Goal: Information Seeking & Learning: Learn about a topic

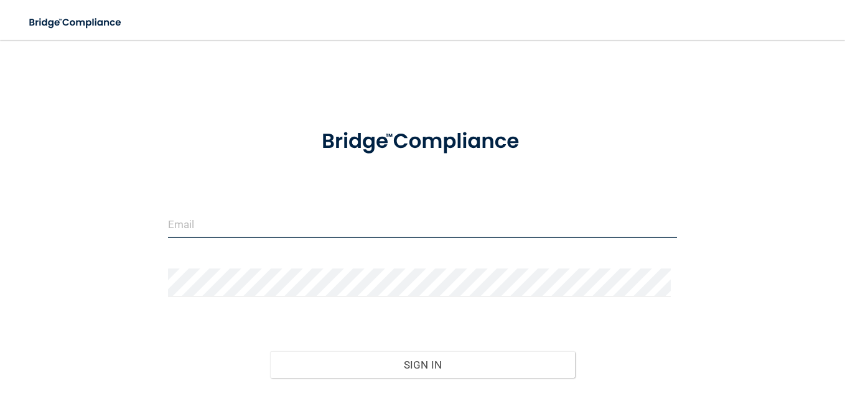
click at [231, 220] on input "email" at bounding box center [422, 224] width 509 height 28
click at [207, 220] on input "email" at bounding box center [422, 224] width 509 height 28
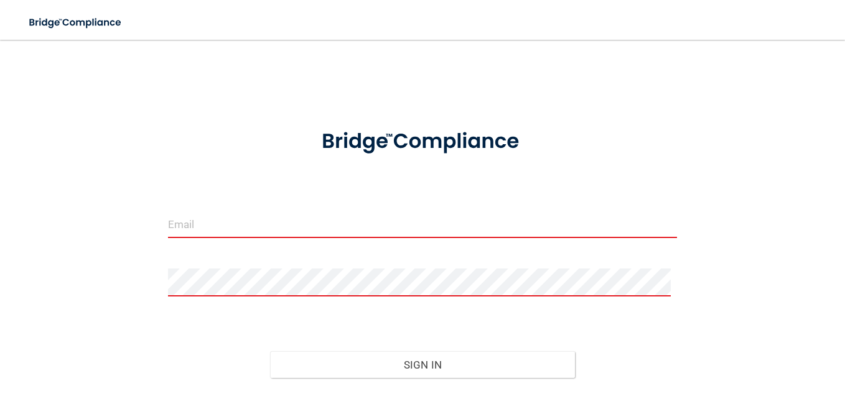
click at [268, 219] on input "email" at bounding box center [422, 224] width 509 height 28
click at [395, 219] on input "email" at bounding box center [422, 224] width 509 height 28
click at [263, 223] on input "email" at bounding box center [422, 224] width 509 height 28
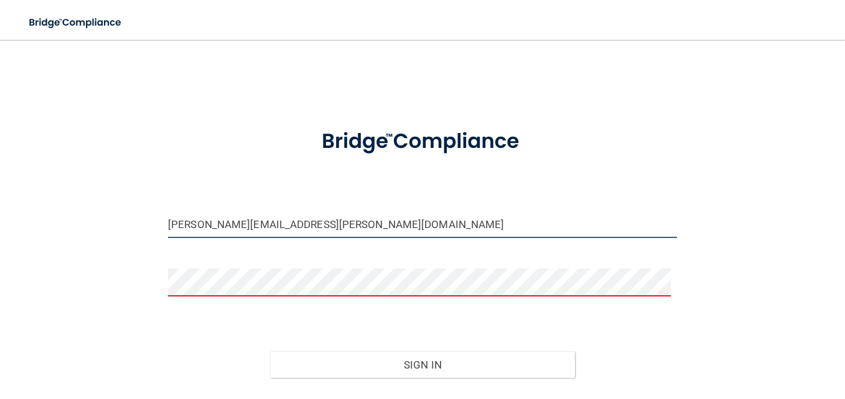
type input "cynthia.westerdahl@tailwindkids.com"
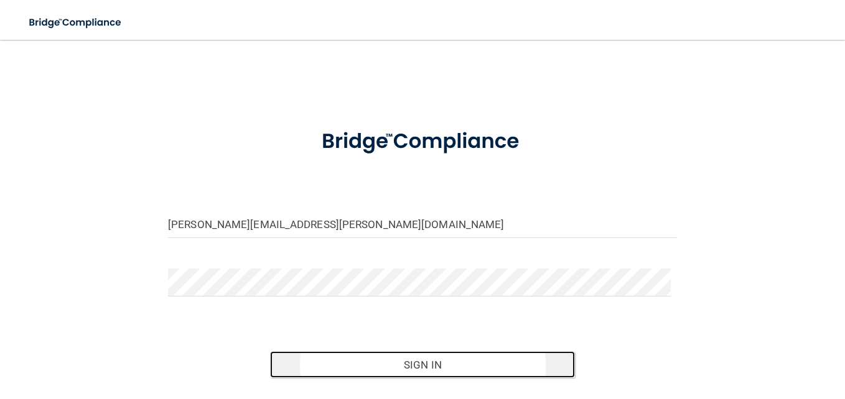
click at [436, 354] on button "Sign In" at bounding box center [423, 365] width 306 height 27
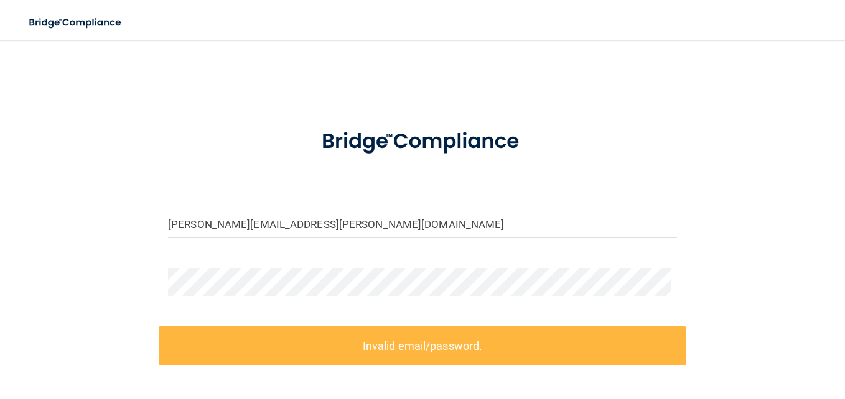
click at [362, 345] on label "Invalid email/password." at bounding box center [423, 346] width 528 height 39
click at [253, 213] on input "cynthia.westerdahl@tailwindkids.com" at bounding box center [422, 224] width 509 height 28
drag, startPoint x: 364, startPoint y: 219, endPoint x: 159, endPoint y: 219, distance: 204.7
click at [159, 219] on div "cynthia.westerdahl@tailwindkids.com" at bounding box center [423, 228] width 528 height 37
click at [264, 299] on div at bounding box center [423, 287] width 528 height 37
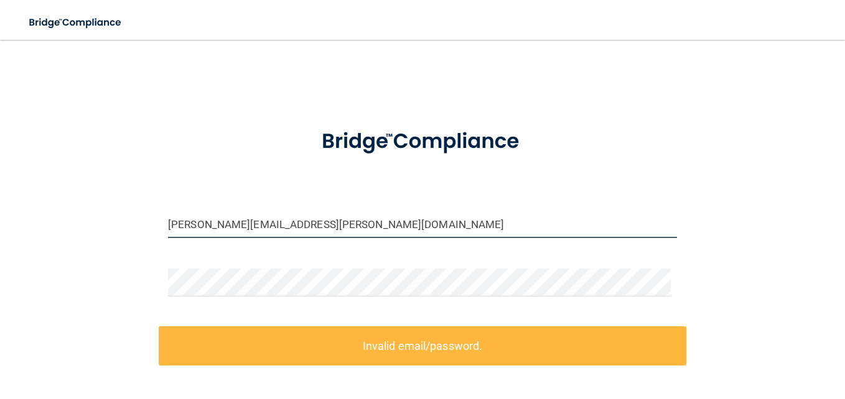
click at [405, 231] on input "cynthia.westerdahl@tailwindkids.com" at bounding box center [422, 224] width 509 height 28
drag, startPoint x: 394, startPoint y: 228, endPoint x: 137, endPoint y: 236, distance: 257.1
click at [137, 236] on div "cynthia.westerdahl@tailwindkids.com Invalid email/password. You don't have perm…" at bounding box center [422, 273] width 795 height 442
drag, startPoint x: 423, startPoint y: 224, endPoint x: 144, endPoint y: 212, distance: 279.0
click at [144, 212] on div "cynthia.westerdahl@tailwindkids.com Invalid email/password. You don't have perm…" at bounding box center [422, 273] width 795 height 442
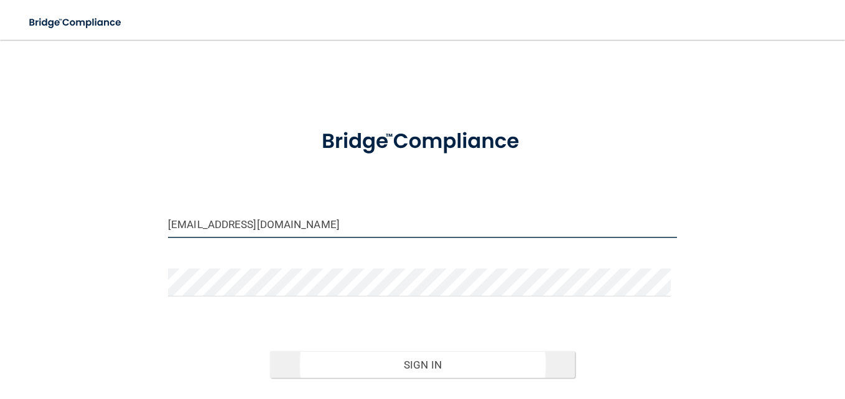
type input "[EMAIL_ADDRESS][DOMAIN_NAME]"
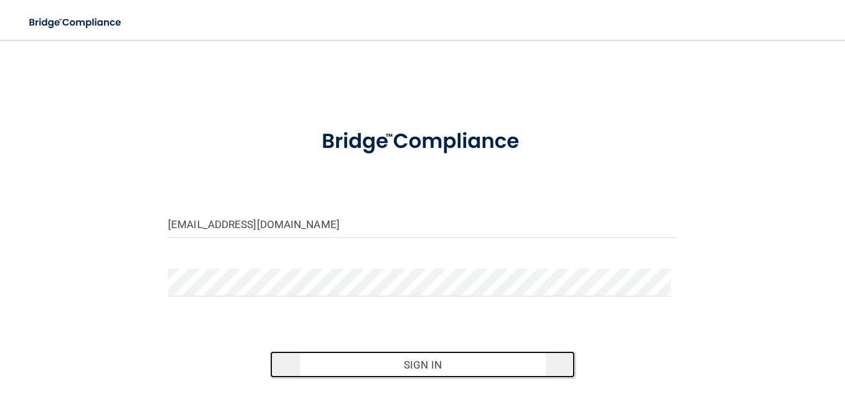
click at [475, 363] on button "Sign In" at bounding box center [423, 365] width 306 height 27
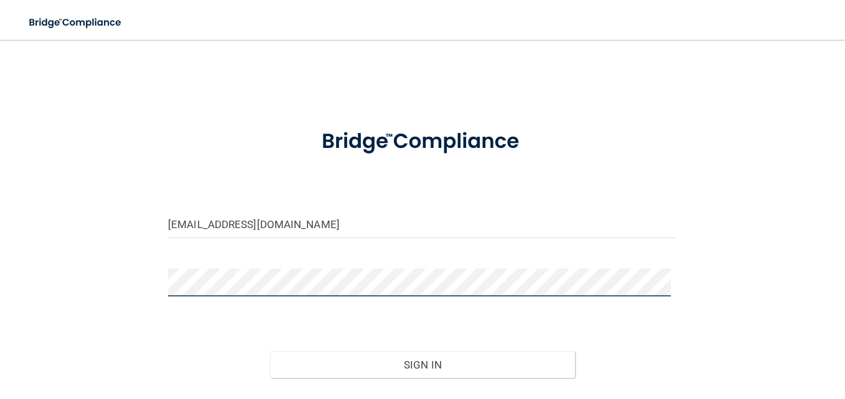
click at [270, 352] on button "Sign In" at bounding box center [423, 365] width 306 height 27
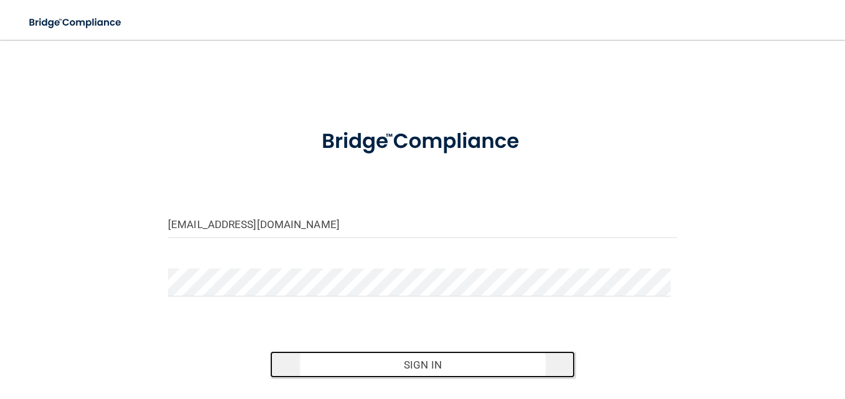
click at [458, 367] on button "Sign In" at bounding box center [423, 365] width 306 height 27
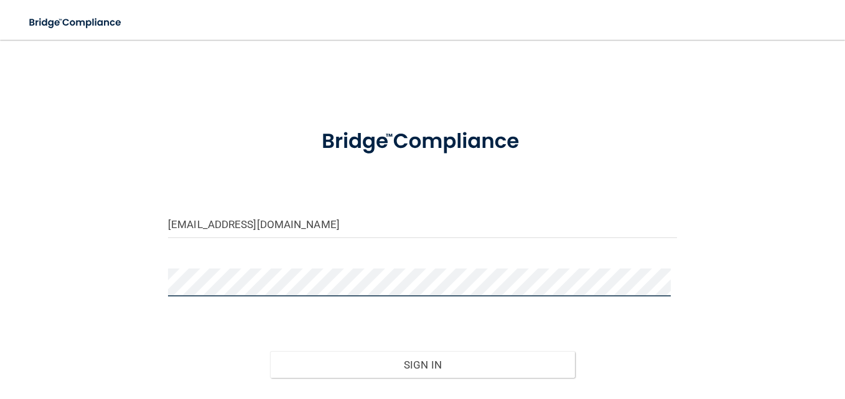
click at [270, 352] on button "Sign In" at bounding box center [423, 365] width 306 height 27
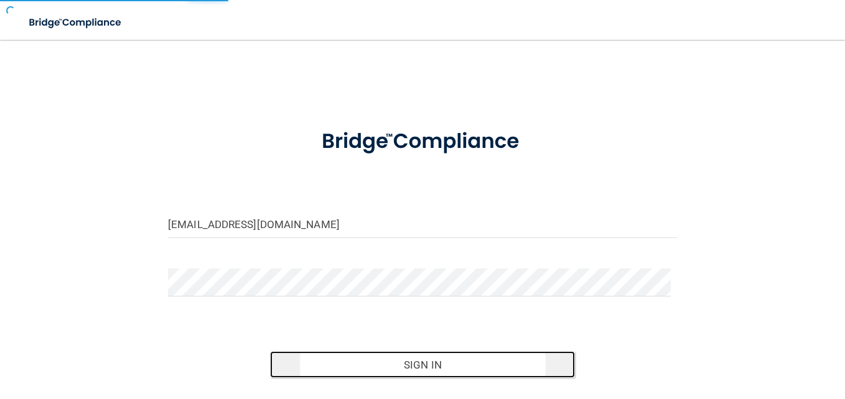
click at [395, 371] on button "Sign In" at bounding box center [423, 365] width 306 height 27
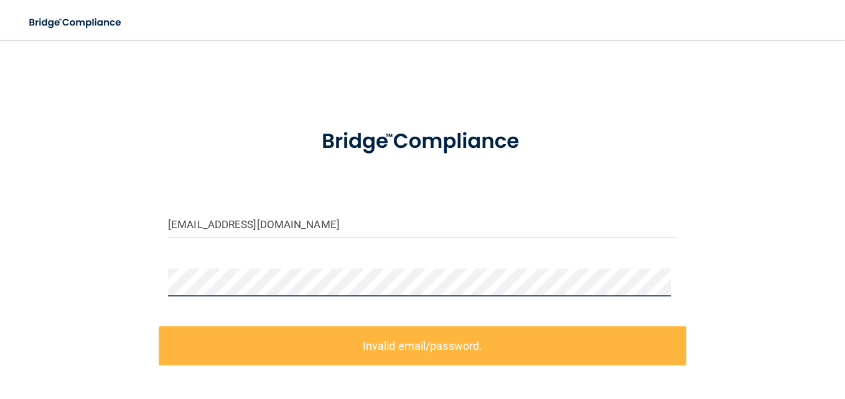
click at [83, 280] on div "westerdahlc52@gmail.com Invalid email/password. You don't have permission to ac…" at bounding box center [422, 273] width 795 height 442
click at [123, 287] on div "westerdahlc52@gmail.com Invalid email/password. You don't have permission to ac…" at bounding box center [422, 273] width 795 height 442
click at [139, 279] on div "westerdahlc52@gmail.com Invalid email/password. You don't have permission to ac…" at bounding box center [422, 273] width 795 height 442
click at [133, 279] on div "westerdahlc52@gmail.com Invalid email/password. You don't have permission to ac…" at bounding box center [422, 273] width 795 height 442
click at [159, 281] on div at bounding box center [423, 287] width 528 height 37
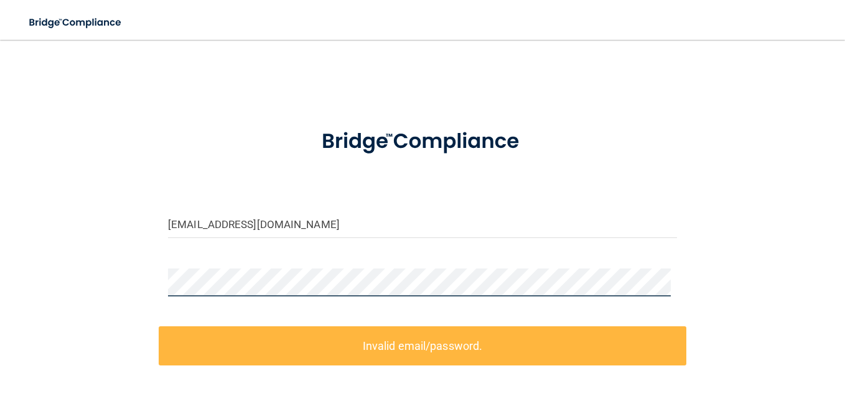
click at [151, 275] on div "westerdahlc52@gmail.com Invalid email/password. You don't have permission to ac…" at bounding box center [422, 273] width 795 height 442
click at [126, 274] on div "westerdahlc52@gmail.com Invalid email/password. You don't have permission to ac…" at bounding box center [422, 273] width 795 height 442
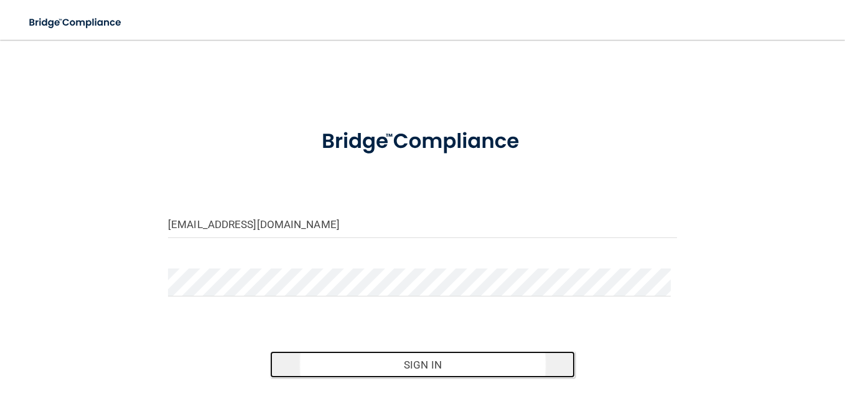
click at [341, 365] on button "Sign In" at bounding box center [423, 365] width 306 height 27
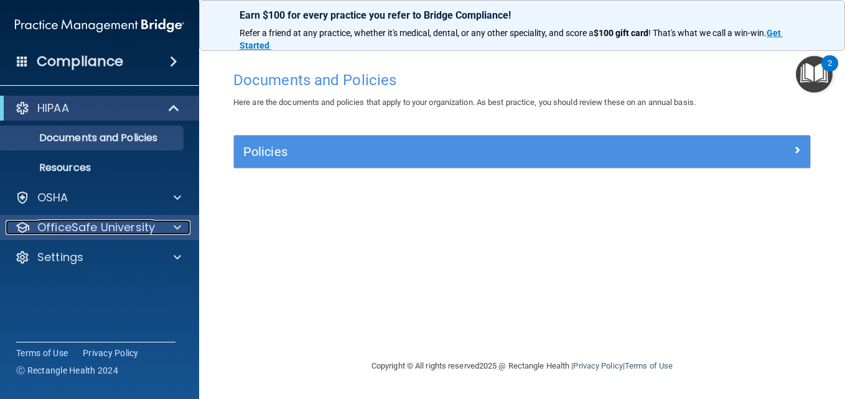
click at [121, 226] on p "OfficeSafe University" at bounding box center [96, 227] width 118 height 15
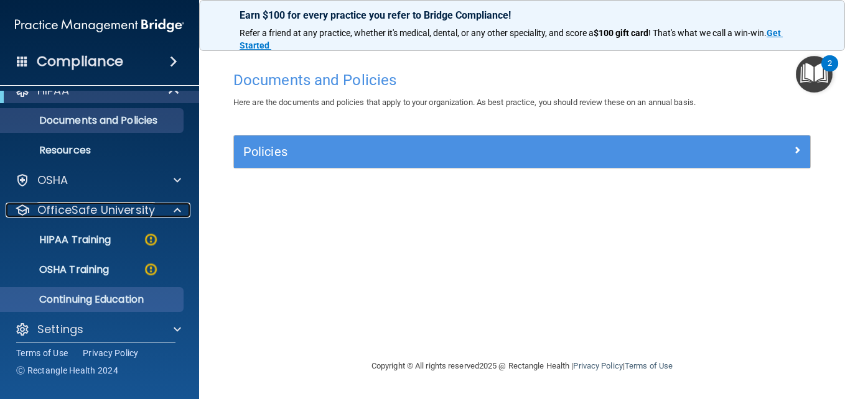
scroll to position [27, 0]
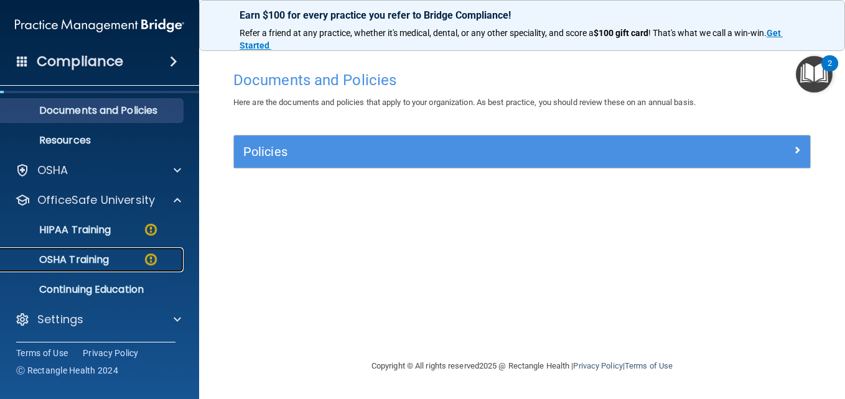
click at [134, 258] on div "OSHA Training" at bounding box center [93, 260] width 170 height 12
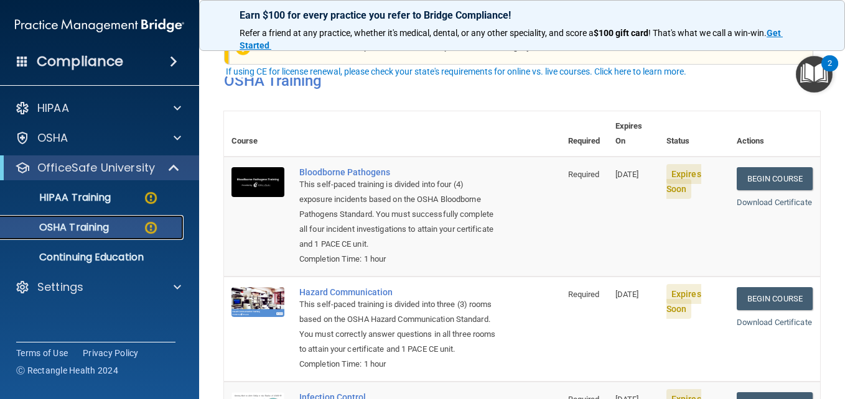
scroll to position [62, 0]
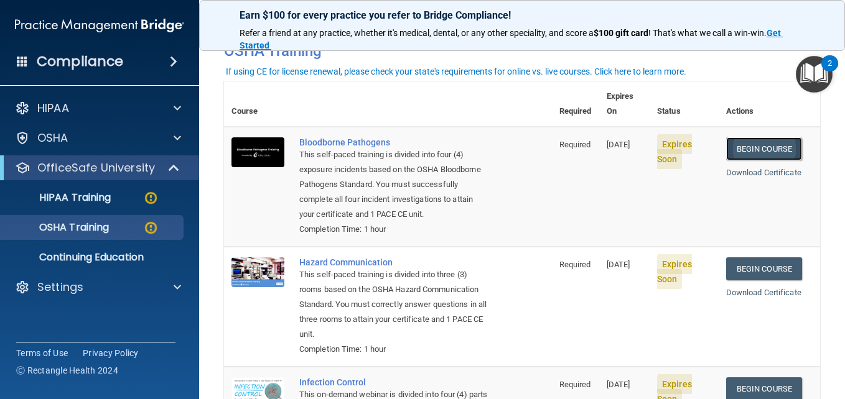
click at [751, 138] on link "Begin Course" at bounding box center [764, 149] width 76 height 23
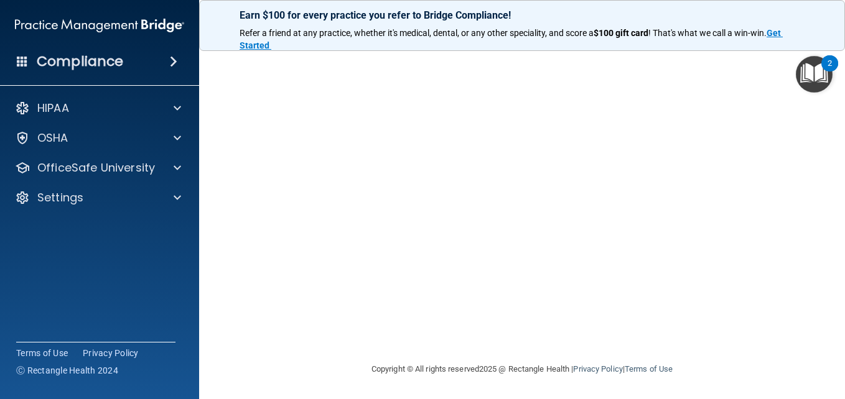
scroll to position [40, 0]
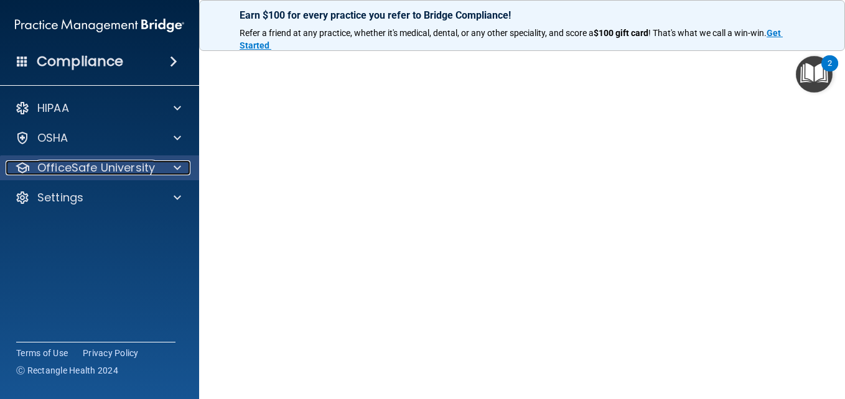
click at [151, 166] on p "OfficeSafe University" at bounding box center [96, 168] width 118 height 15
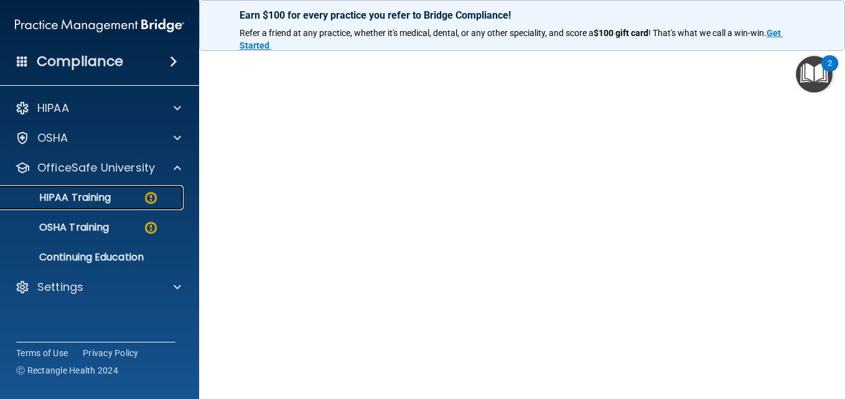
click at [111, 197] on p "HIPAA Training" at bounding box center [59, 198] width 103 height 12
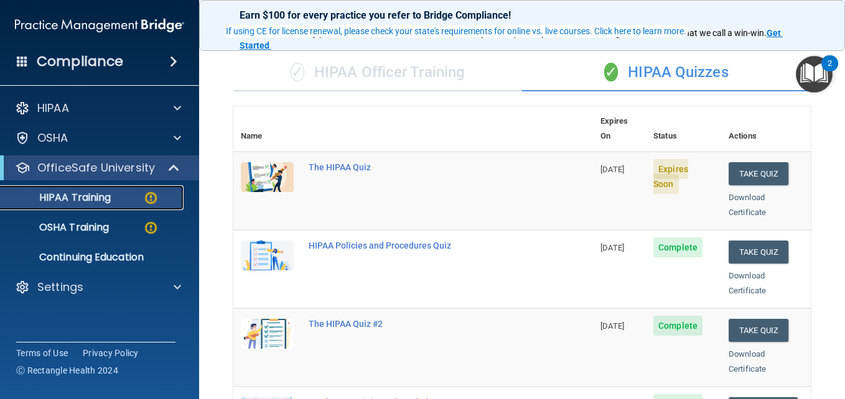
scroll to position [102, 0]
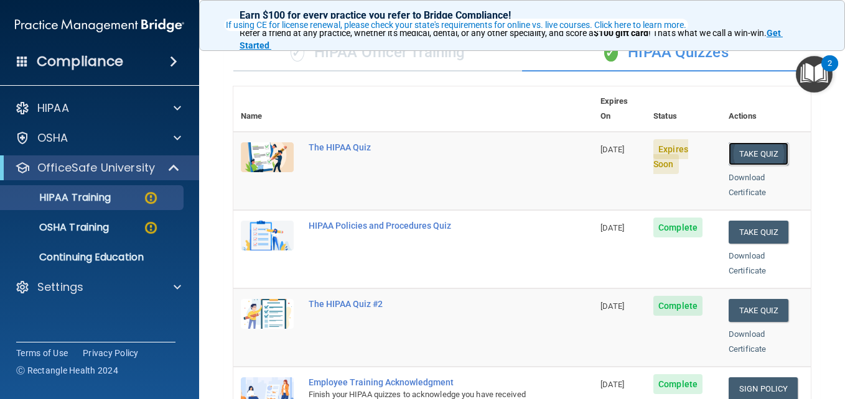
click at [738, 142] on button "Take Quiz" at bounding box center [759, 153] width 60 height 23
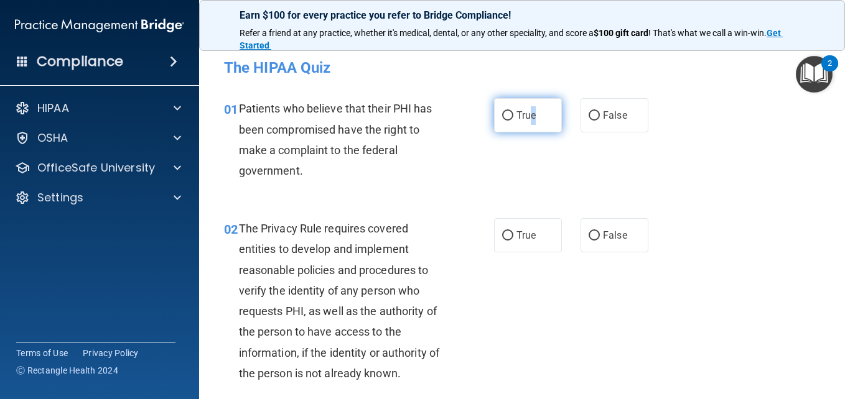
click at [529, 118] on span "True" at bounding box center [525, 116] width 19 height 12
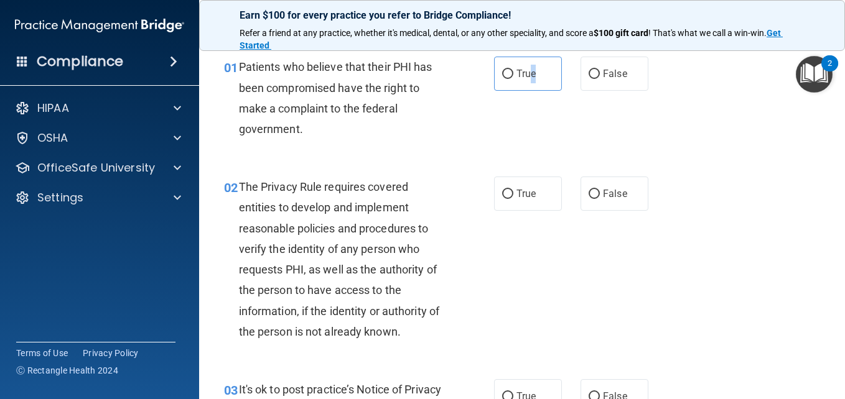
scroll to position [62, 0]
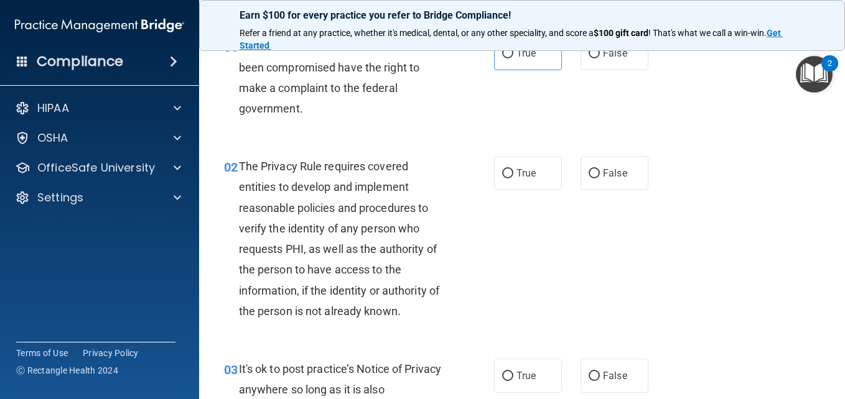
click at [473, 106] on div "01 Patients who believe that their PHI has been compromised have the right to m…" at bounding box center [358, 80] width 307 height 89
click at [515, 59] on label "True" at bounding box center [528, 53] width 68 height 34
click at [513, 58] on input "True" at bounding box center [507, 53] width 11 height 9
radio input "true"
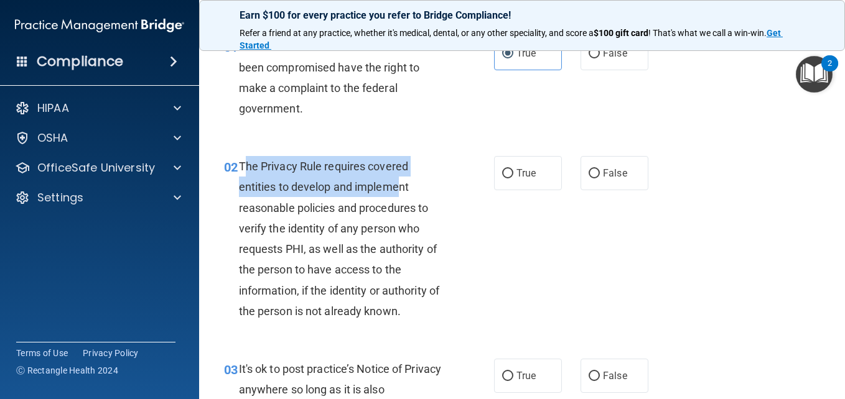
drag, startPoint x: 243, startPoint y: 164, endPoint x: 400, endPoint y: 194, distance: 160.1
click at [400, 194] on span "The Privacy Rule requires covered entities to develop and implement reasonable …" at bounding box center [339, 239] width 200 height 158
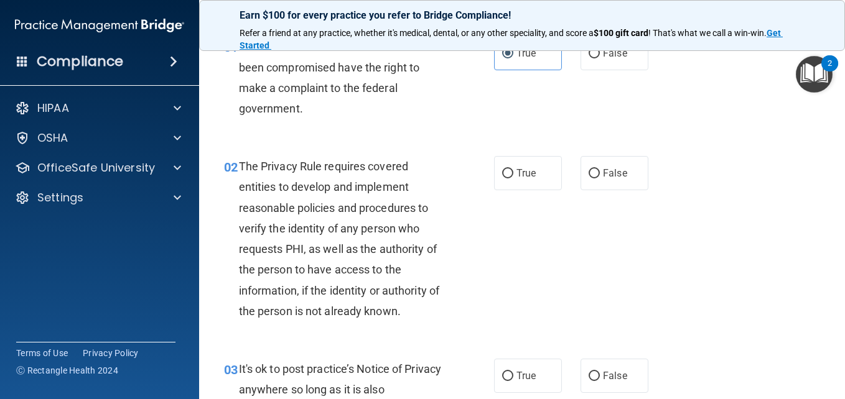
drag, startPoint x: 400, startPoint y: 194, endPoint x: 388, endPoint y: 229, distance: 37.6
click at [388, 229] on span "The Privacy Rule requires covered entities to develop and implement reasonable …" at bounding box center [339, 239] width 200 height 158
click at [510, 179] on label "True" at bounding box center [528, 173] width 68 height 34
click at [510, 179] on input "True" at bounding box center [507, 173] width 11 height 9
radio input "true"
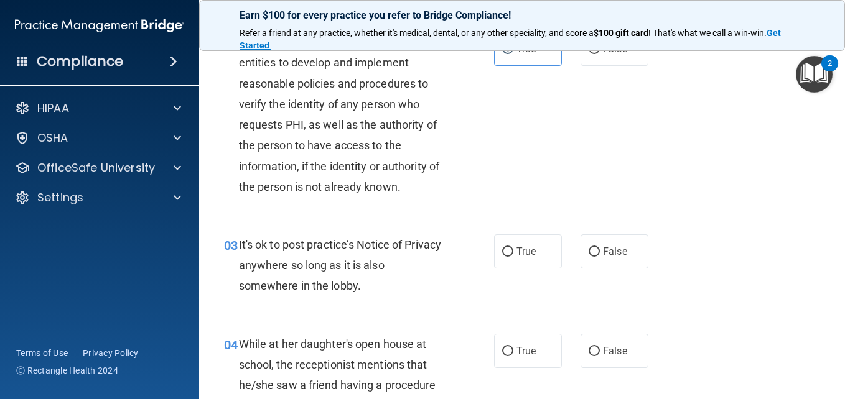
scroll to position [249, 0]
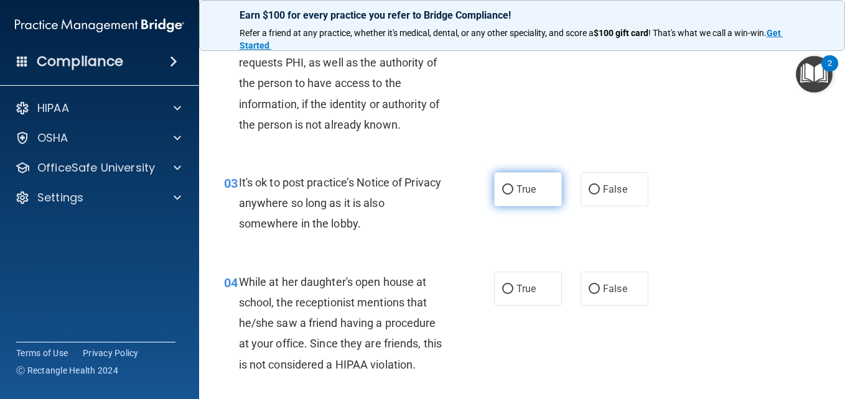
click at [504, 194] on input "True" at bounding box center [507, 189] width 11 height 9
radio input "true"
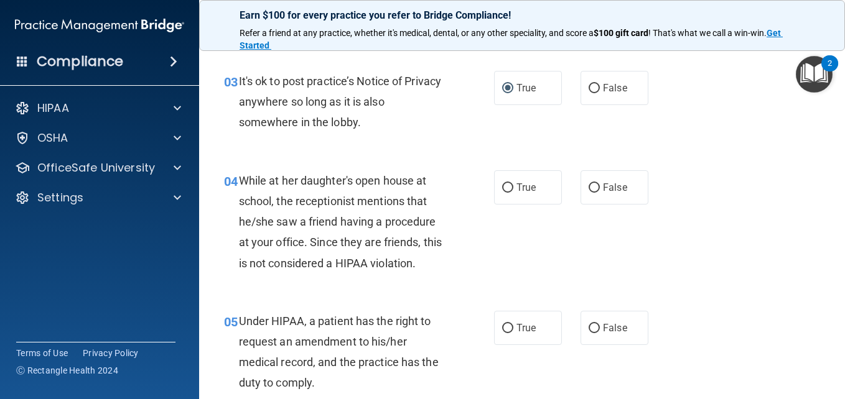
scroll to position [373, 0]
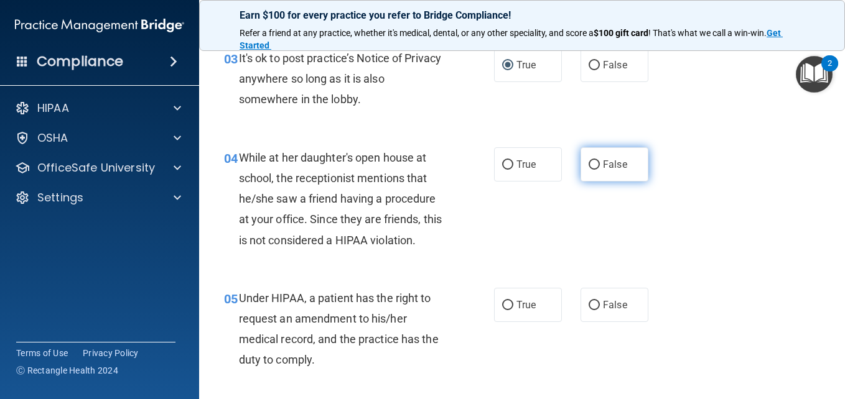
click at [633, 169] on label "False" at bounding box center [615, 164] width 68 height 34
click at [600, 169] on input "False" at bounding box center [594, 165] width 11 height 9
radio input "true"
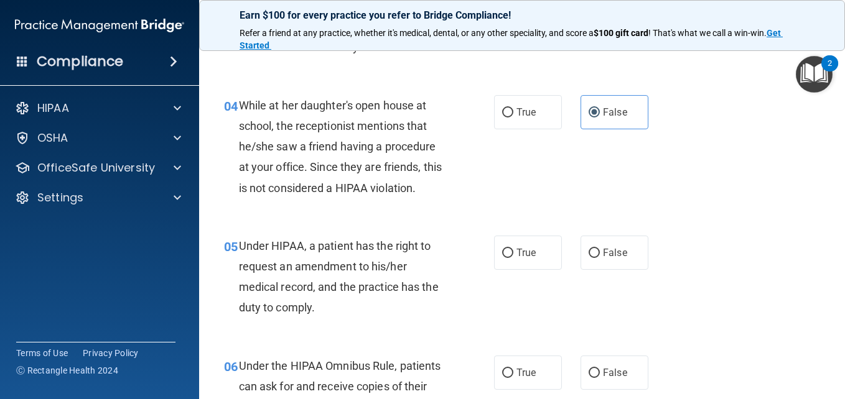
scroll to position [498, 0]
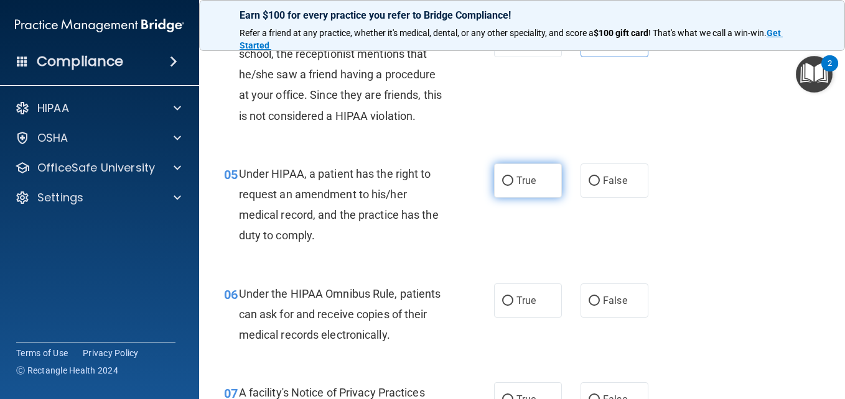
click at [526, 186] on span "True" at bounding box center [525, 181] width 19 height 12
click at [513, 186] on input "True" at bounding box center [507, 181] width 11 height 9
radio input "true"
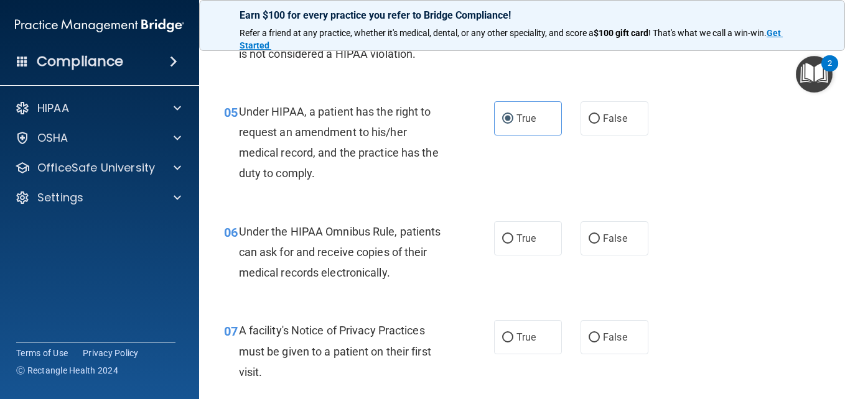
scroll to position [622, 0]
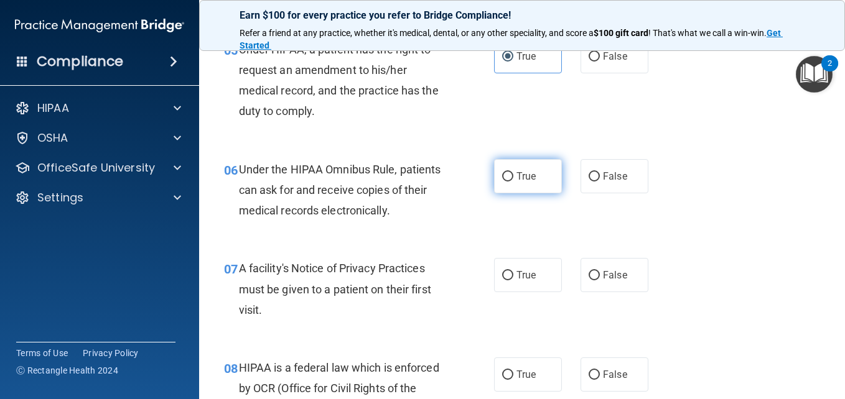
click at [529, 180] on span "True" at bounding box center [525, 176] width 19 height 12
click at [513, 180] on input "True" at bounding box center [507, 176] width 11 height 9
radio input "true"
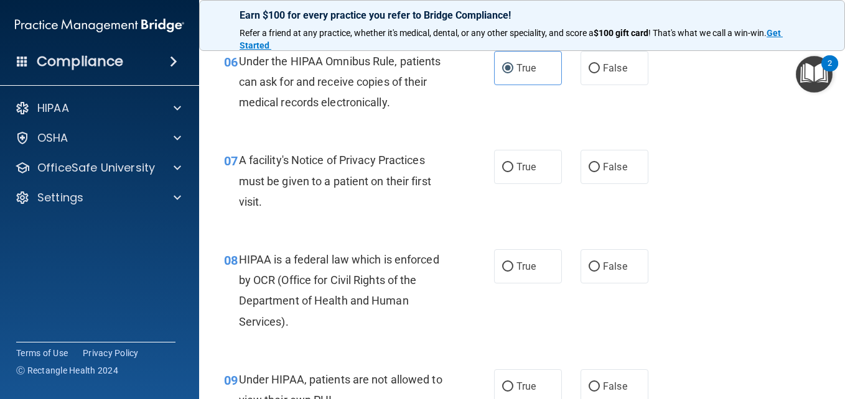
scroll to position [747, 0]
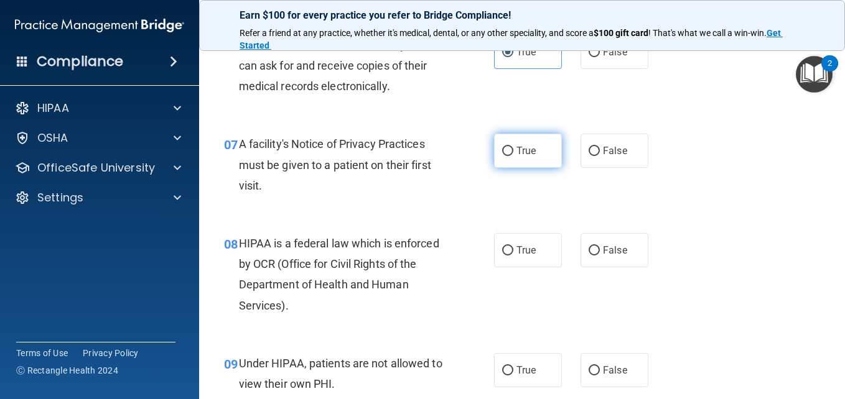
click at [526, 149] on span "True" at bounding box center [525, 151] width 19 height 12
click at [513, 149] on input "True" at bounding box center [507, 151] width 11 height 9
radio input "true"
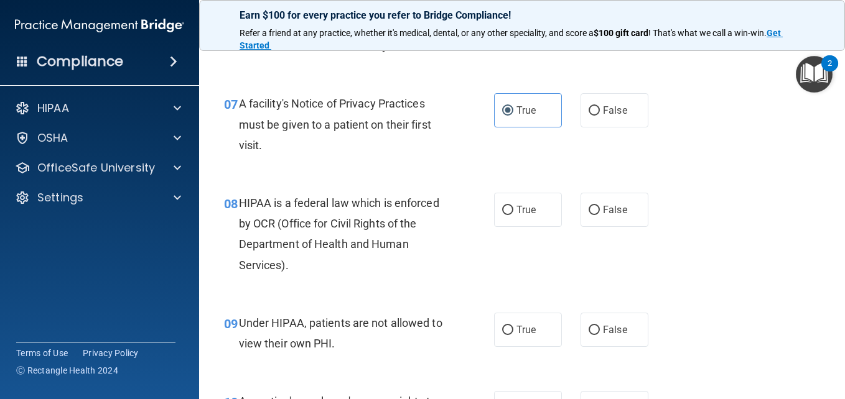
scroll to position [809, 0]
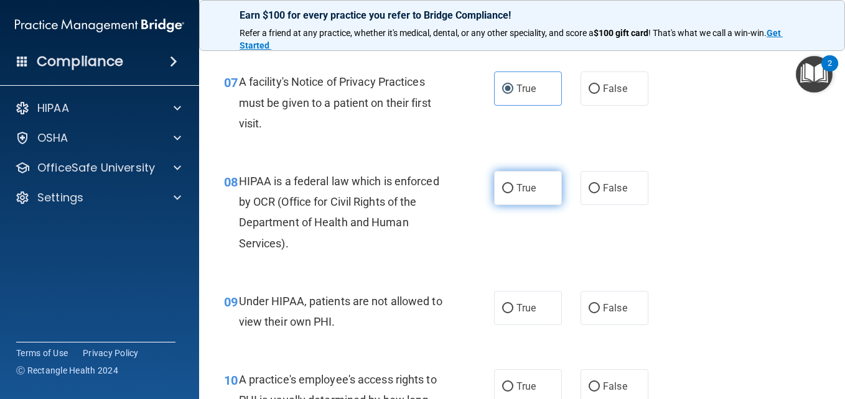
click at [533, 195] on label "True" at bounding box center [528, 188] width 68 height 34
click at [513, 194] on input "True" at bounding box center [507, 188] width 11 height 9
radio input "true"
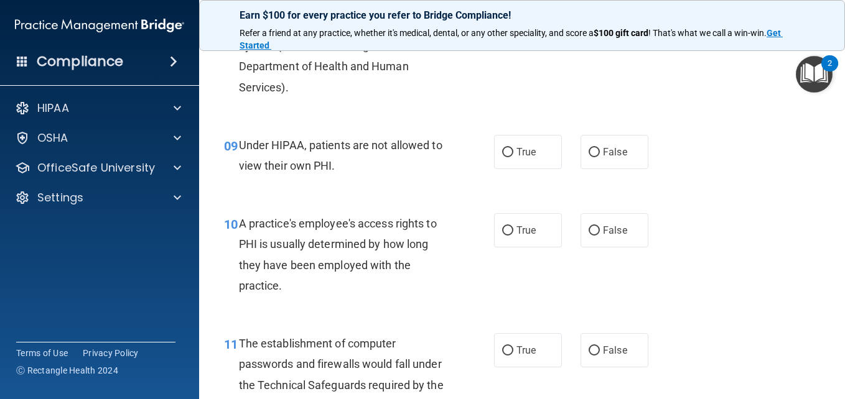
scroll to position [996, 0]
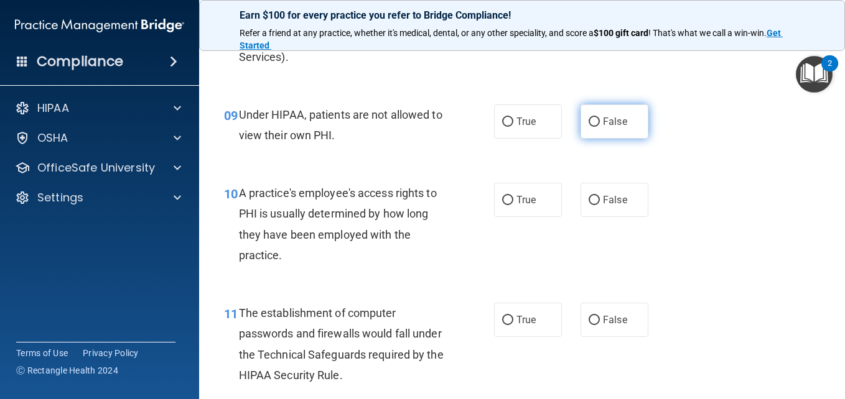
click at [581, 118] on label "False" at bounding box center [615, 122] width 68 height 34
click at [589, 118] on input "False" at bounding box center [594, 122] width 11 height 9
radio input "true"
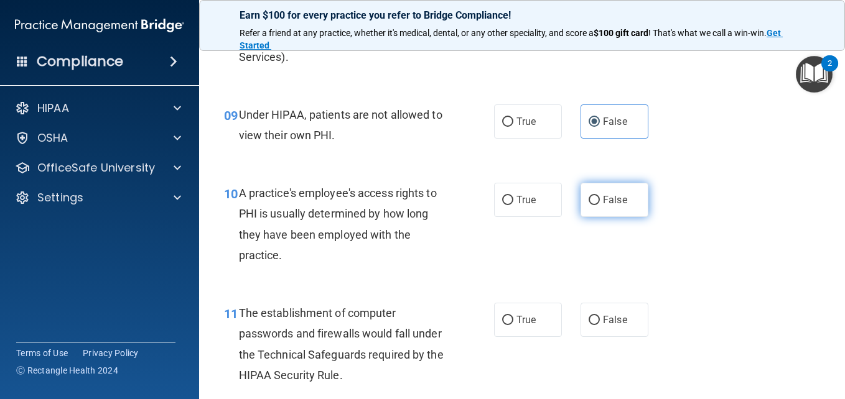
click at [589, 201] on input "False" at bounding box center [594, 200] width 11 height 9
radio input "true"
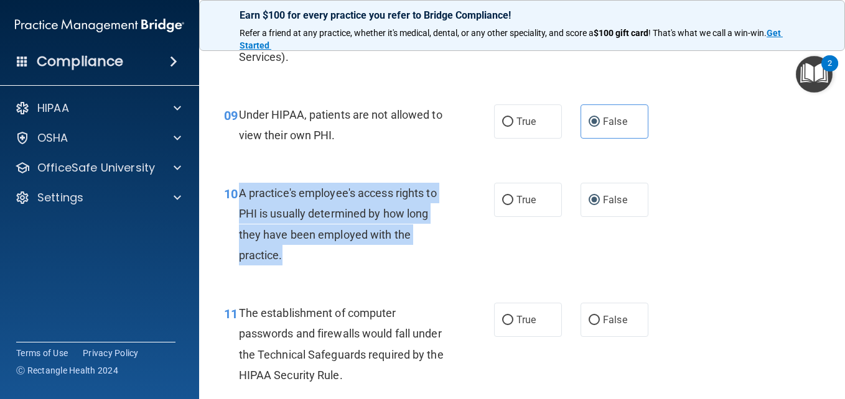
drag, startPoint x: 293, startPoint y: 261, endPoint x: 239, endPoint y: 190, distance: 89.2
click at [239, 190] on div "A practice's employee's access rights to PHI is usually determined by how long …" at bounding box center [347, 224] width 217 height 83
copy span "A practice's employee's access rights to PHI is usually determined by how long …"
click at [403, 241] on div "A practice's employee's access rights to PHI is usually determined by how long …" at bounding box center [347, 224] width 217 height 83
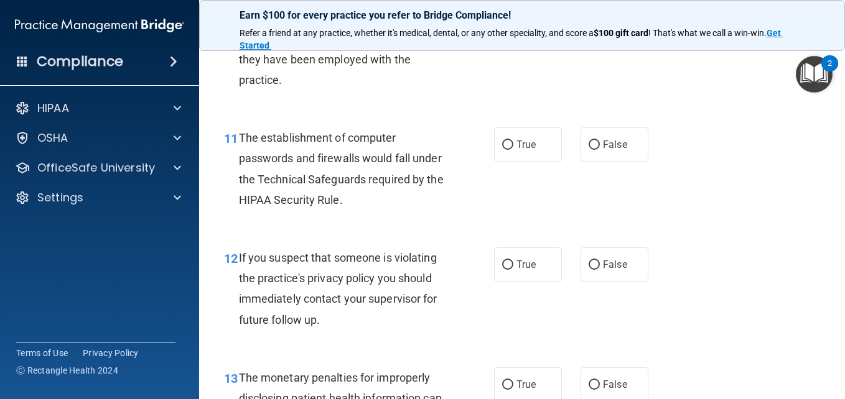
scroll to position [1182, 0]
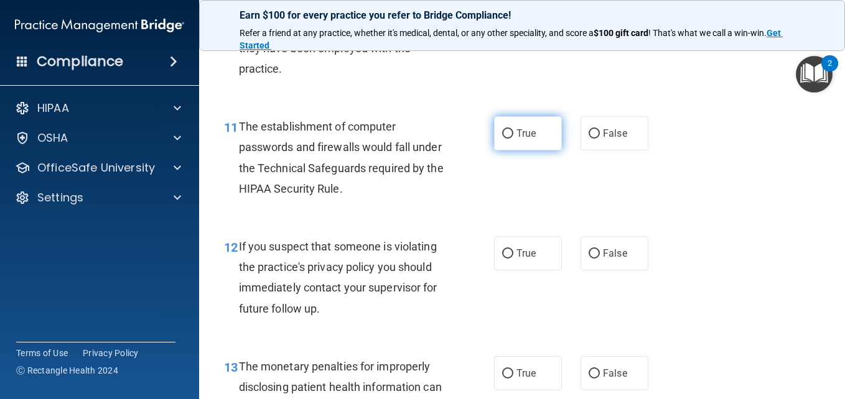
click at [520, 133] on span "True" at bounding box center [525, 134] width 19 height 12
click at [513, 133] on input "True" at bounding box center [507, 133] width 11 height 9
radio input "true"
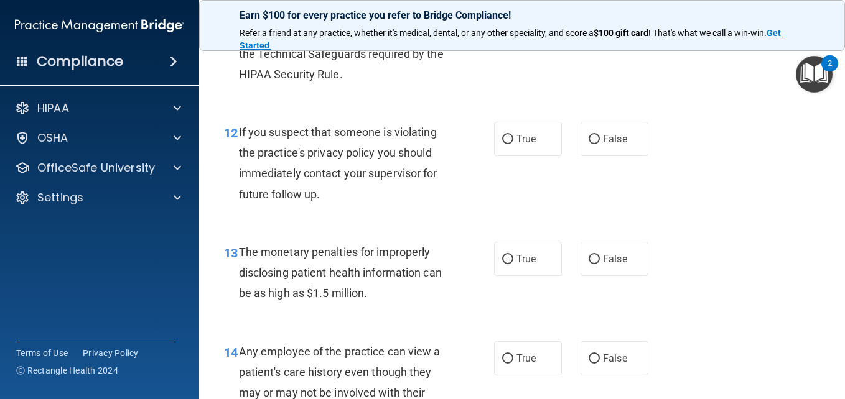
scroll to position [1307, 0]
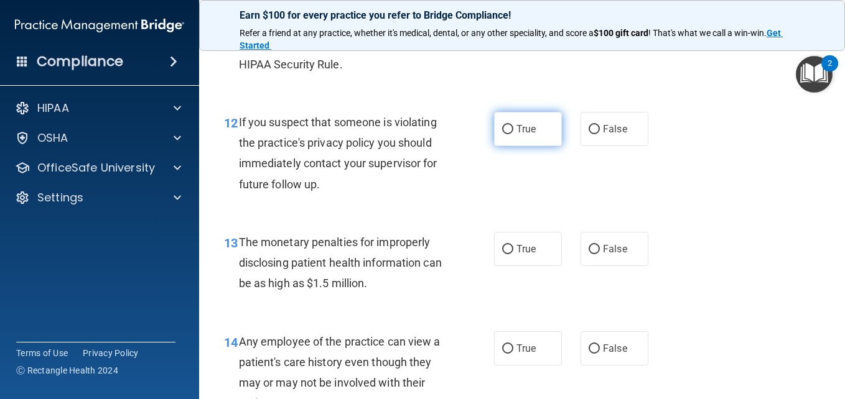
click at [518, 126] on span "True" at bounding box center [525, 129] width 19 height 12
click at [513, 126] on input "True" at bounding box center [507, 129] width 11 height 9
radio input "true"
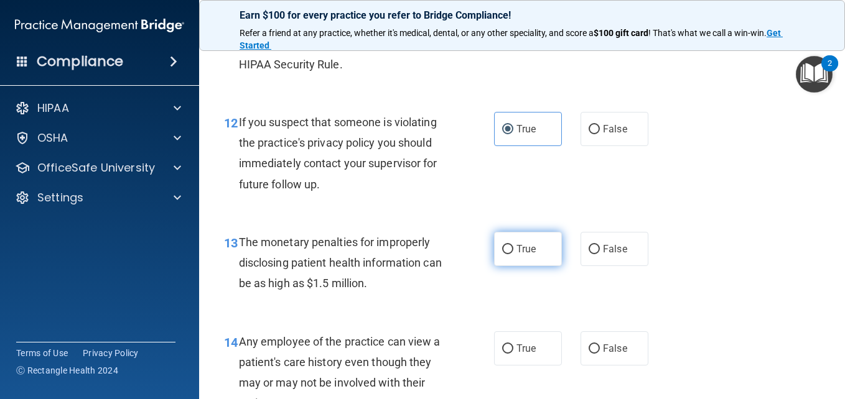
click at [505, 236] on label "True" at bounding box center [528, 249] width 68 height 34
click at [505, 245] on input "True" at bounding box center [507, 249] width 11 height 9
radio input "true"
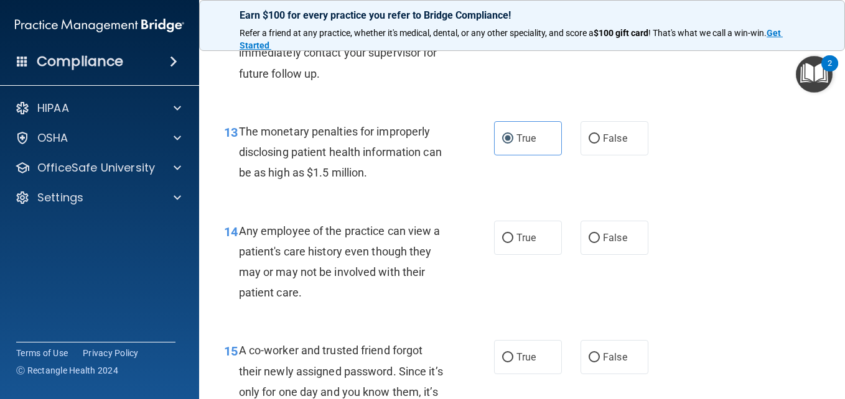
scroll to position [1431, 0]
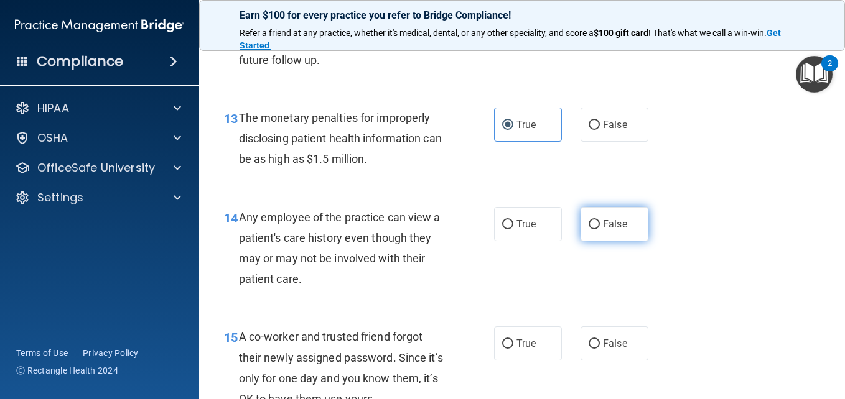
click at [627, 222] on label "False" at bounding box center [615, 224] width 68 height 34
click at [600, 222] on input "False" at bounding box center [594, 224] width 11 height 9
radio input "true"
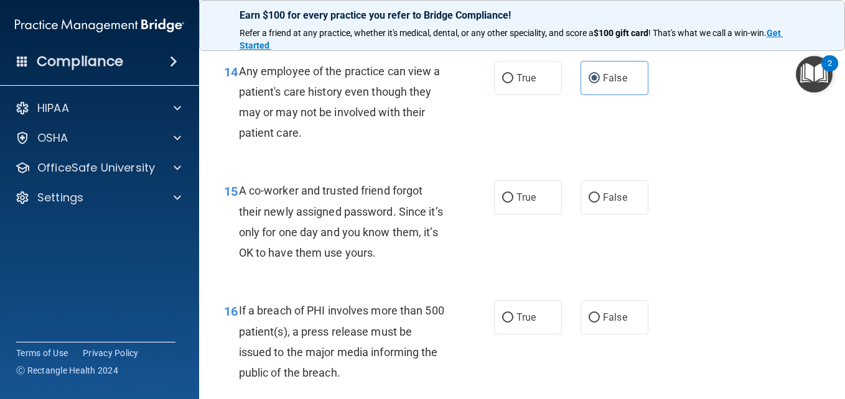
scroll to position [1556, 0]
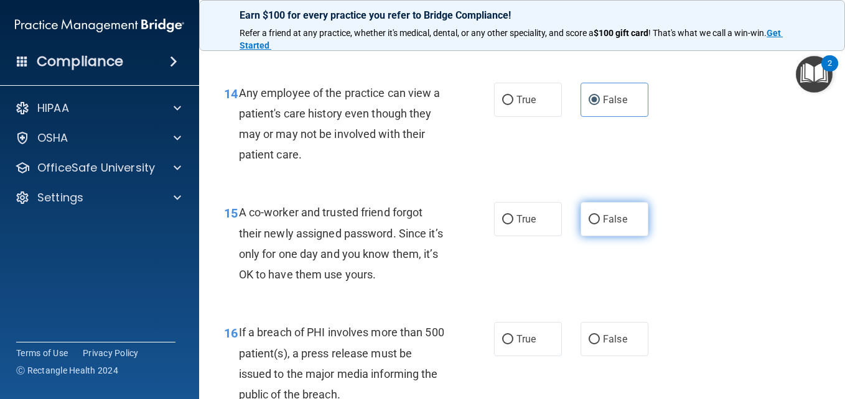
click at [610, 222] on span "False" at bounding box center [615, 219] width 24 height 12
click at [600, 222] on input "False" at bounding box center [594, 219] width 11 height 9
radio input "true"
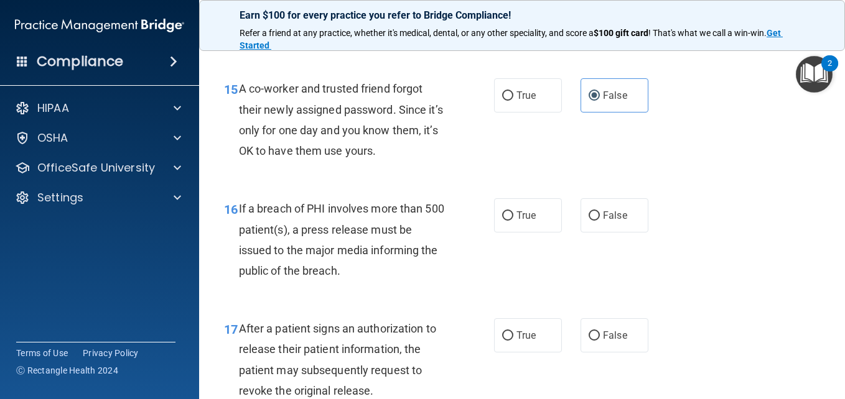
scroll to position [1680, 0]
click at [526, 216] on span "True" at bounding box center [525, 215] width 19 height 12
click at [513, 216] on input "True" at bounding box center [507, 215] width 11 height 9
radio input "true"
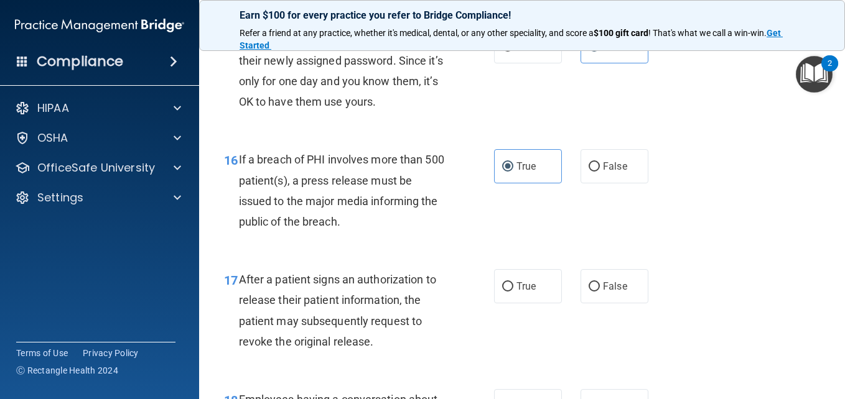
scroll to position [1805, 0]
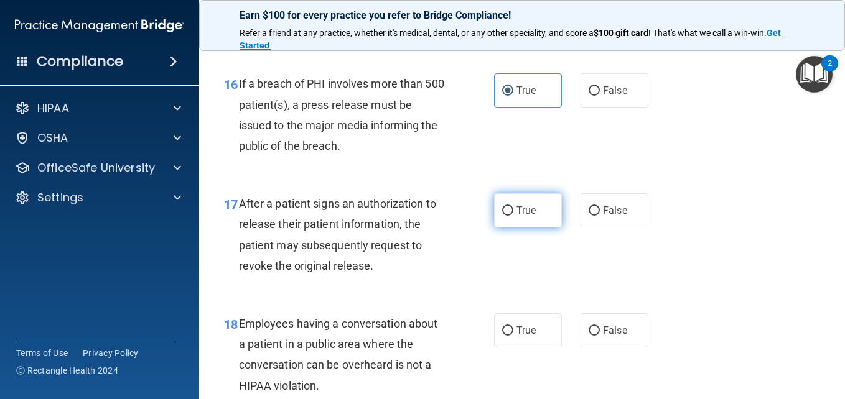
click at [505, 213] on input "True" at bounding box center [507, 211] width 11 height 9
radio input "true"
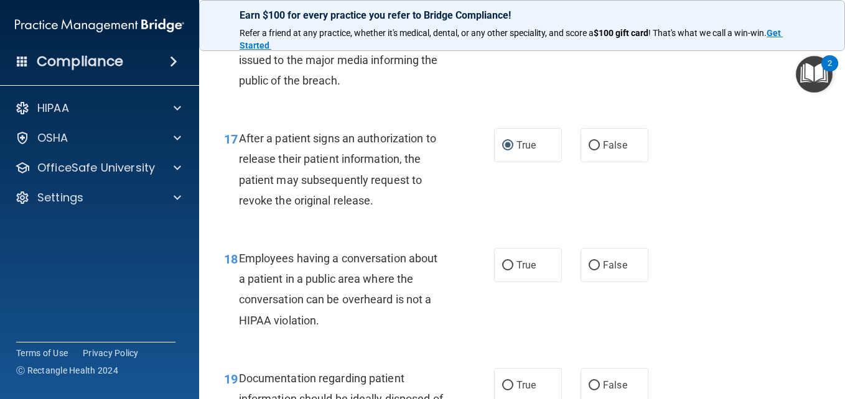
scroll to position [1929, 0]
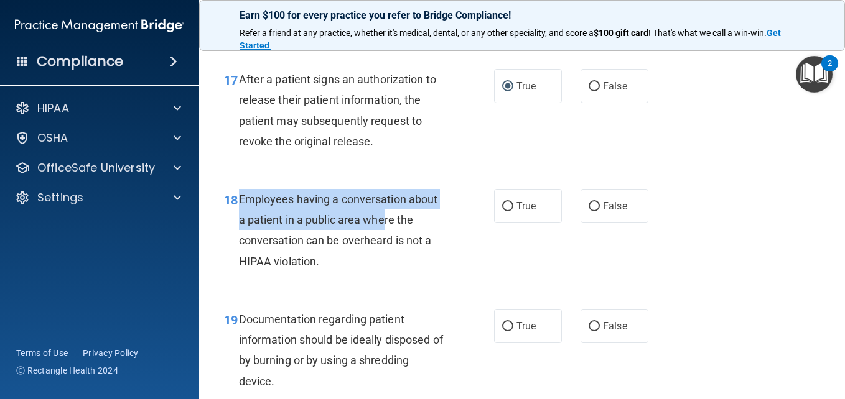
drag, startPoint x: 240, startPoint y: 199, endPoint x: 382, endPoint y: 218, distance: 143.7
click at [382, 218] on span "Employees having a conversation about a patient in a public area where the conv…" at bounding box center [338, 230] width 199 height 75
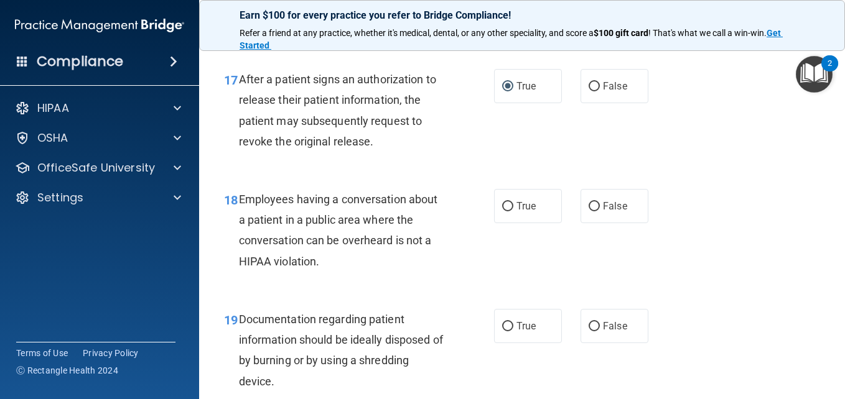
drag, startPoint x: 382, startPoint y: 218, endPoint x: 357, endPoint y: 241, distance: 34.3
click at [357, 241] on span "Employees having a conversation about a patient in a public area where the conv…" at bounding box center [338, 230] width 199 height 75
click at [603, 205] on span "False" at bounding box center [615, 206] width 24 height 12
click at [600, 205] on input "False" at bounding box center [594, 206] width 11 height 9
radio input "true"
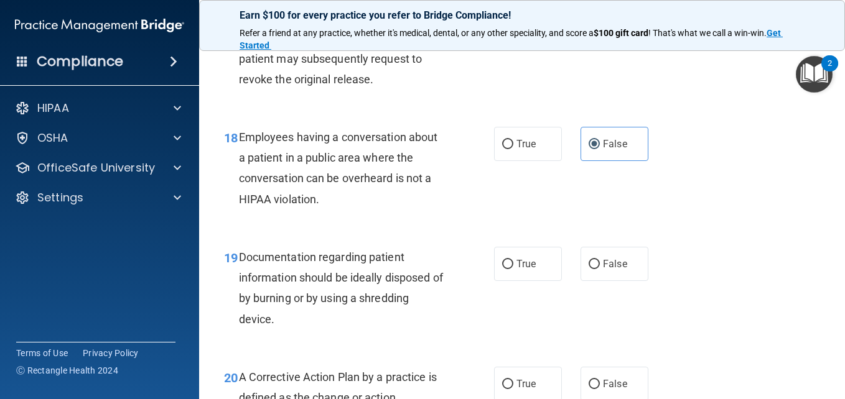
scroll to position [2053, 0]
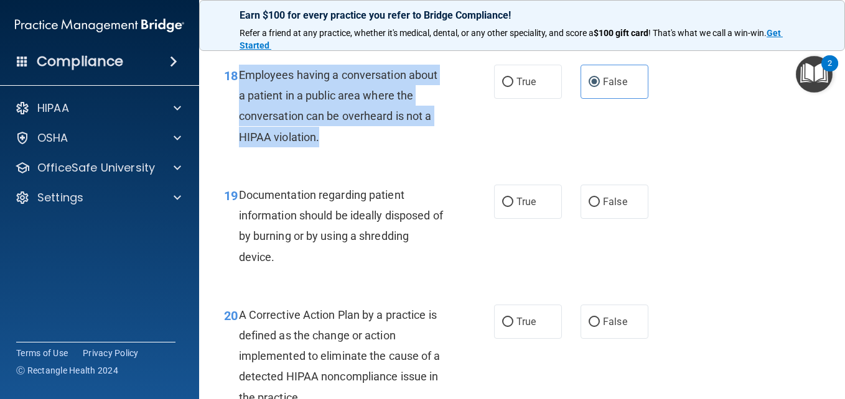
drag, startPoint x: 331, startPoint y: 139, endPoint x: 240, endPoint y: 71, distance: 114.2
click at [240, 71] on div "Employees having a conversation about a patient in a public area where the conv…" at bounding box center [347, 106] width 217 height 83
copy span "Employees having a conversation about a patient in a public area where the conv…"
click at [325, 136] on div "Employees having a conversation about a patient in a public area where the conv…" at bounding box center [347, 106] width 217 height 83
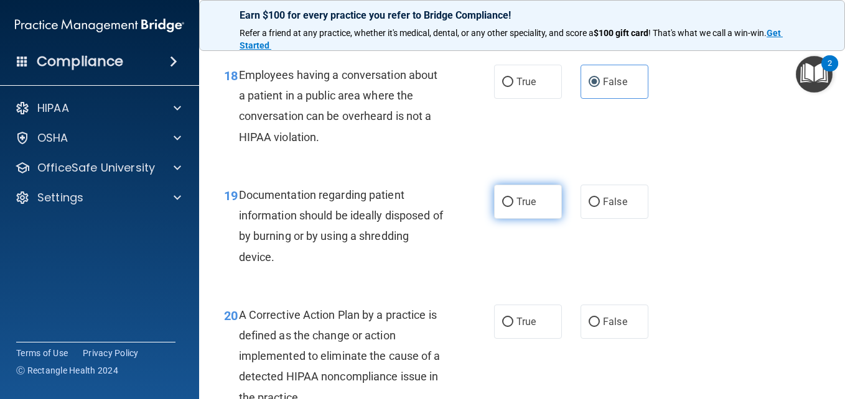
click at [538, 198] on label "True" at bounding box center [528, 202] width 68 height 34
click at [513, 198] on input "True" at bounding box center [507, 202] width 11 height 9
radio input "true"
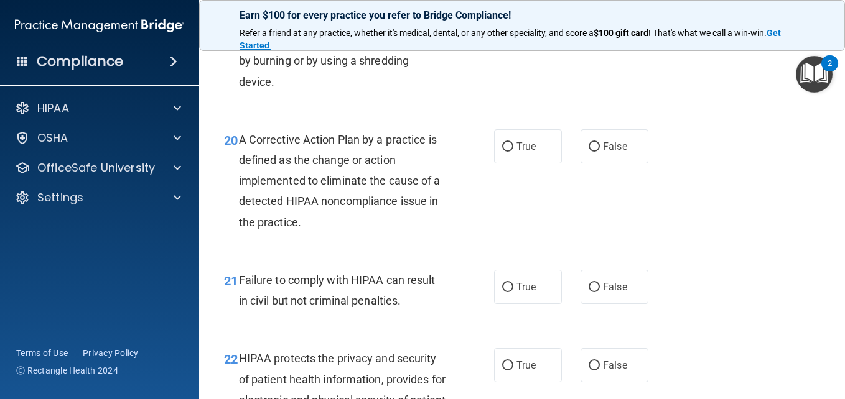
scroll to position [2240, 0]
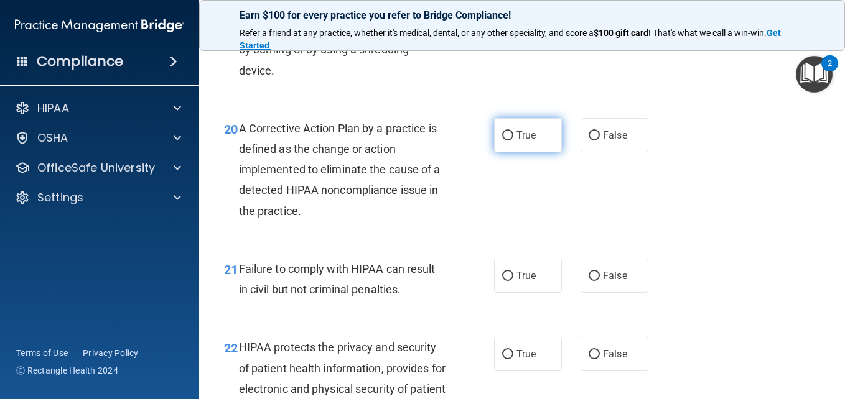
click at [502, 144] on label "True" at bounding box center [528, 135] width 68 height 34
click at [502, 141] on input "True" at bounding box center [507, 135] width 11 height 9
radio input "true"
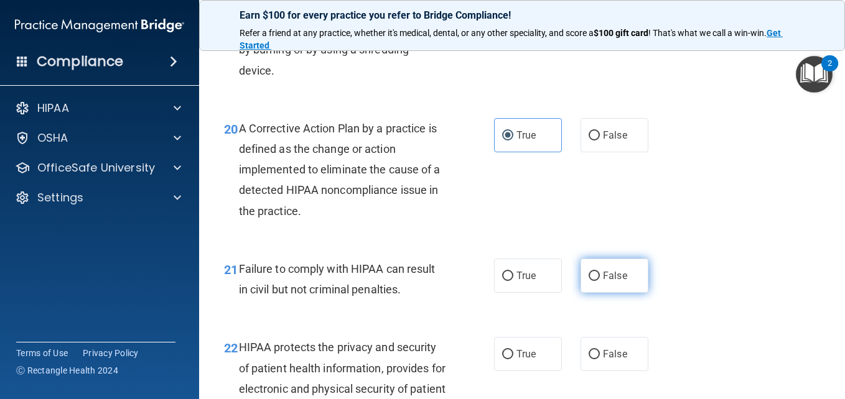
click at [637, 270] on label "False" at bounding box center [615, 276] width 68 height 34
click at [600, 272] on input "False" at bounding box center [594, 276] width 11 height 9
radio input "true"
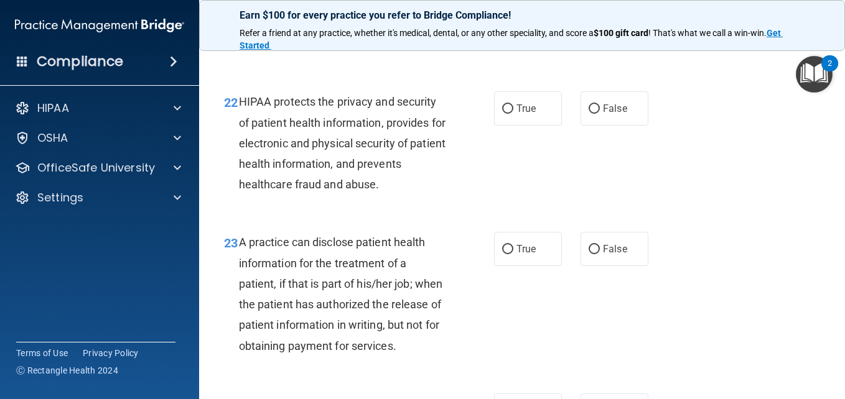
scroll to position [2489, 0]
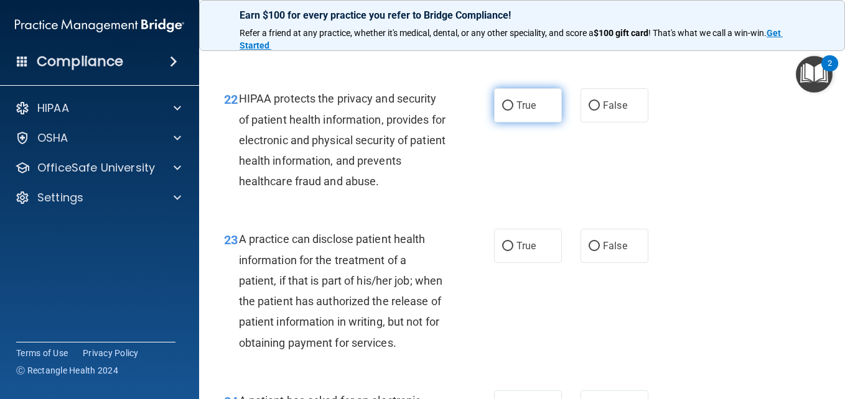
click at [507, 119] on label "True" at bounding box center [528, 105] width 68 height 34
click at [507, 111] on input "True" at bounding box center [507, 105] width 11 height 9
radio input "true"
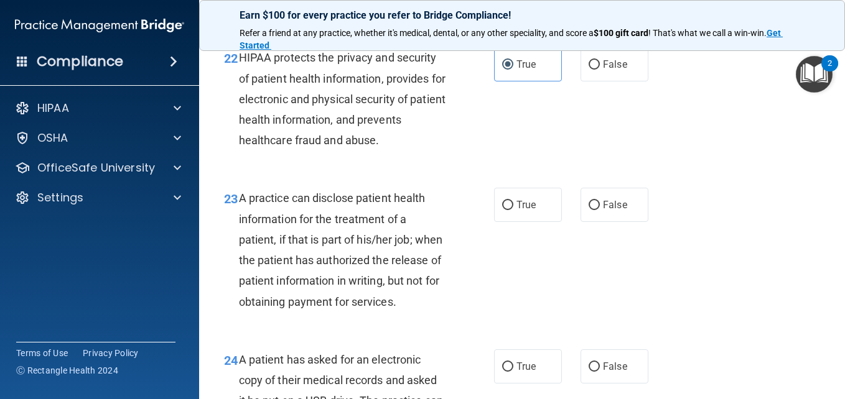
scroll to position [2551, 0]
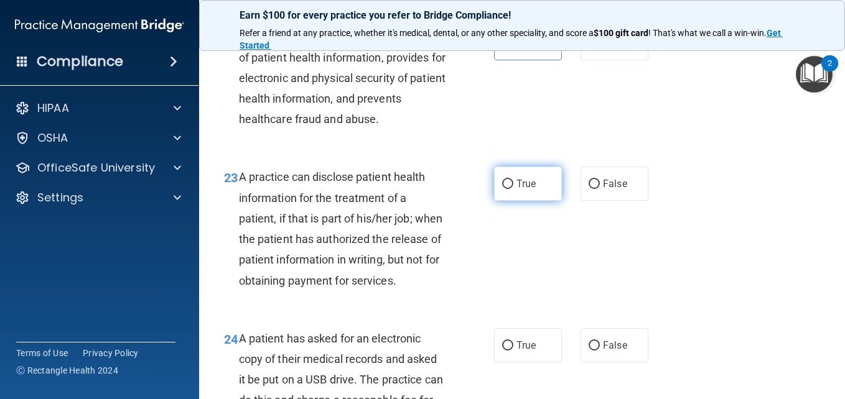
click at [537, 195] on label "True" at bounding box center [528, 184] width 68 height 34
click at [513, 189] on input "True" at bounding box center [507, 184] width 11 height 9
radio input "true"
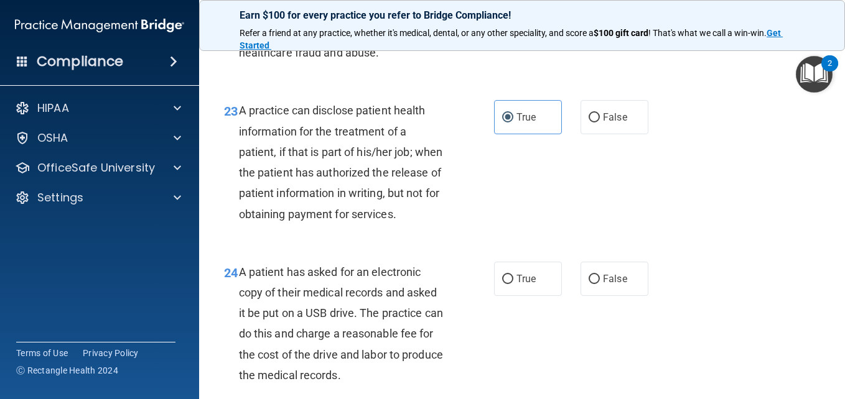
scroll to position [2738, 0]
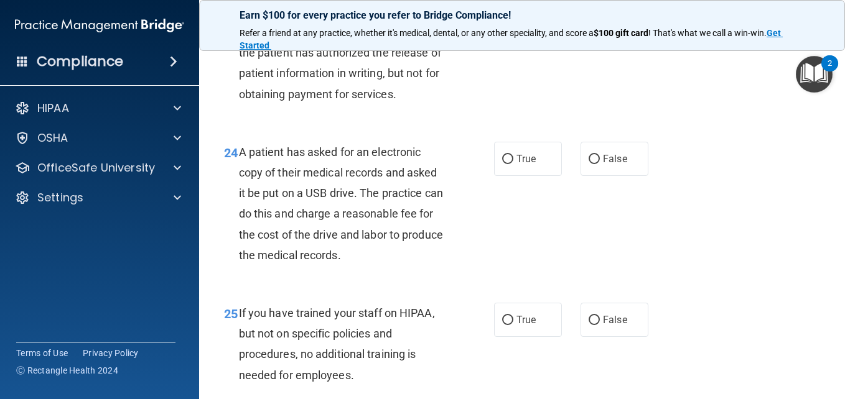
click at [484, 191] on div "24 A patient has asked for an electronic copy of their medical records and aske…" at bounding box center [358, 207] width 307 height 130
click at [509, 176] on label "True" at bounding box center [528, 159] width 68 height 34
click at [509, 164] on input "True" at bounding box center [507, 159] width 11 height 9
radio input "true"
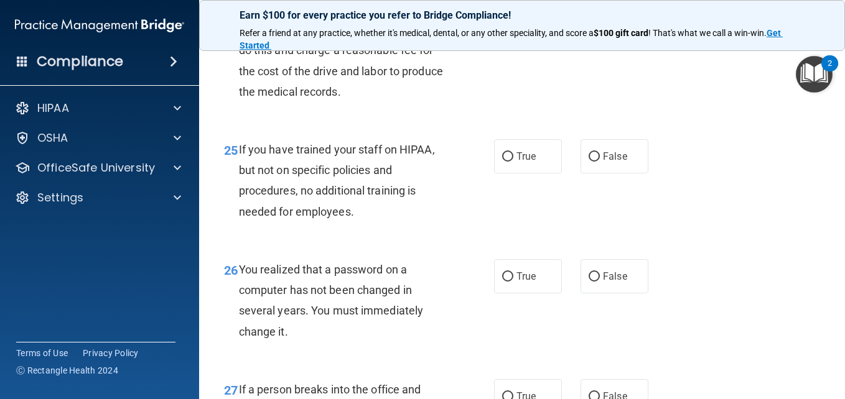
scroll to position [2925, 0]
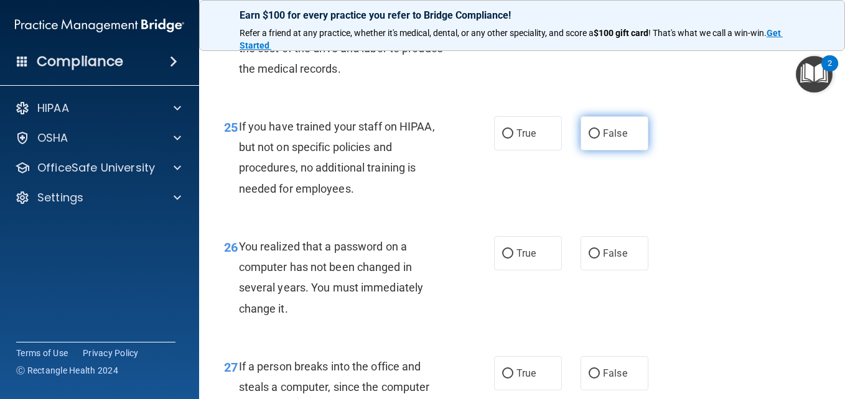
click at [620, 139] on span "False" at bounding box center [615, 134] width 24 height 12
click at [600, 139] on input "False" at bounding box center [594, 133] width 11 height 9
radio input "true"
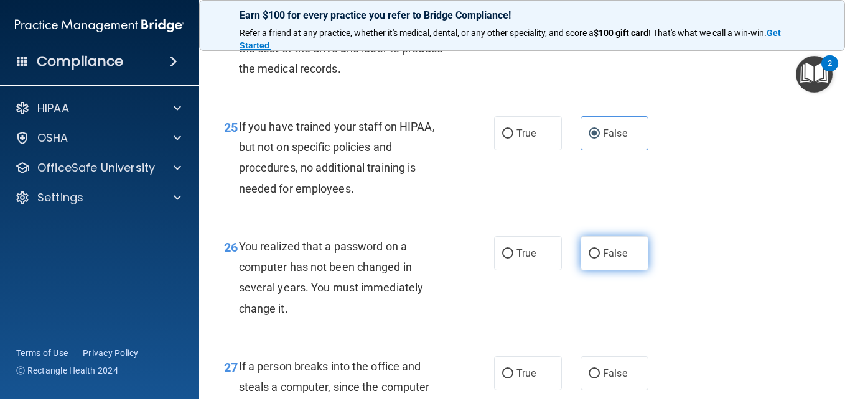
click at [606, 266] on label "False" at bounding box center [615, 253] width 68 height 34
click at [600, 259] on input "False" at bounding box center [594, 254] width 11 height 9
radio input "true"
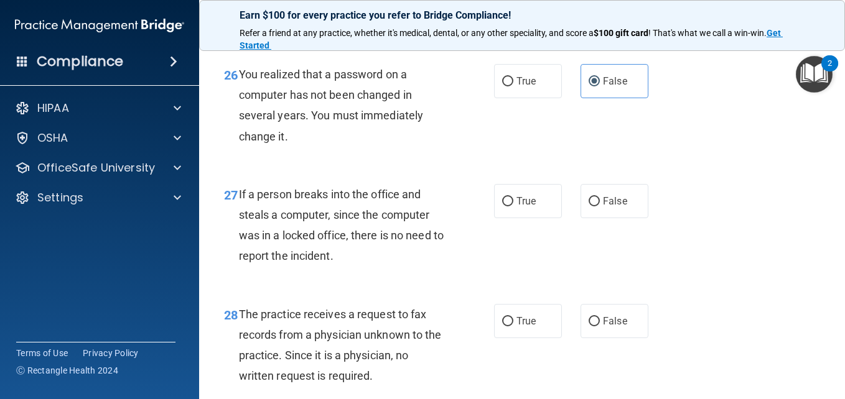
scroll to position [3111, 0]
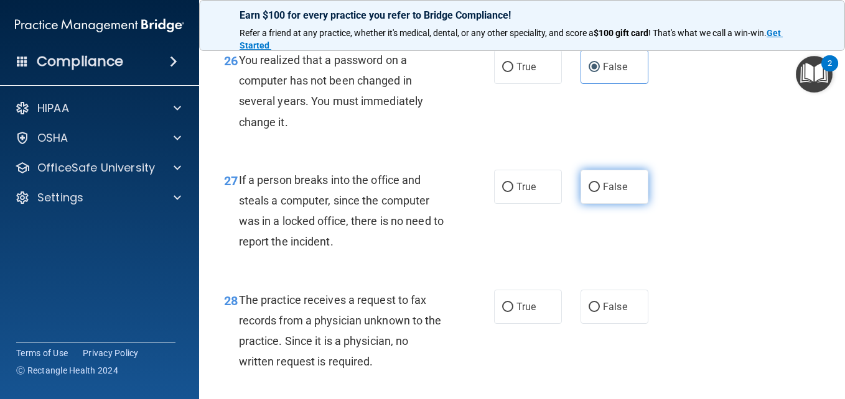
click at [591, 192] on input "False" at bounding box center [594, 187] width 11 height 9
radio input "true"
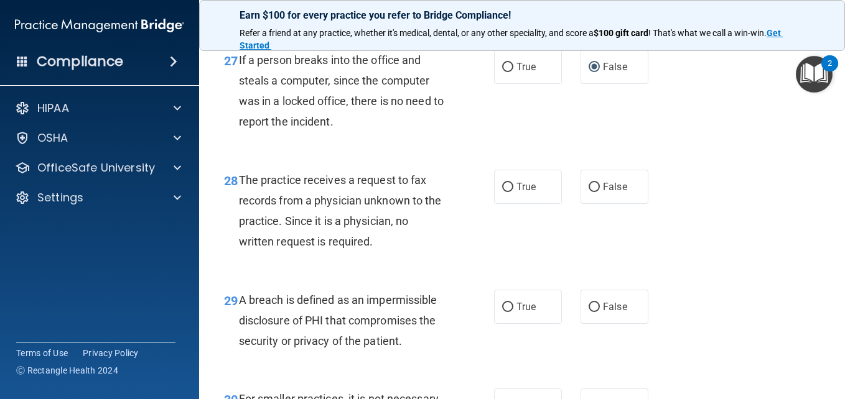
scroll to position [3236, 0]
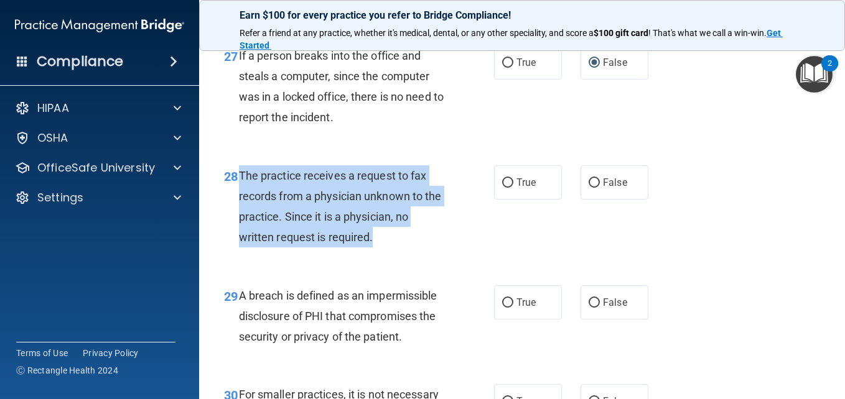
drag, startPoint x: 387, startPoint y: 258, endPoint x: 239, endPoint y: 190, distance: 162.6
click at [239, 190] on div "The practice receives a request to fax records from a physician unknown to the …" at bounding box center [347, 207] width 217 height 83
copy span "The practice receives a request to fax records from a physician unknown to the …"
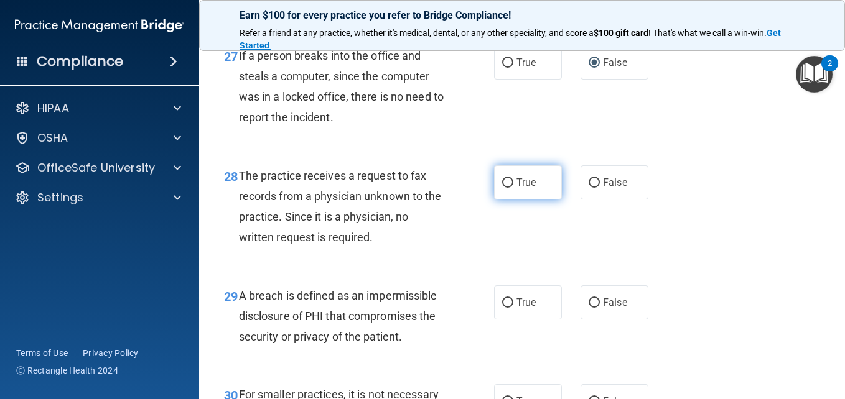
click at [538, 195] on label "True" at bounding box center [528, 183] width 68 height 34
click at [513, 188] on input "True" at bounding box center [507, 183] width 11 height 9
radio input "true"
click at [434, 248] on div "The practice receives a request to fax records from a physician unknown to the …" at bounding box center [347, 207] width 217 height 83
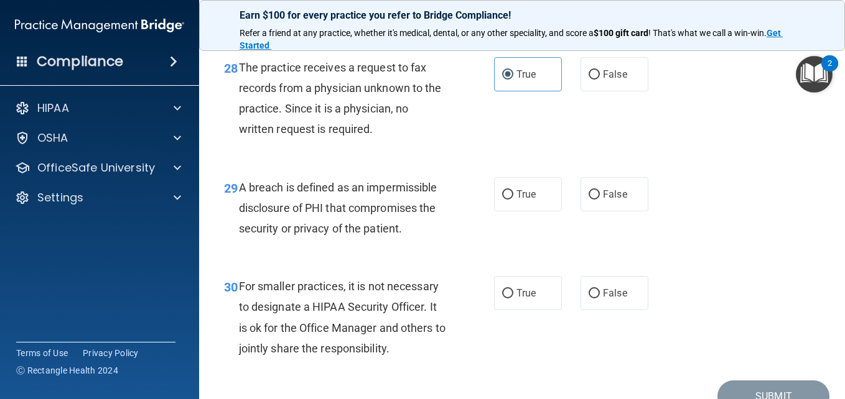
scroll to position [3360, 0]
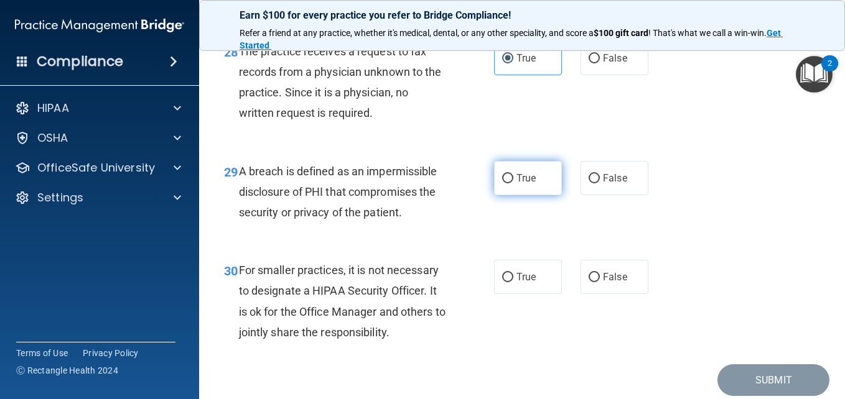
click at [538, 195] on label "True" at bounding box center [528, 178] width 68 height 34
click at [513, 184] on input "True" at bounding box center [507, 178] width 11 height 9
radio input "true"
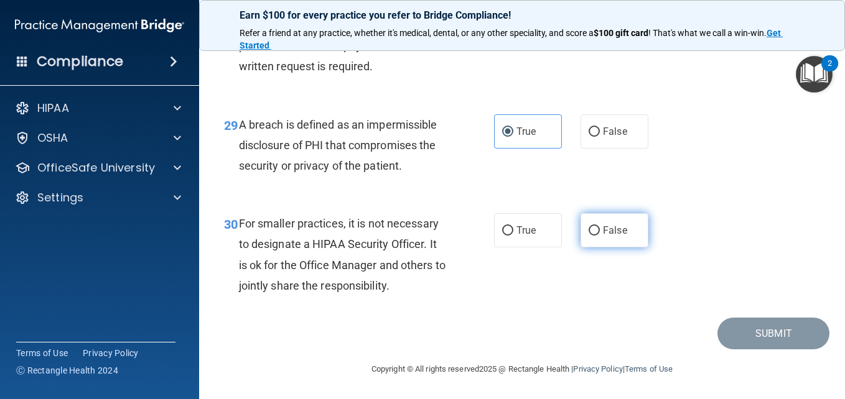
click at [617, 229] on label "False" at bounding box center [615, 230] width 68 height 34
click at [600, 229] on input "False" at bounding box center [594, 230] width 11 height 9
radio input "true"
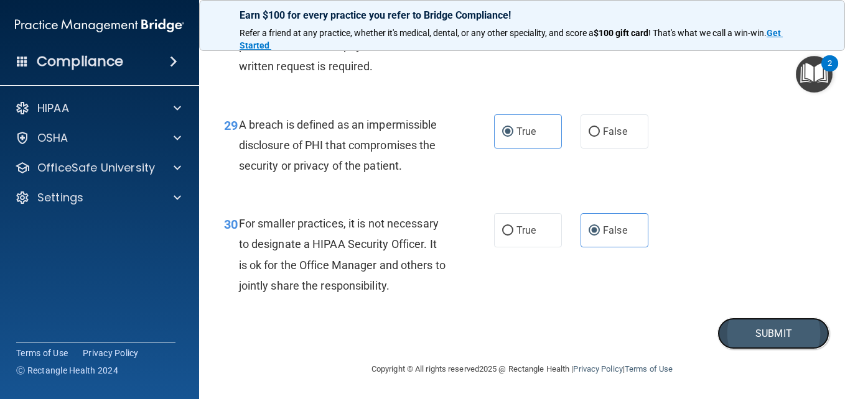
click at [783, 343] on button "Submit" at bounding box center [773, 334] width 112 height 32
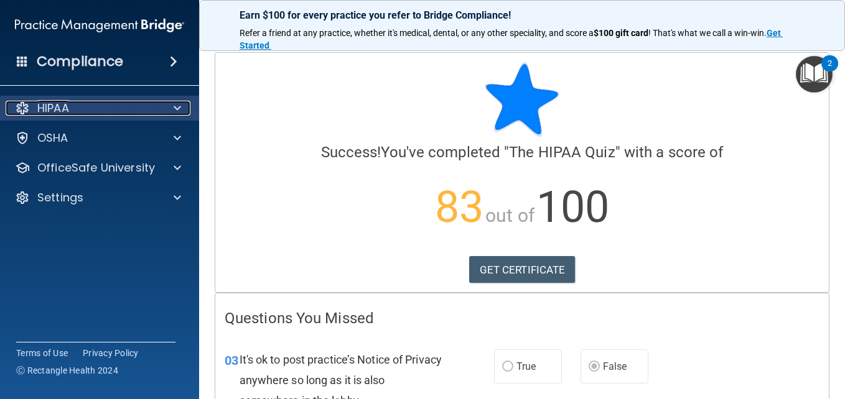
click at [95, 112] on div "HIPAA" at bounding box center [83, 108] width 154 height 15
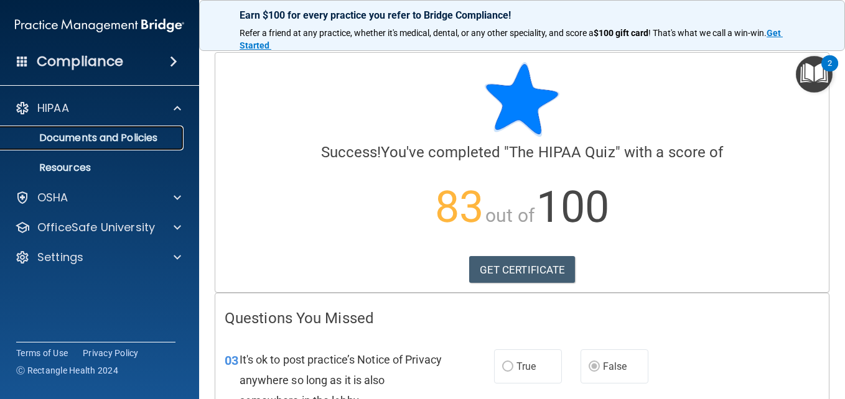
click at [93, 139] on p "Documents and Policies" at bounding box center [93, 138] width 170 height 12
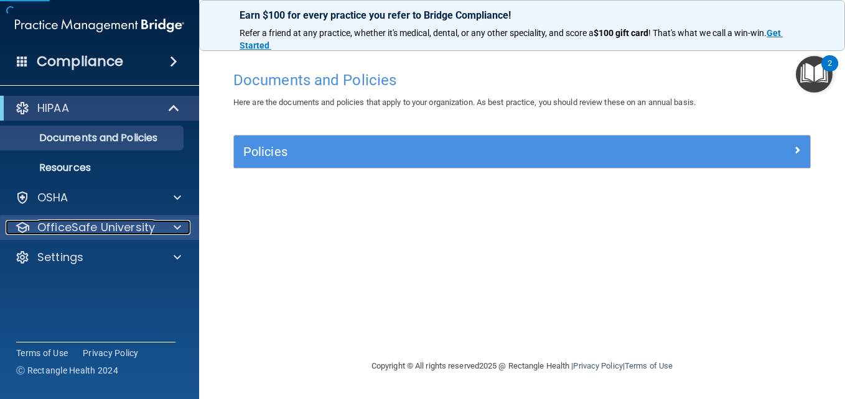
click at [98, 224] on p "OfficeSafe University" at bounding box center [96, 227] width 118 height 15
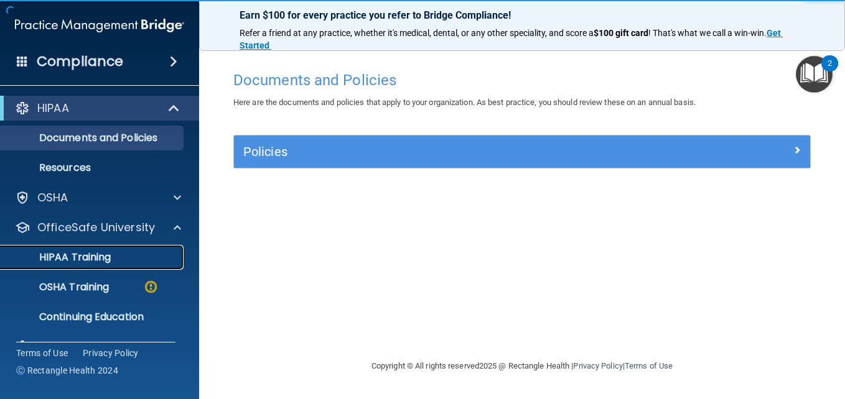
click at [86, 259] on p "HIPAA Training" at bounding box center [59, 257] width 103 height 12
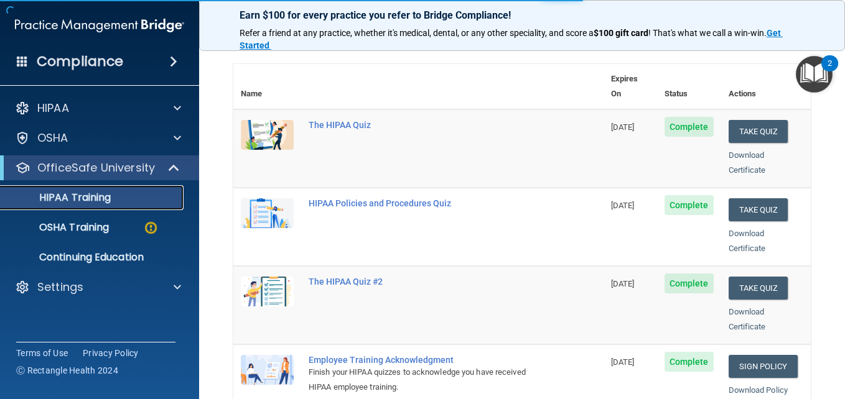
scroll to position [187, 0]
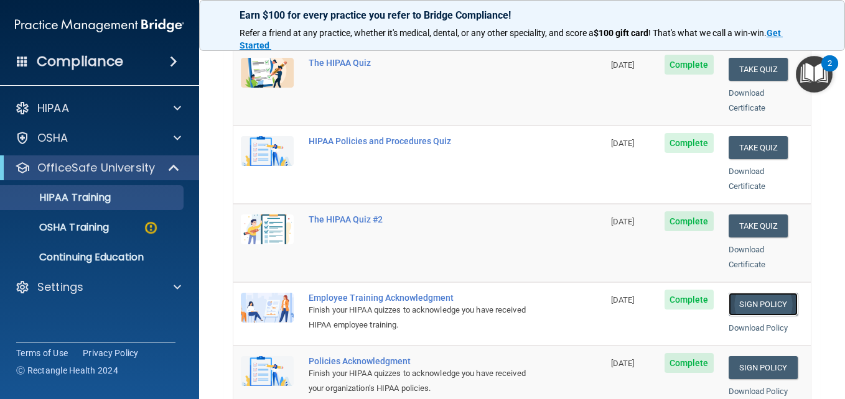
click at [746, 294] on link "Sign Policy" at bounding box center [763, 304] width 69 height 23
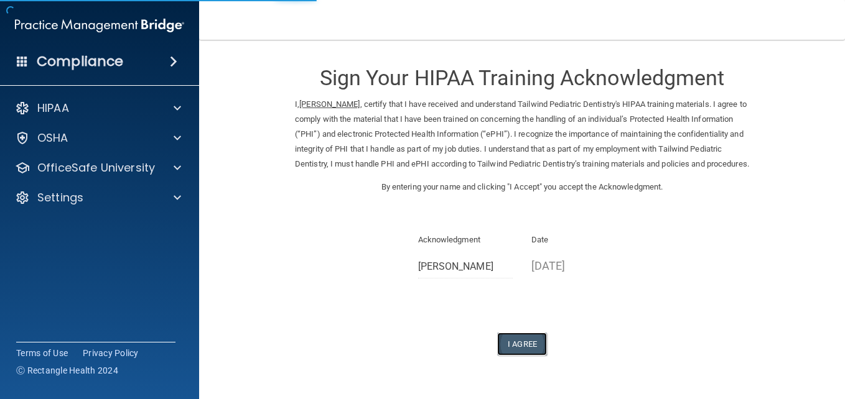
click at [515, 356] on button "I Agree" at bounding box center [522, 344] width 50 height 23
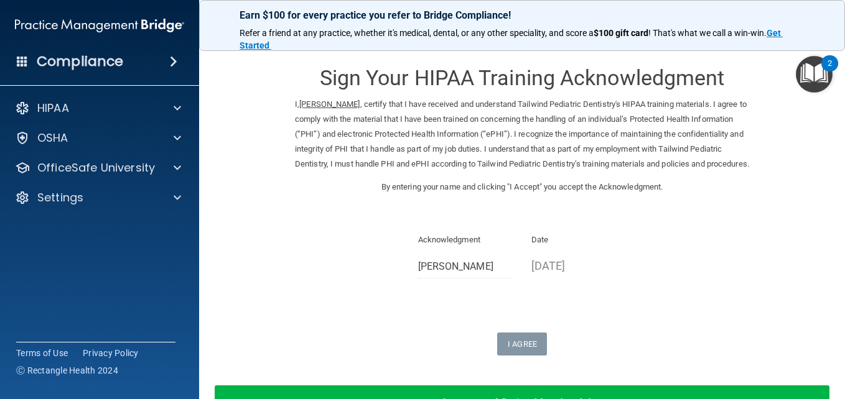
click at [405, 315] on div "Sign Your HIPAA Training Acknowledgment I, Cynthia Westerdahl , certify that I …" at bounding box center [522, 204] width 454 height 304
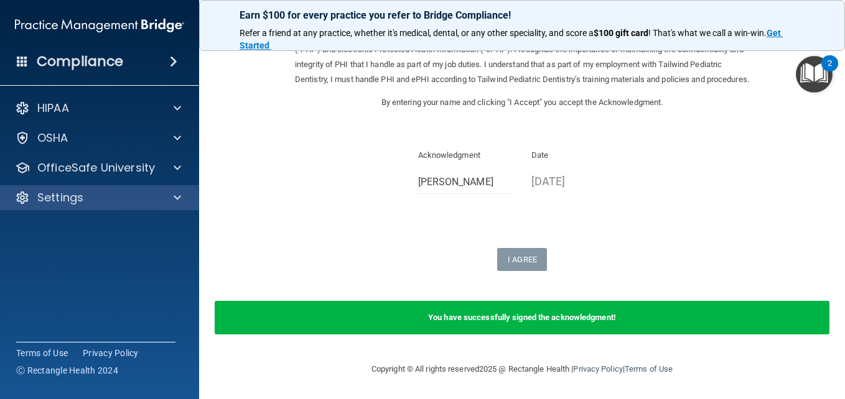
scroll to position [37, 0]
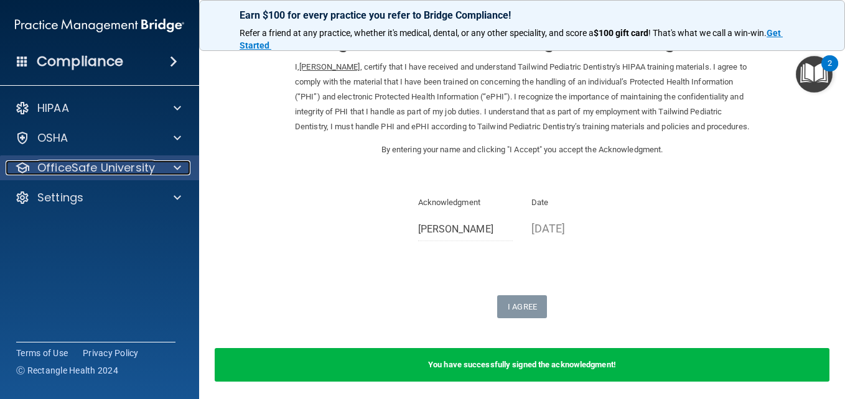
click at [126, 172] on p "OfficeSafe University" at bounding box center [96, 168] width 118 height 15
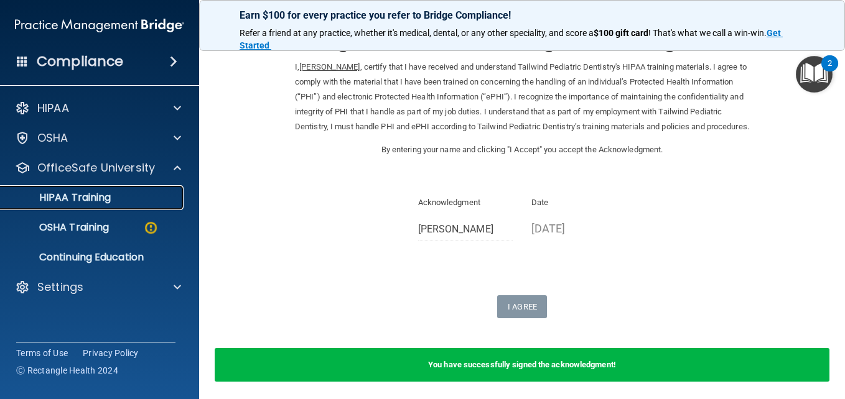
click at [119, 198] on div "HIPAA Training" at bounding box center [93, 198] width 170 height 12
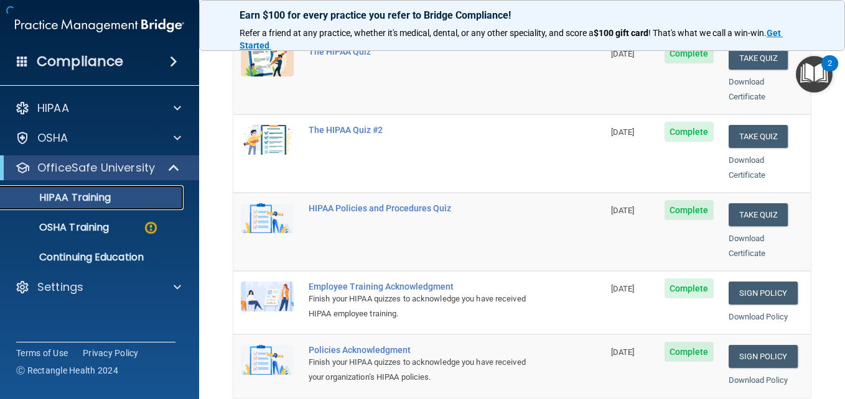
scroll to position [224, 0]
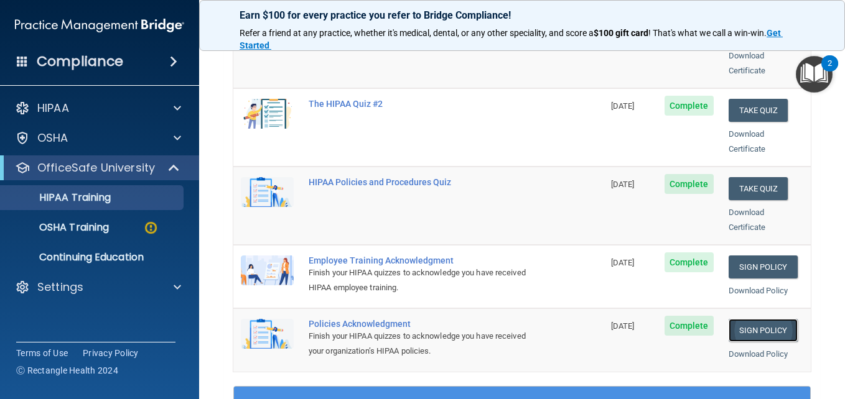
click at [747, 319] on link "Sign Policy" at bounding box center [763, 330] width 69 height 23
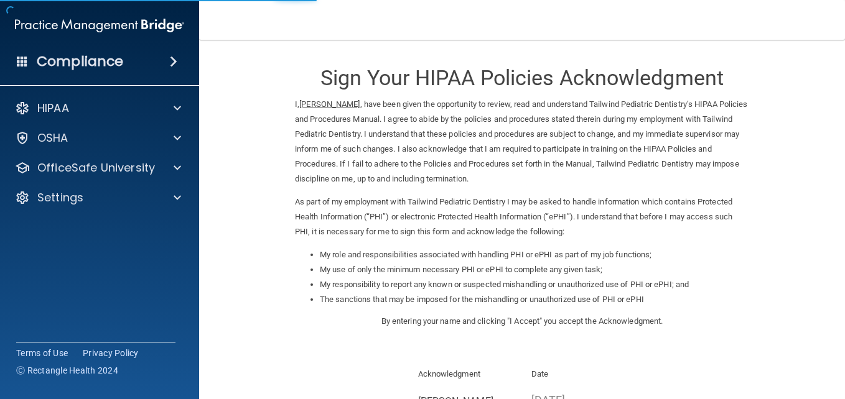
scroll to position [170, 0]
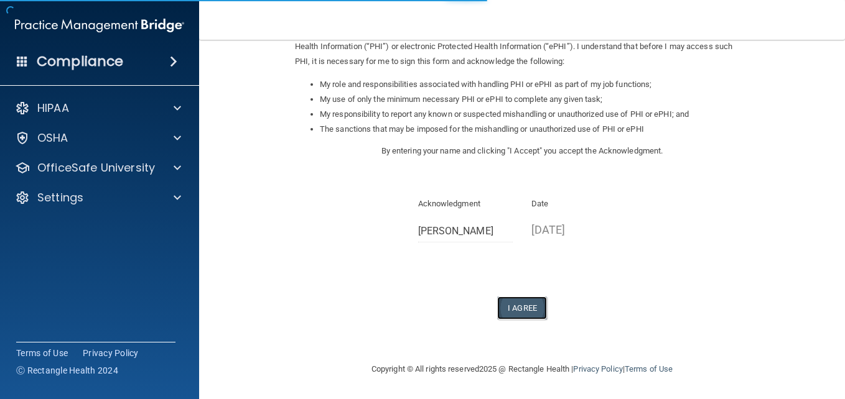
click at [509, 308] on button "I Agree" at bounding box center [522, 308] width 50 height 23
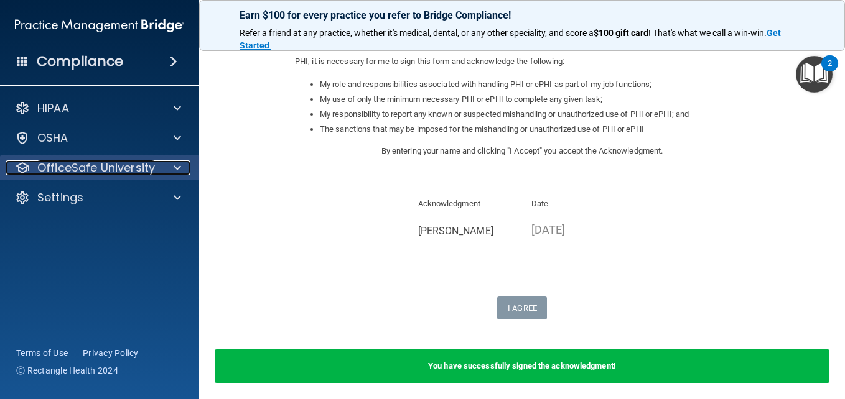
click at [118, 166] on p "OfficeSafe University" at bounding box center [96, 168] width 118 height 15
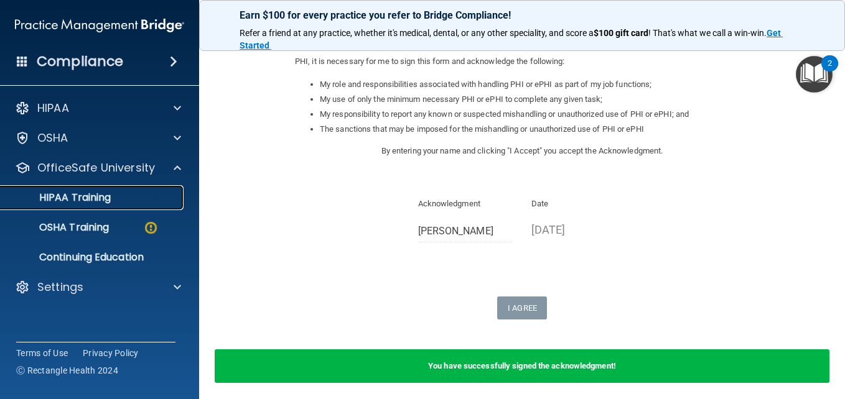
click at [106, 201] on p "HIPAA Training" at bounding box center [59, 198] width 103 height 12
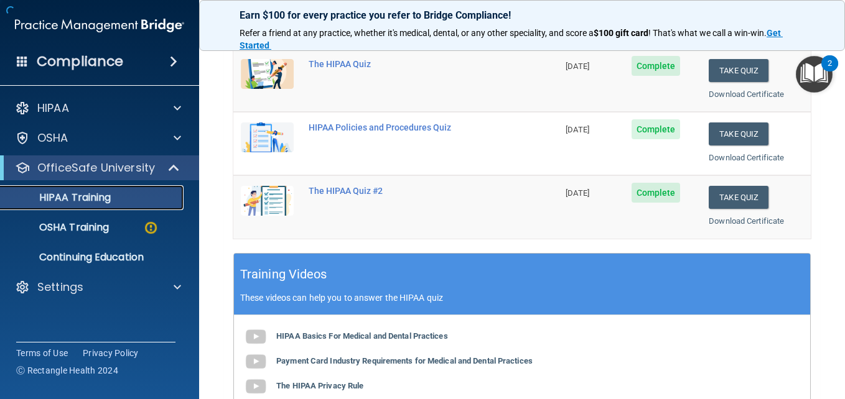
scroll to position [534, 0]
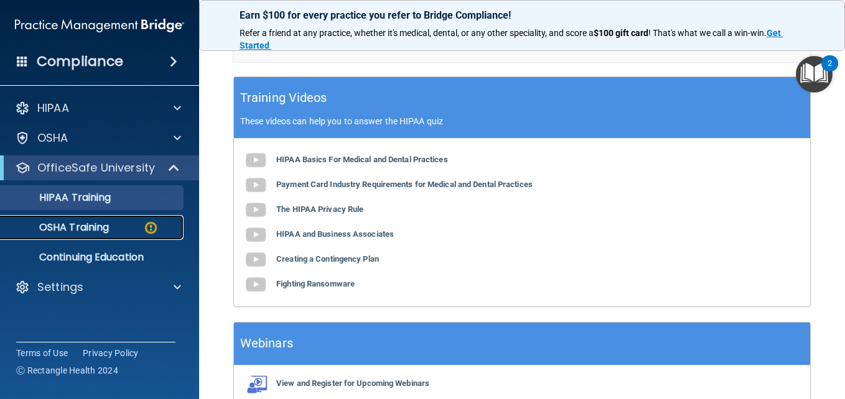
click at [77, 222] on p "OSHA Training" at bounding box center [58, 228] width 101 height 12
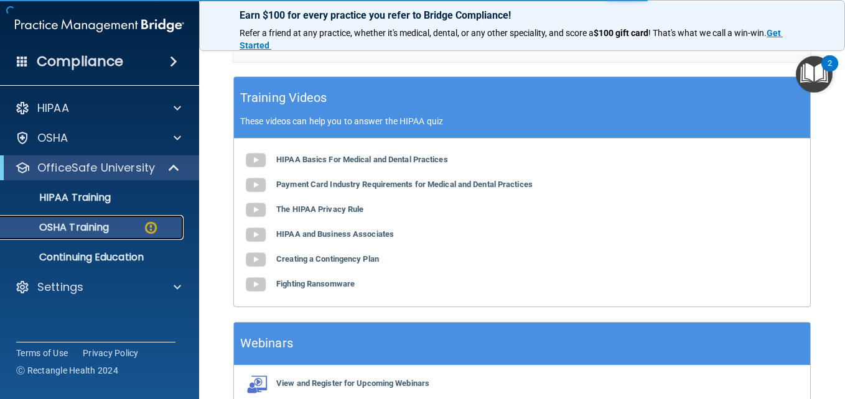
scroll to position [274, 0]
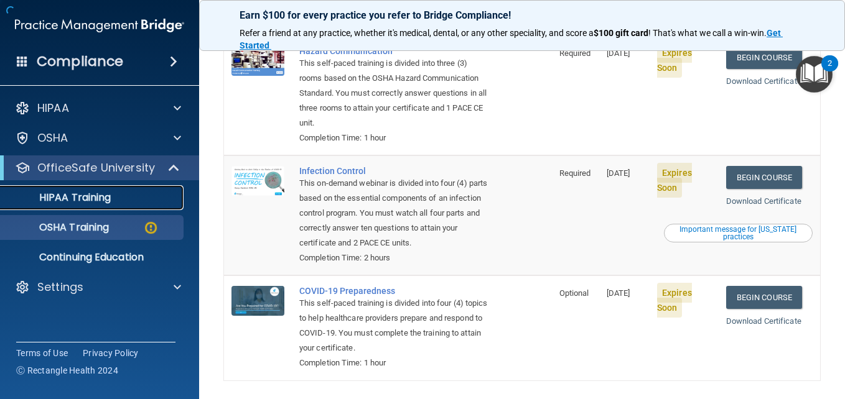
click at [78, 194] on p "HIPAA Training" at bounding box center [59, 198] width 103 height 12
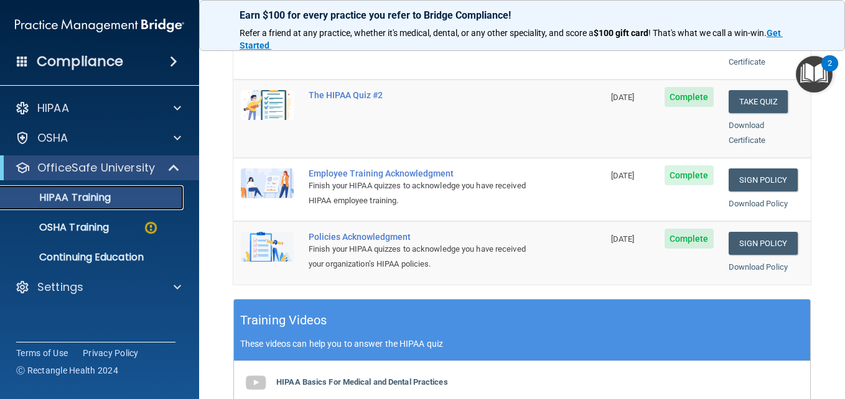
scroll to position [187, 0]
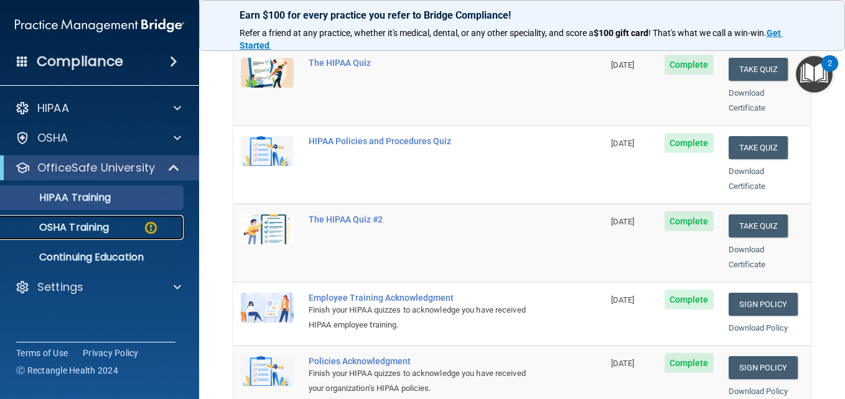
click at [89, 228] on p "OSHA Training" at bounding box center [58, 228] width 101 height 12
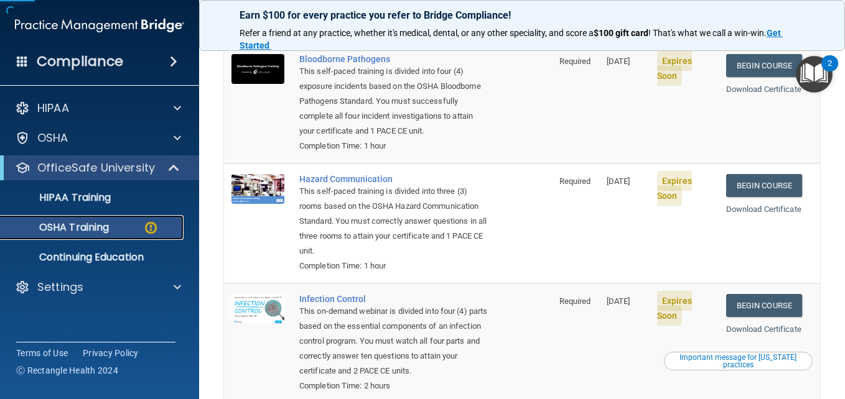
scroll to position [124, 0]
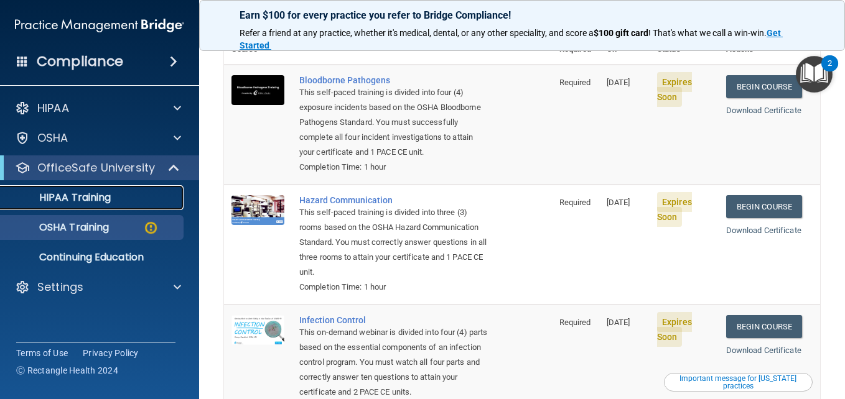
click at [113, 200] on div "HIPAA Training" at bounding box center [93, 198] width 170 height 12
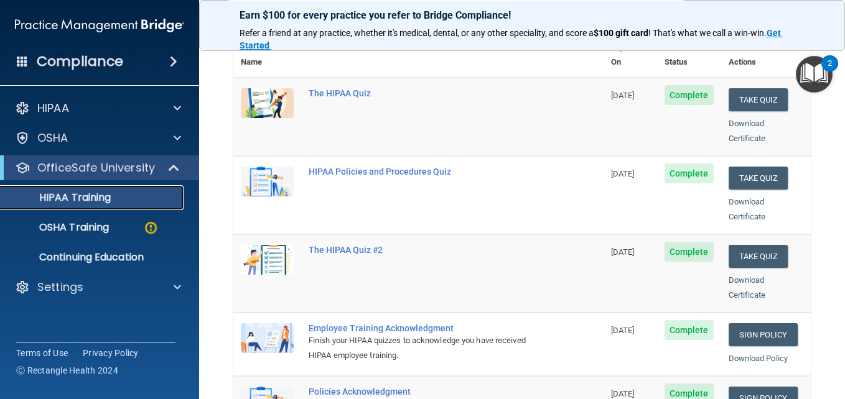
scroll to position [187, 0]
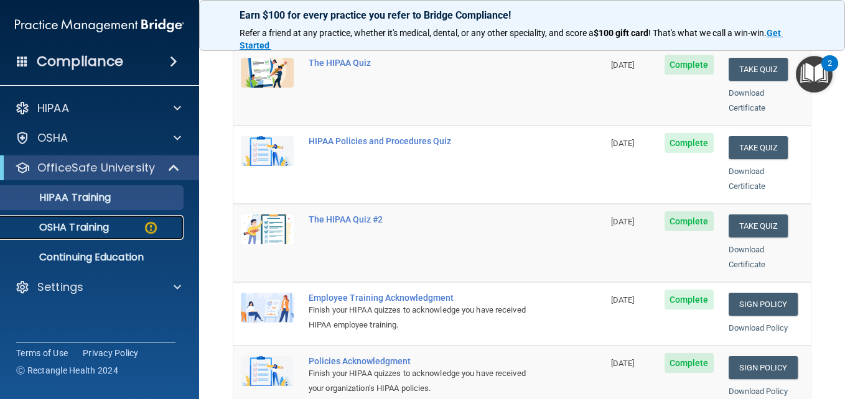
click at [96, 224] on p "OSHA Training" at bounding box center [58, 228] width 101 height 12
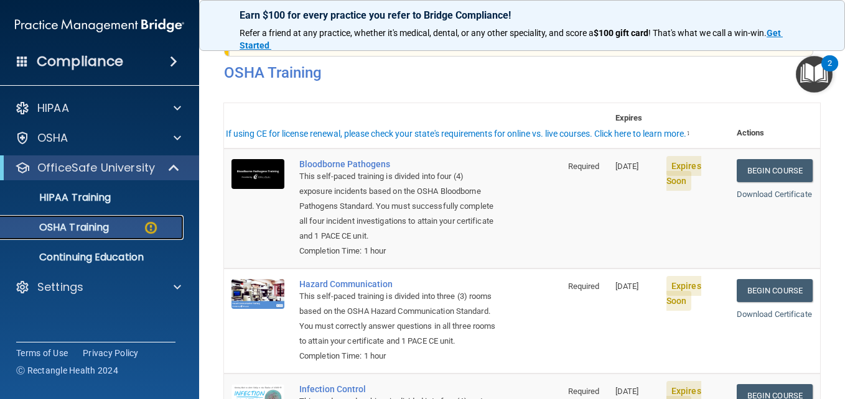
scroll to position [62, 0]
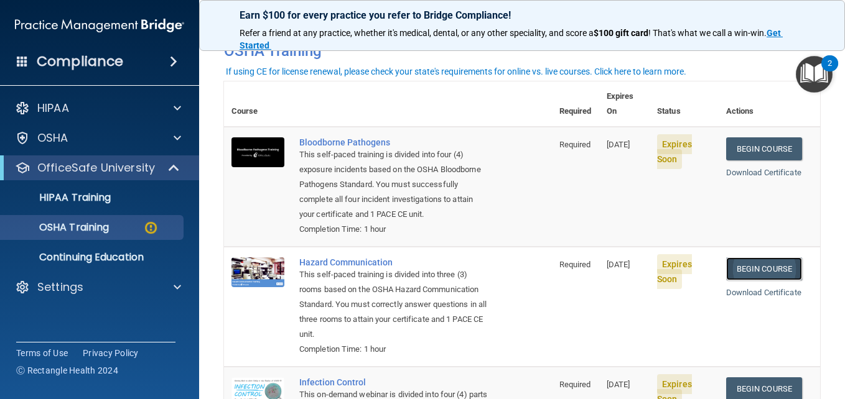
click at [755, 269] on link "Begin Course" at bounding box center [764, 269] width 76 height 23
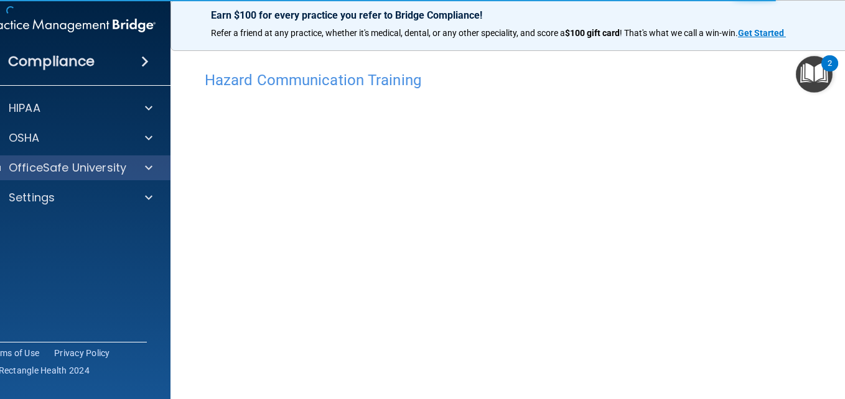
click at [51, 157] on div "OfficeSafe University" at bounding box center [71, 168] width 200 height 25
click at [64, 167] on p "OfficeSafe University" at bounding box center [68, 168] width 118 height 15
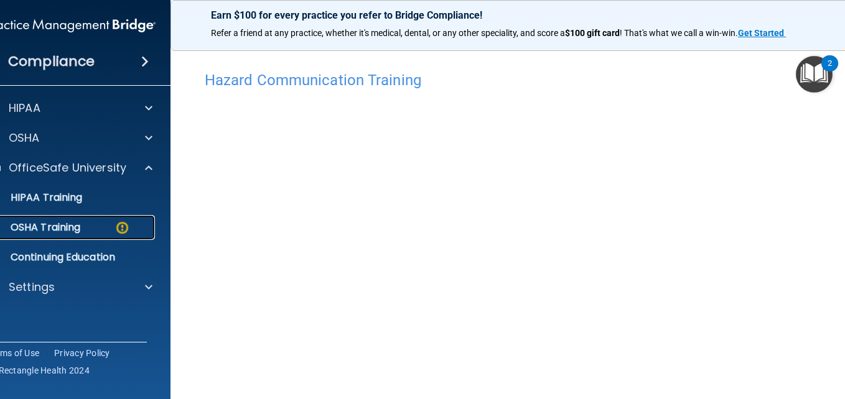
click at [72, 226] on p "OSHA Training" at bounding box center [29, 228] width 101 height 12
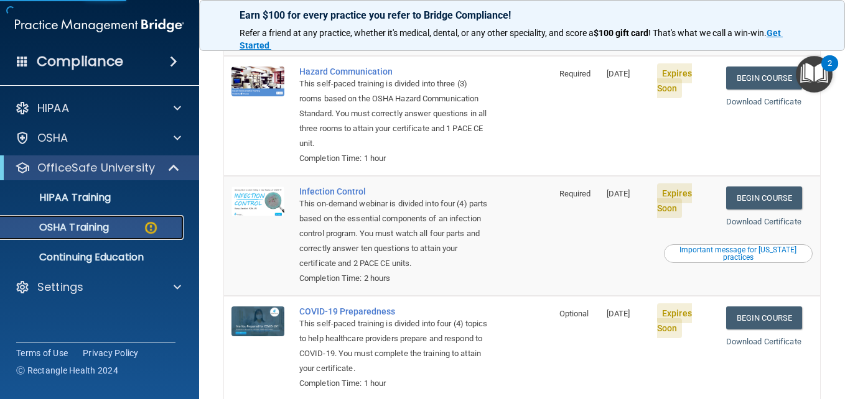
scroll to position [198, 0]
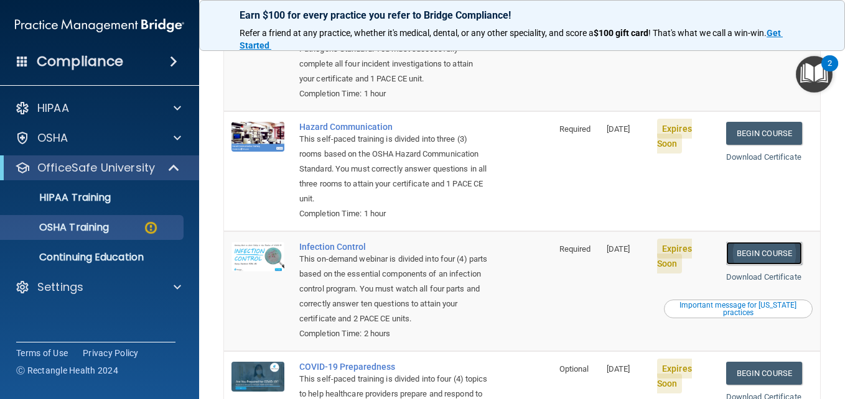
click at [760, 254] on link "Begin Course" at bounding box center [764, 253] width 76 height 23
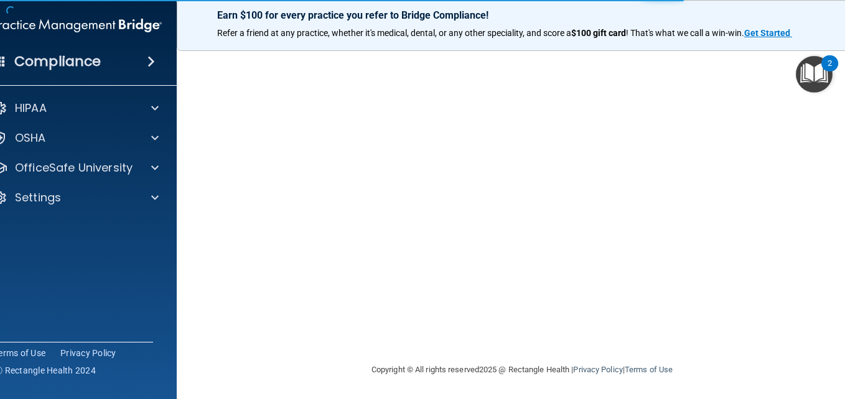
scroll to position [133, 0]
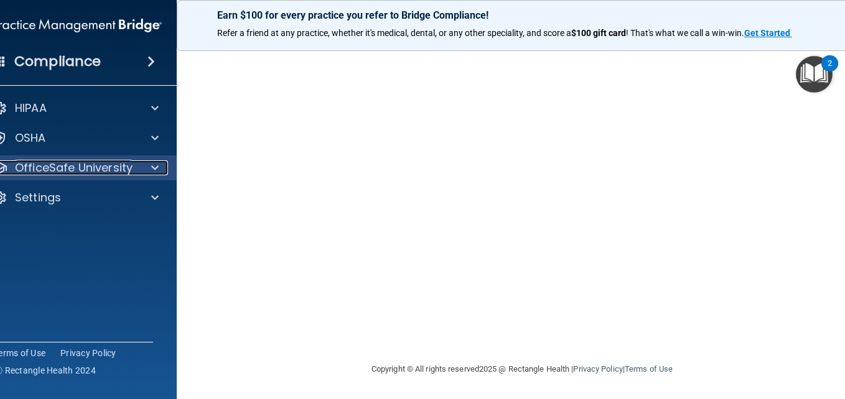
click at [69, 169] on p "OfficeSafe University" at bounding box center [74, 168] width 118 height 15
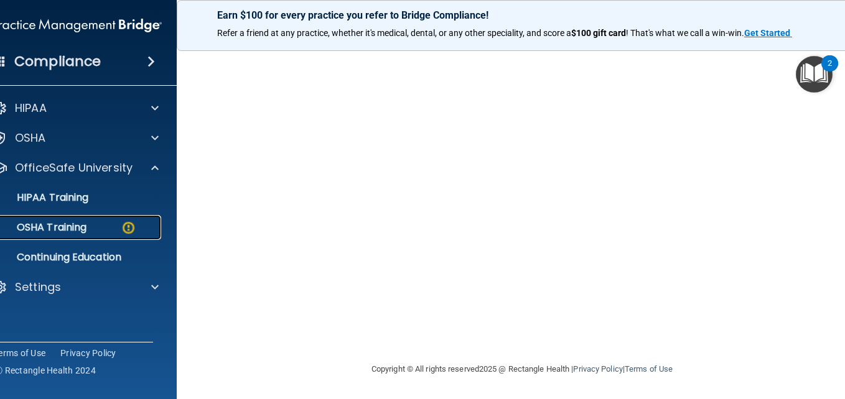
click at [57, 230] on p "OSHA Training" at bounding box center [36, 228] width 101 height 12
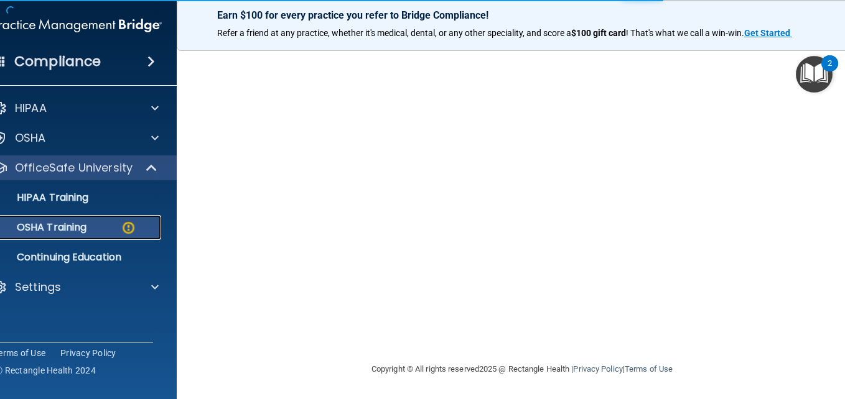
scroll to position [322, 0]
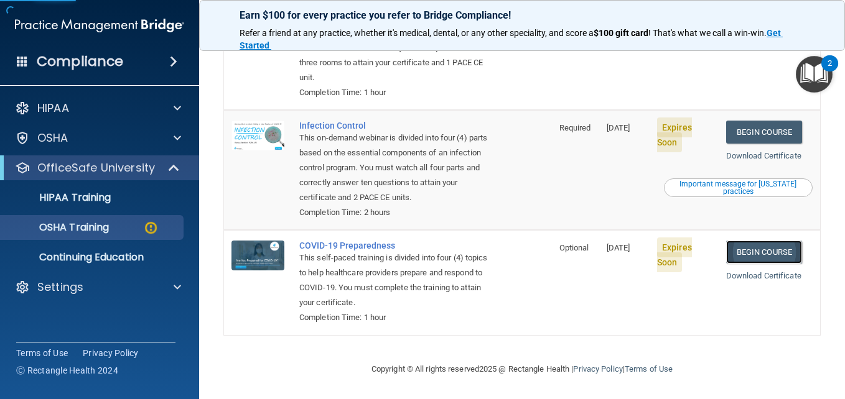
click at [760, 250] on link "Begin Course" at bounding box center [764, 252] width 76 height 23
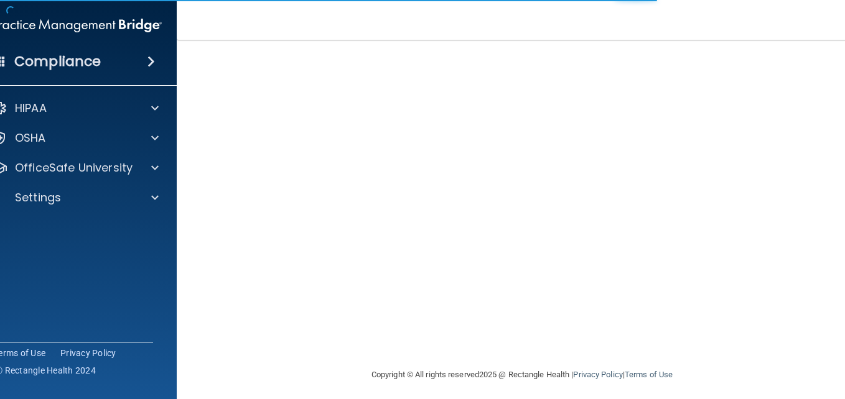
scroll to position [133, 0]
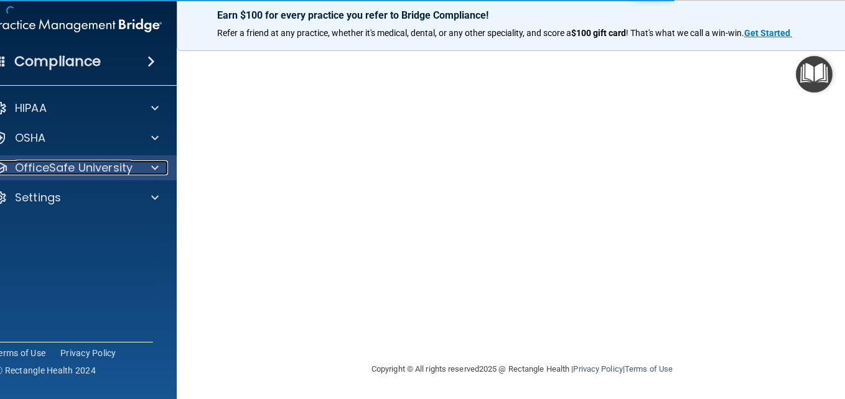
click at [50, 169] on p "OfficeSafe University" at bounding box center [74, 168] width 118 height 15
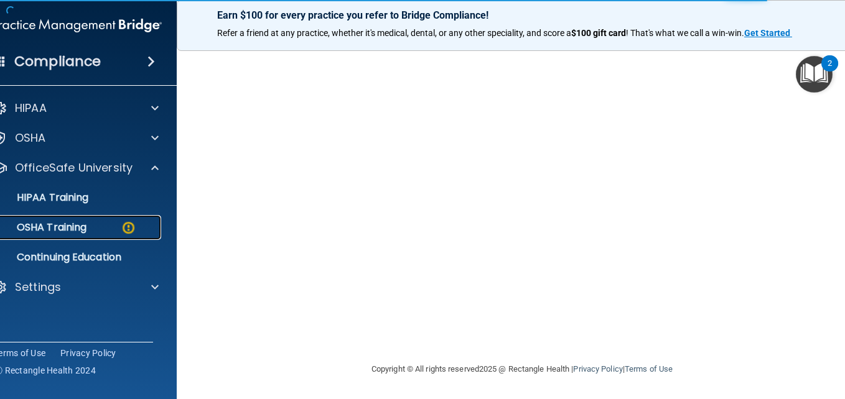
click at [92, 228] on div "OSHA Training" at bounding box center [71, 228] width 170 height 12
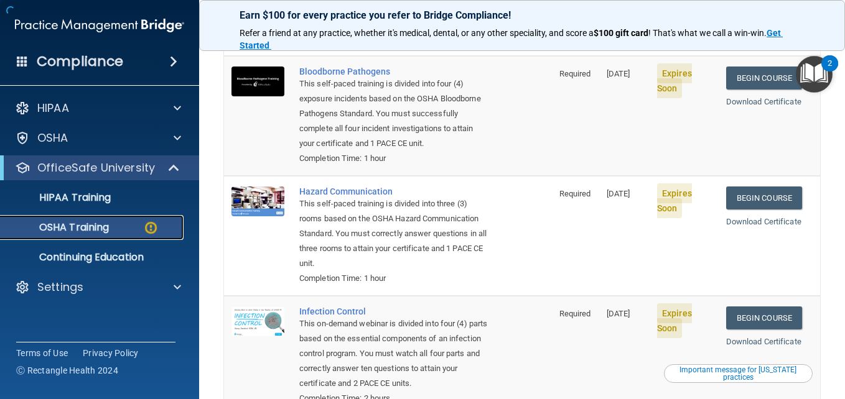
scroll to position [322, 0]
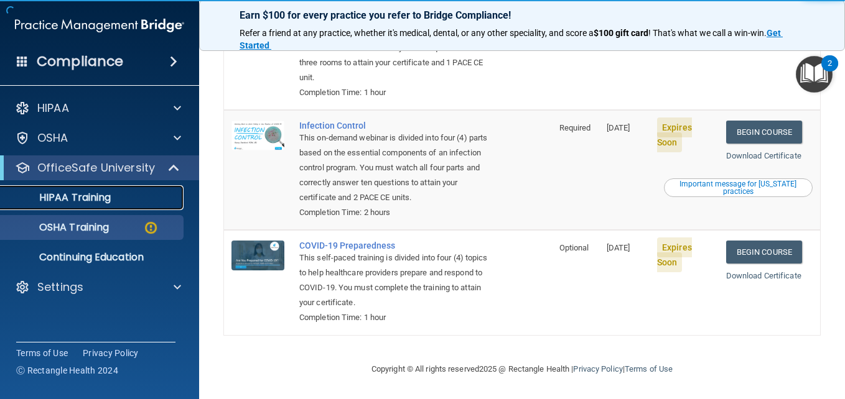
click at [105, 198] on p "HIPAA Training" at bounding box center [59, 198] width 103 height 12
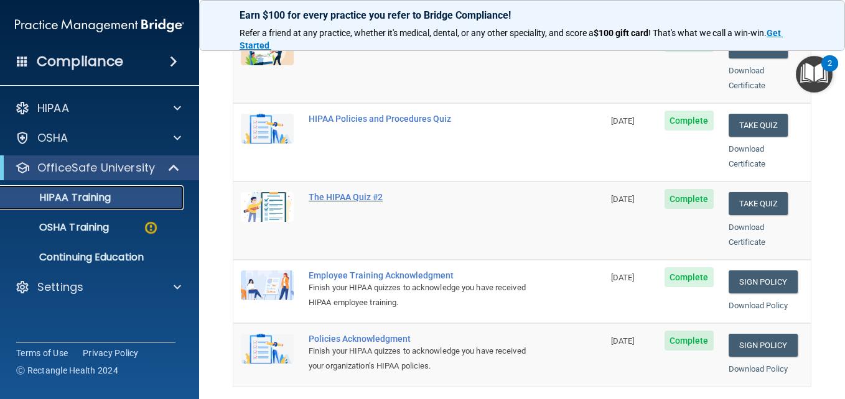
scroll to position [147, 0]
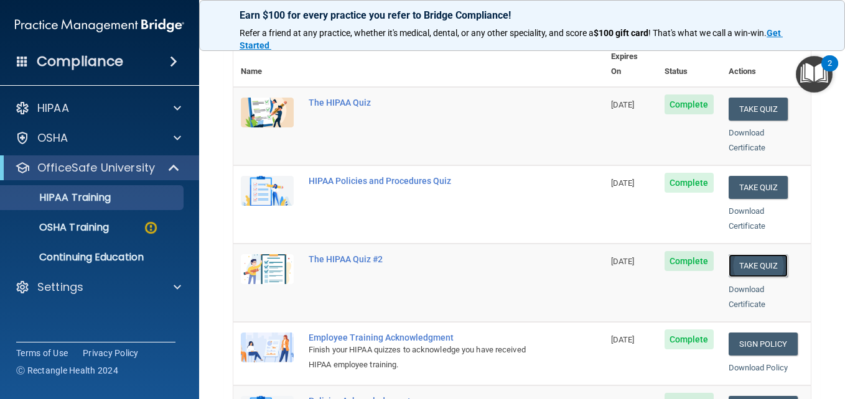
click at [747, 254] on button "Take Quiz" at bounding box center [759, 265] width 60 height 23
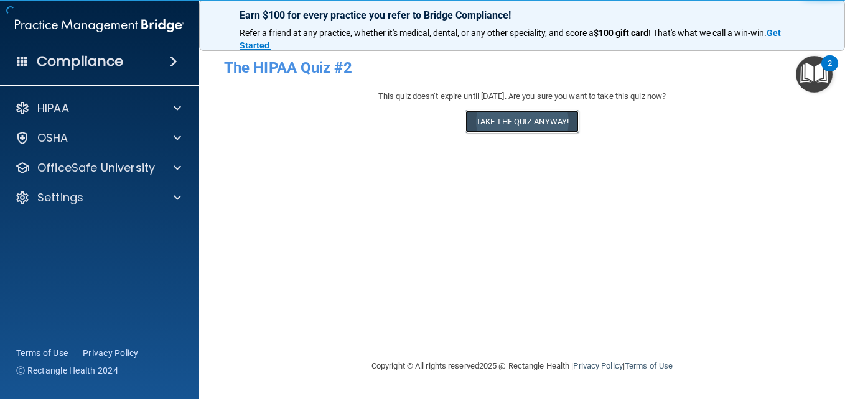
click at [522, 129] on button "Take the quiz anyway!" at bounding box center [521, 121] width 113 height 23
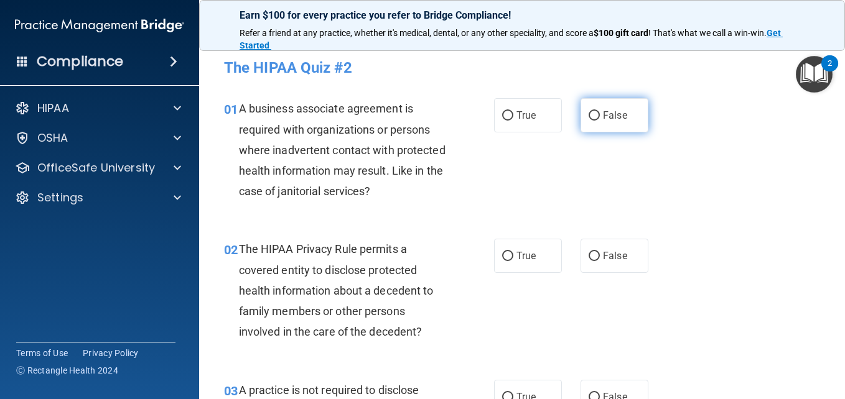
click at [616, 119] on span "False" at bounding box center [615, 116] width 24 height 12
click at [600, 119] on input "False" at bounding box center [594, 115] width 11 height 9
radio input "true"
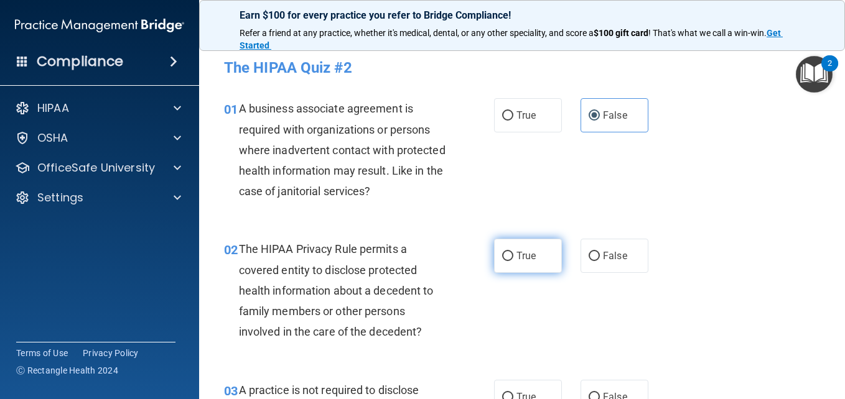
click at [518, 259] on span "True" at bounding box center [525, 256] width 19 height 12
click at [513, 259] on input "True" at bounding box center [507, 256] width 11 height 9
radio input "true"
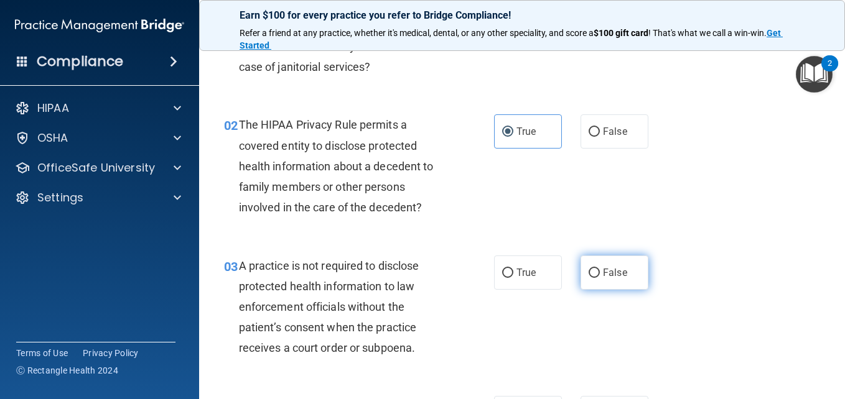
click at [596, 268] on label "False" at bounding box center [615, 273] width 68 height 34
click at [596, 269] on input "False" at bounding box center [594, 273] width 11 height 9
radio input "true"
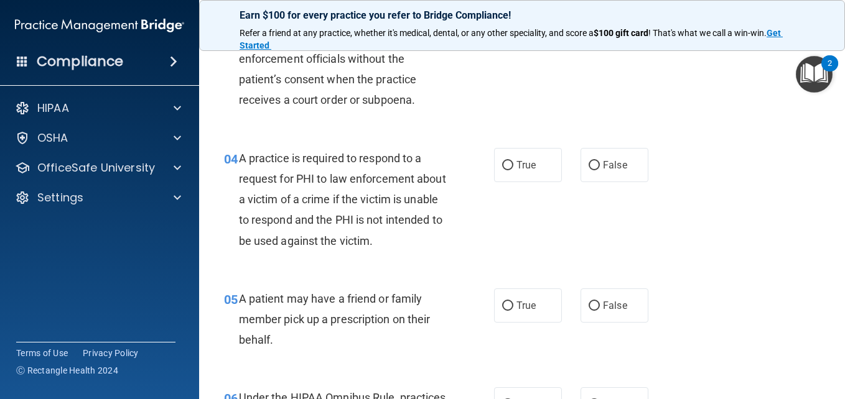
scroll to position [373, 0]
click at [503, 166] on input "True" at bounding box center [507, 165] width 11 height 9
radio input "true"
click at [508, 301] on input "True" at bounding box center [507, 305] width 11 height 9
radio input "true"
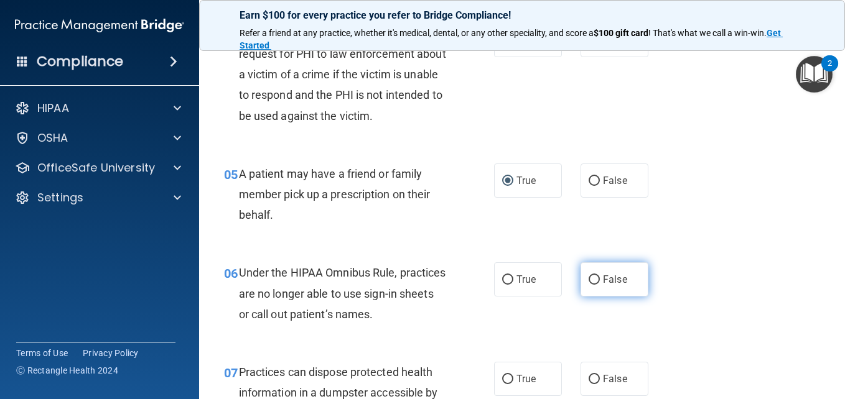
click at [603, 282] on span "False" at bounding box center [615, 280] width 24 height 12
click at [600, 282] on input "False" at bounding box center [594, 280] width 11 height 9
radio input "true"
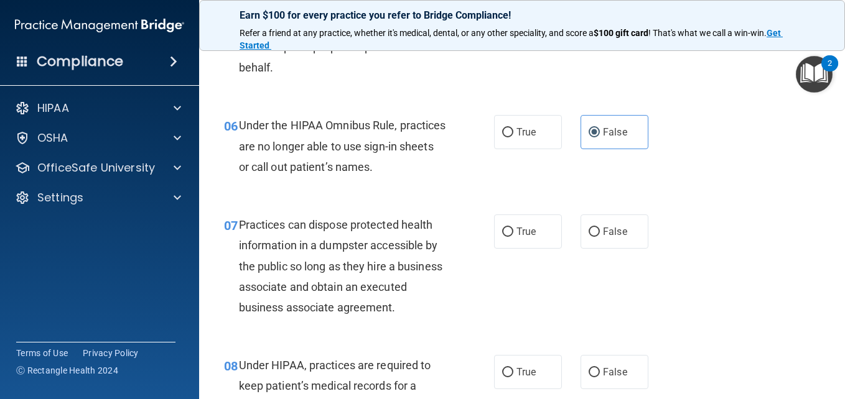
scroll to position [684, 0]
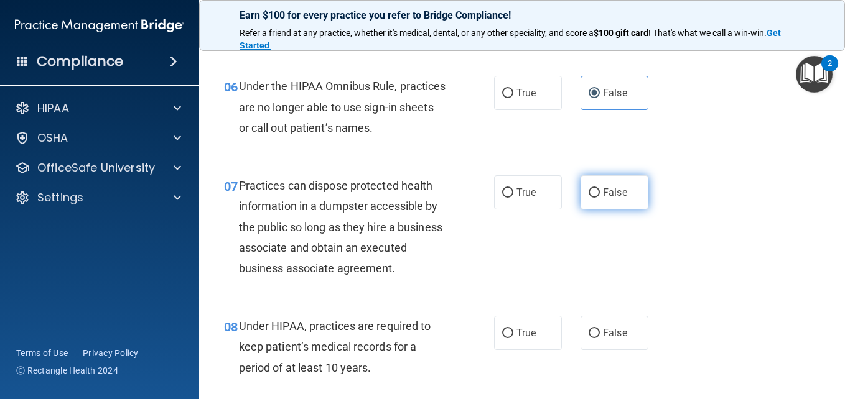
click at [610, 188] on span "False" at bounding box center [615, 193] width 24 height 12
click at [600, 189] on input "False" at bounding box center [594, 193] width 11 height 9
radio input "true"
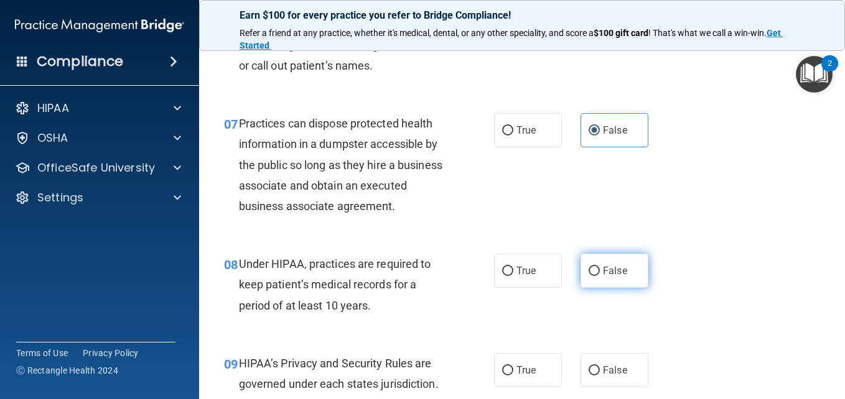
click at [594, 276] on input "False" at bounding box center [594, 271] width 11 height 9
radio input "true"
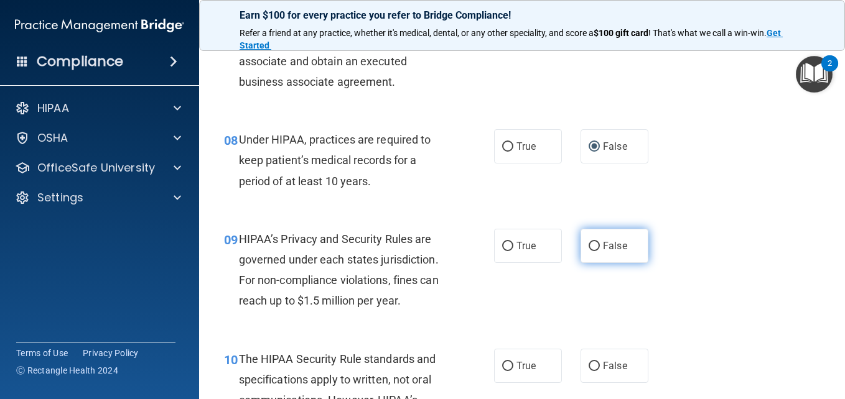
click at [603, 252] on span "False" at bounding box center [615, 246] width 24 height 12
click at [597, 251] on input "False" at bounding box center [594, 246] width 11 height 9
radio input "true"
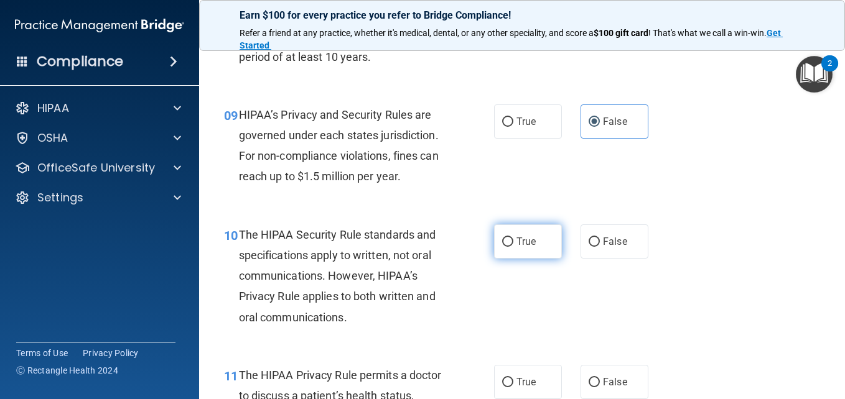
click at [518, 259] on label "True" at bounding box center [528, 242] width 68 height 34
click at [513, 247] on input "True" at bounding box center [507, 242] width 11 height 9
radio input "true"
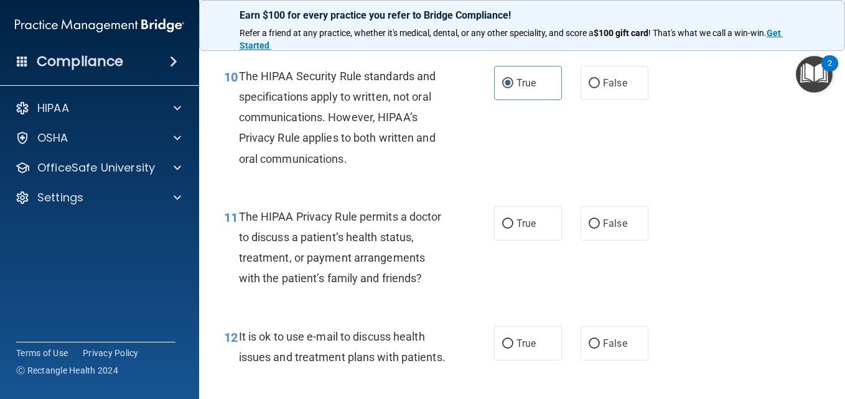
scroll to position [1182, 0]
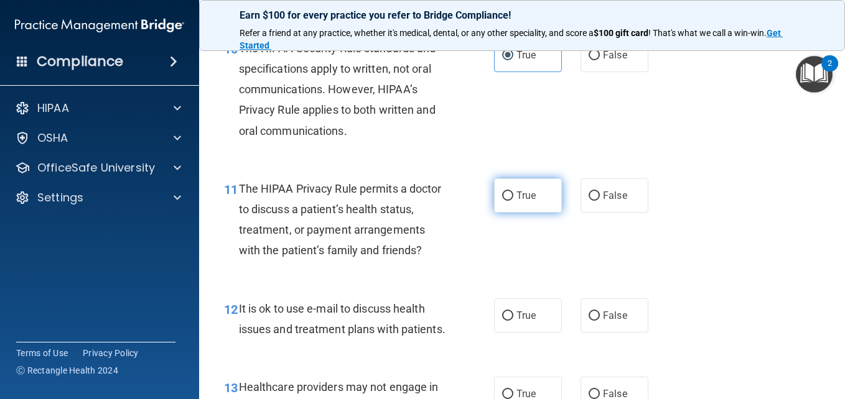
click at [526, 202] on span "True" at bounding box center [525, 196] width 19 height 12
click at [513, 201] on input "True" at bounding box center [507, 196] width 11 height 9
radio input "true"
click at [521, 322] on span "True" at bounding box center [525, 316] width 19 height 12
click at [513, 321] on input "True" at bounding box center [507, 316] width 11 height 9
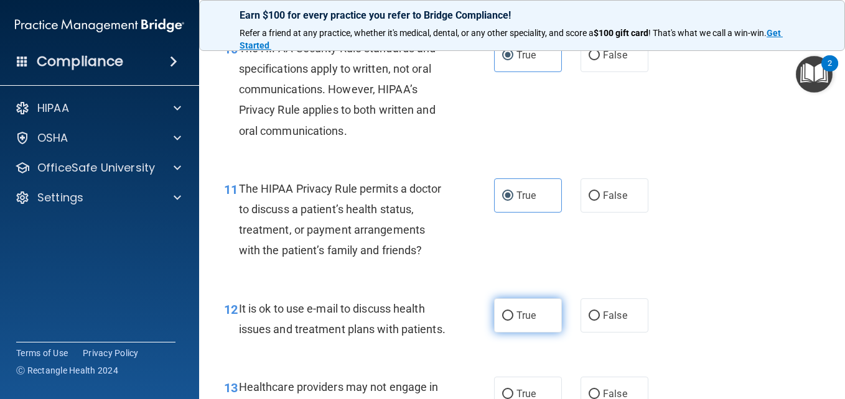
radio input "true"
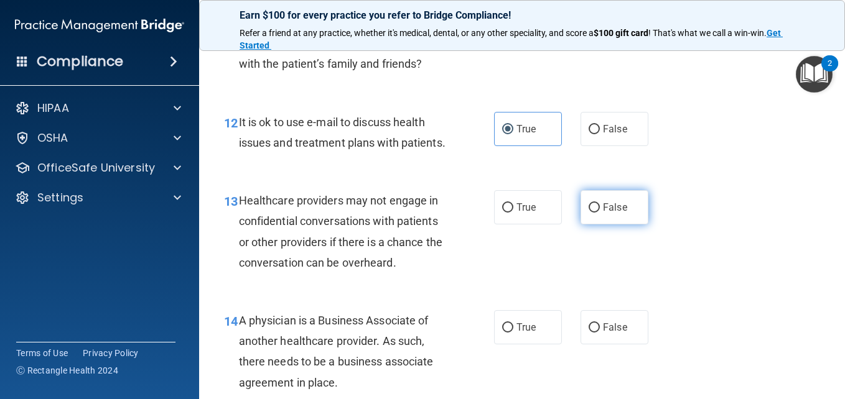
click at [609, 225] on label "False" at bounding box center [615, 207] width 68 height 34
click at [600, 213] on input "False" at bounding box center [594, 207] width 11 height 9
radio input "true"
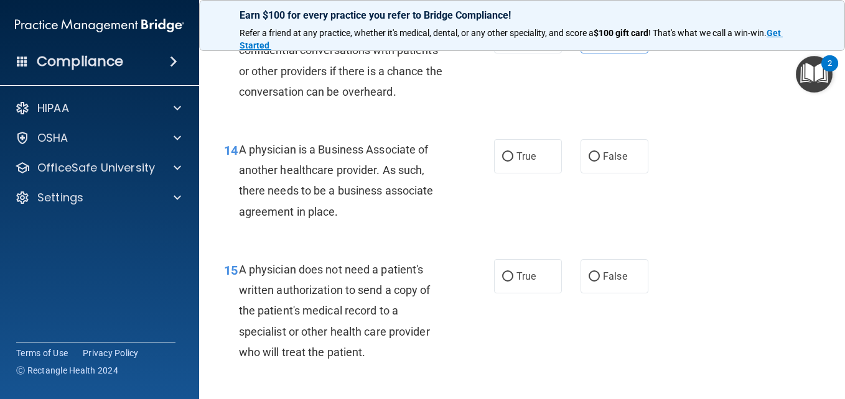
scroll to position [1556, 0]
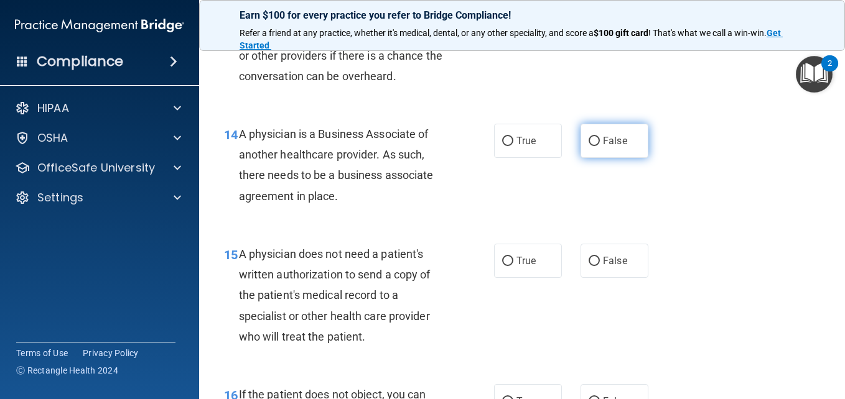
click at [604, 147] on span "False" at bounding box center [615, 141] width 24 height 12
click at [600, 146] on input "False" at bounding box center [594, 141] width 11 height 9
radio input "true"
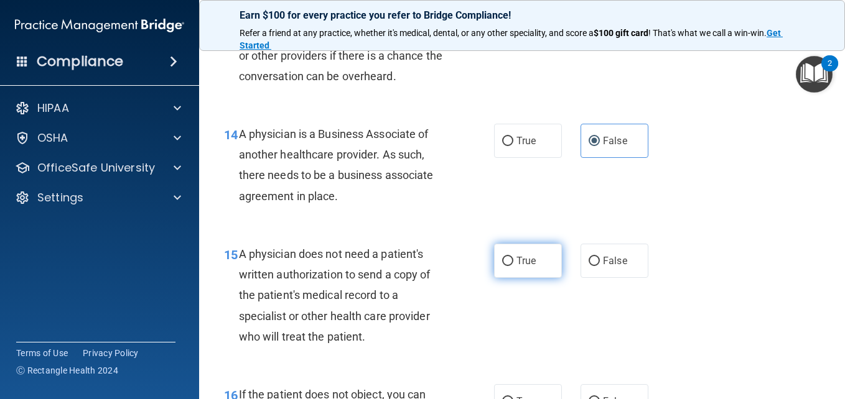
drag, startPoint x: 487, startPoint y: 314, endPoint x: 497, endPoint y: 315, distance: 10.0
click at [657, 244] on ng-form "15 A physician does not need a patient's written authorization to send a copy o…" at bounding box center [657, 244] width 0 height 0
drag, startPoint x: 497, startPoint y: 315, endPoint x: 530, endPoint y: 315, distance: 33.6
click at [530, 278] on label "True" at bounding box center [528, 261] width 68 height 34
click at [513, 266] on input "True" at bounding box center [507, 261] width 11 height 9
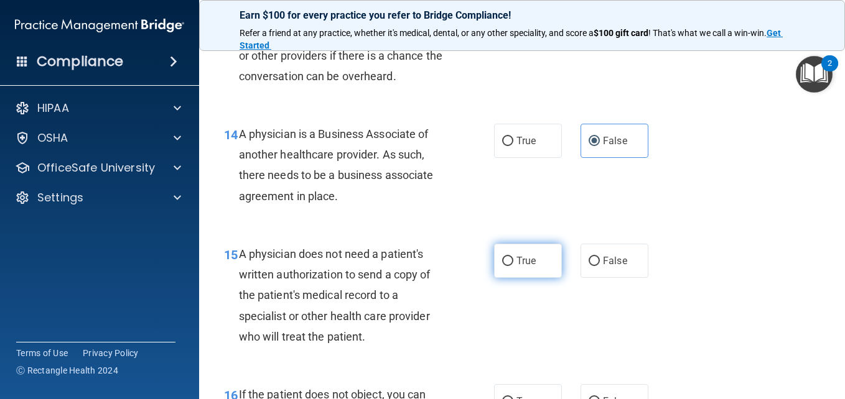
radio input "true"
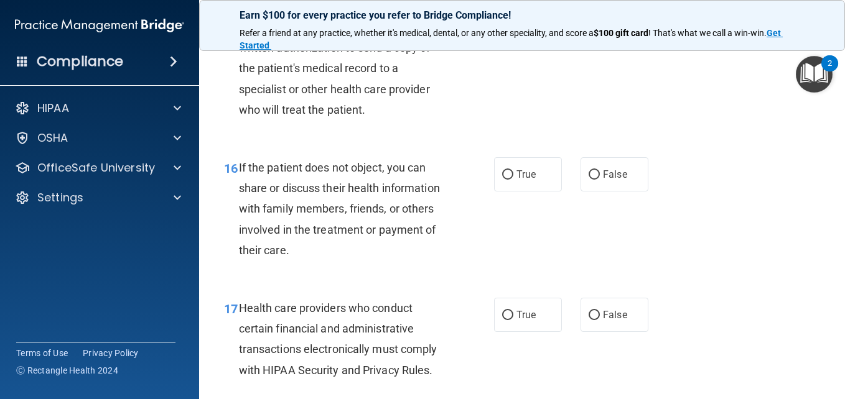
scroll to position [1805, 0]
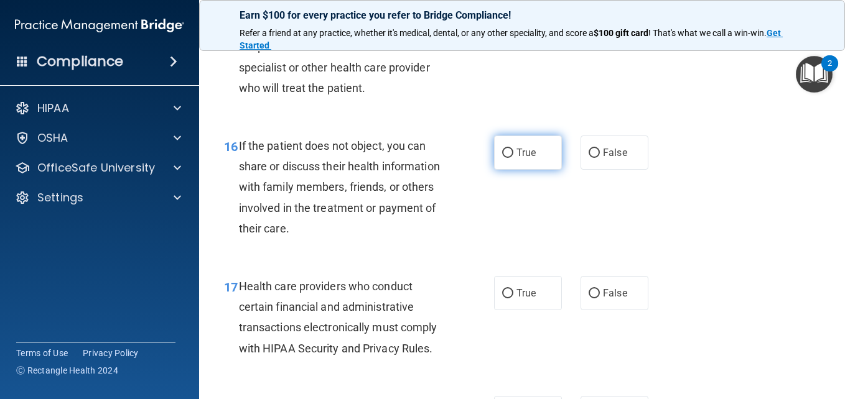
click at [518, 159] on span "True" at bounding box center [525, 153] width 19 height 12
click at [513, 158] on input "True" at bounding box center [507, 153] width 11 height 9
radio input "true"
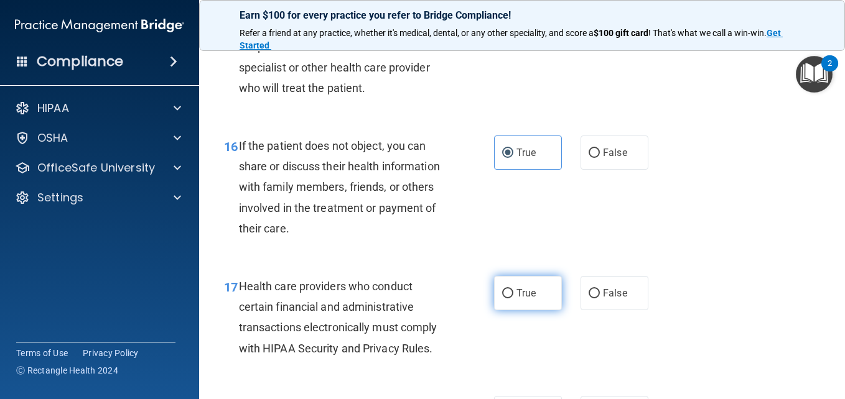
click at [523, 299] on span "True" at bounding box center [525, 293] width 19 height 12
click at [513, 299] on input "True" at bounding box center [507, 293] width 11 height 9
radio input "true"
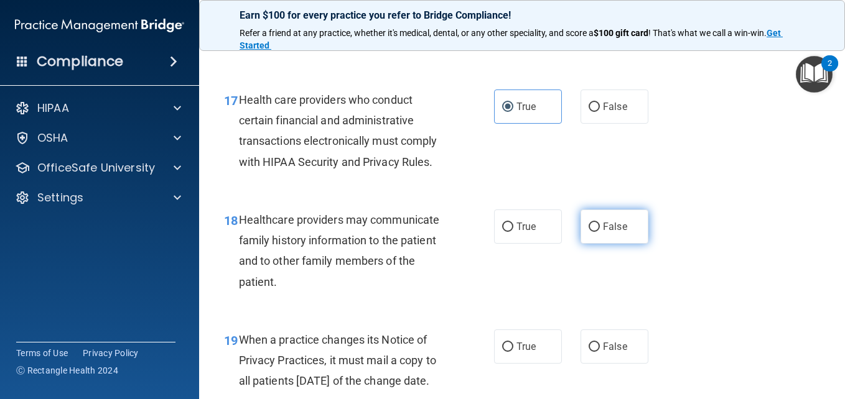
click at [588, 244] on label "False" at bounding box center [615, 227] width 68 height 34
click at [589, 232] on input "False" at bounding box center [594, 227] width 11 height 9
radio input "true"
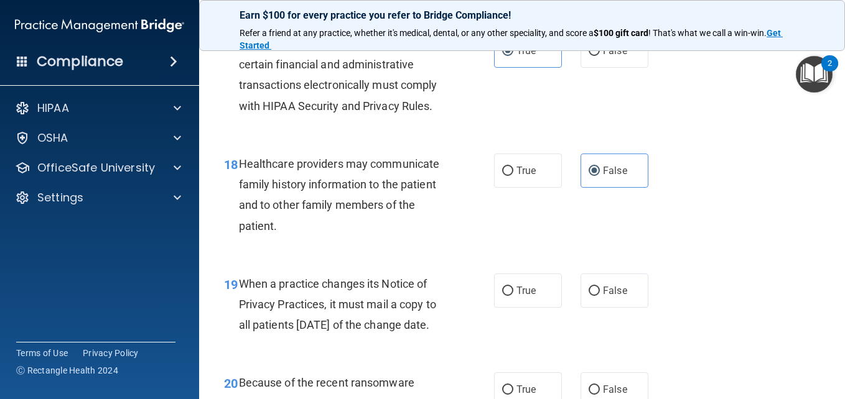
scroll to position [2178, 0]
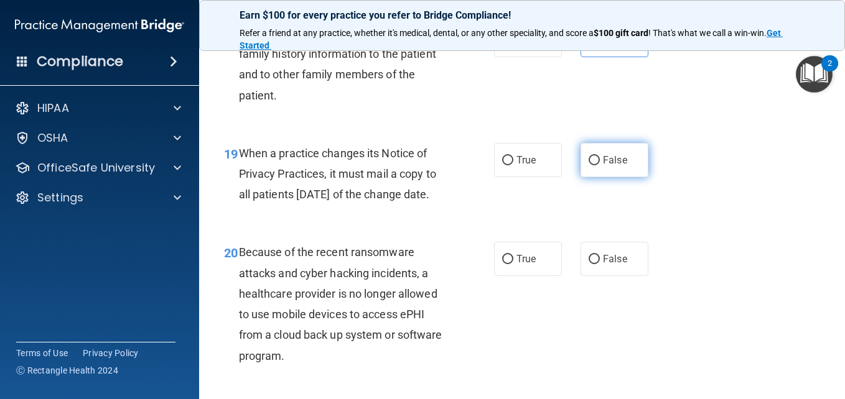
click at [603, 166] on span "False" at bounding box center [615, 160] width 24 height 12
click at [600, 166] on input "False" at bounding box center [594, 160] width 11 height 9
radio input "true"
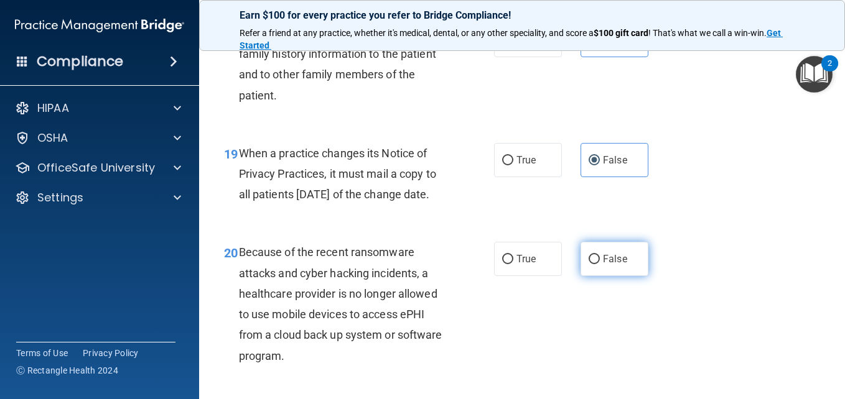
click at [594, 276] on label "False" at bounding box center [615, 259] width 68 height 34
click at [594, 264] on input "False" at bounding box center [594, 259] width 11 height 9
radio input "true"
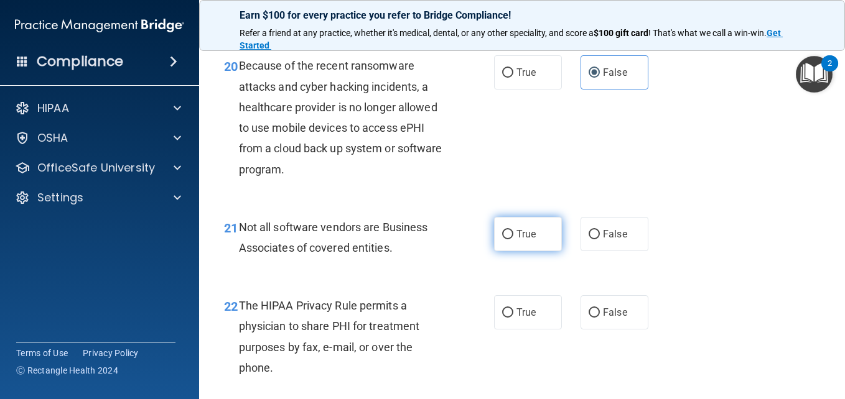
click at [512, 251] on label "True" at bounding box center [528, 234] width 68 height 34
click at [512, 240] on input "True" at bounding box center [507, 234] width 11 height 9
radio input "true"
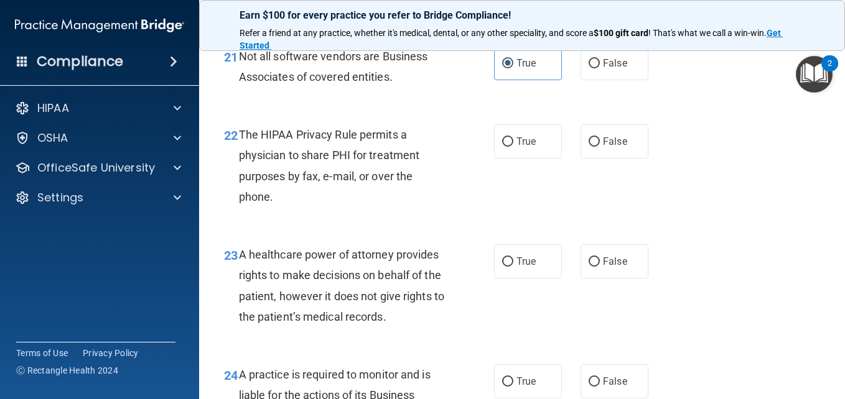
scroll to position [2551, 0]
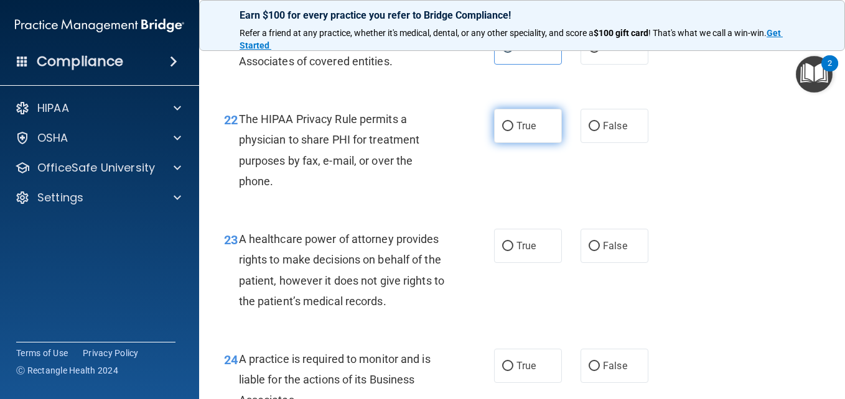
click at [512, 143] on label "True" at bounding box center [528, 126] width 68 height 34
click at [512, 131] on input "True" at bounding box center [507, 126] width 11 height 9
radio input "true"
click at [642, 263] on label "False" at bounding box center [615, 246] width 68 height 34
click at [600, 251] on input "False" at bounding box center [594, 246] width 11 height 9
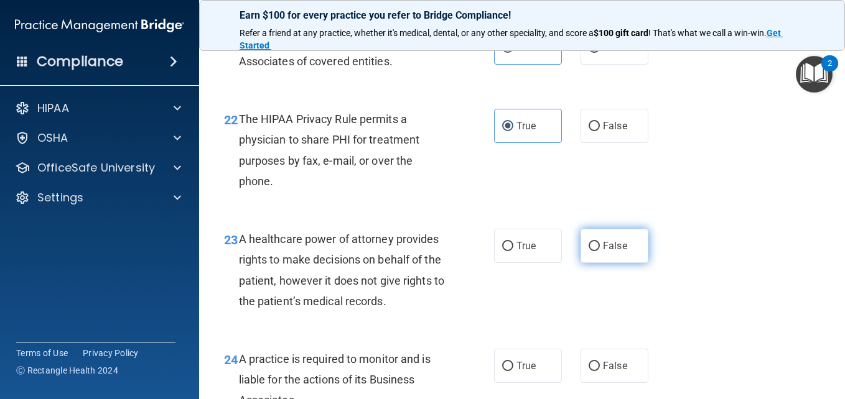
radio input "true"
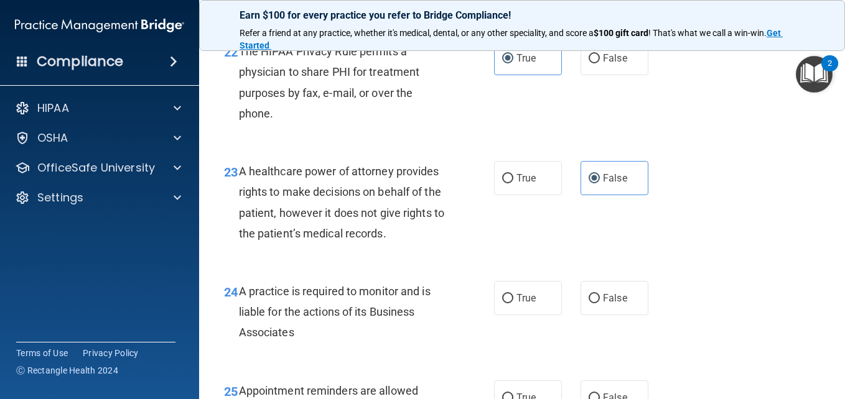
scroll to position [2738, 0]
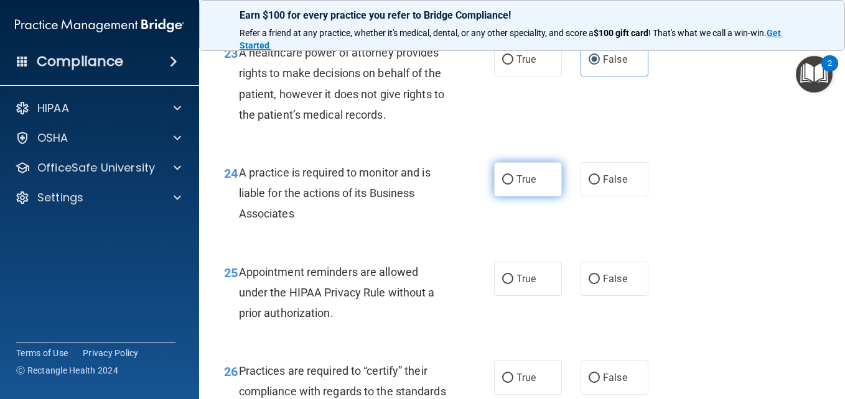
click at [525, 185] on span "True" at bounding box center [525, 180] width 19 height 12
click at [513, 185] on input "True" at bounding box center [507, 179] width 11 height 9
radio input "true"
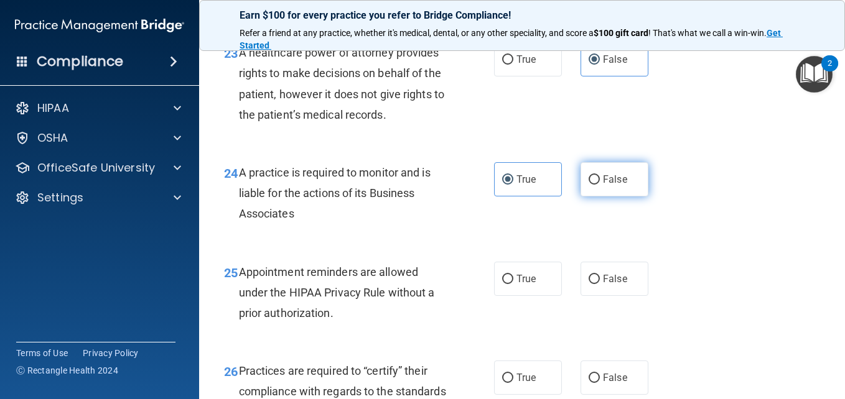
click at [603, 185] on span "False" at bounding box center [615, 180] width 24 height 12
click at [600, 185] on input "False" at bounding box center [594, 179] width 11 height 9
radio input "true"
radio input "false"
click at [528, 338] on div "25 Appointment reminders are allowed under the HIPAA Privacy Rule without a pri…" at bounding box center [522, 296] width 615 height 100
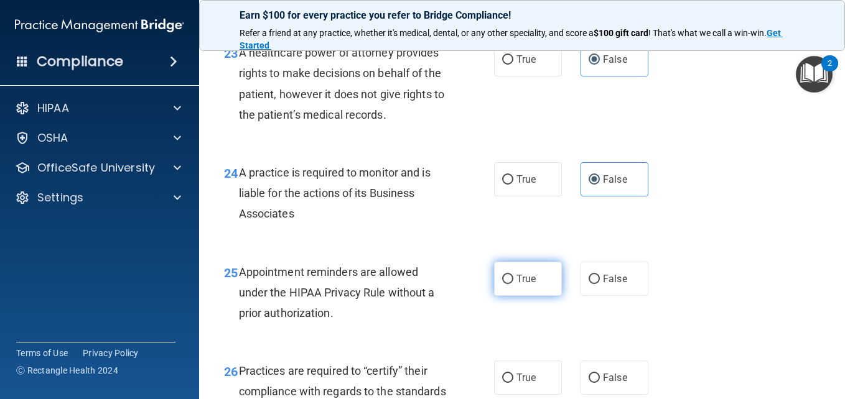
click at [525, 285] on span "True" at bounding box center [525, 279] width 19 height 12
click at [513, 284] on input "True" at bounding box center [507, 279] width 11 height 9
radio input "true"
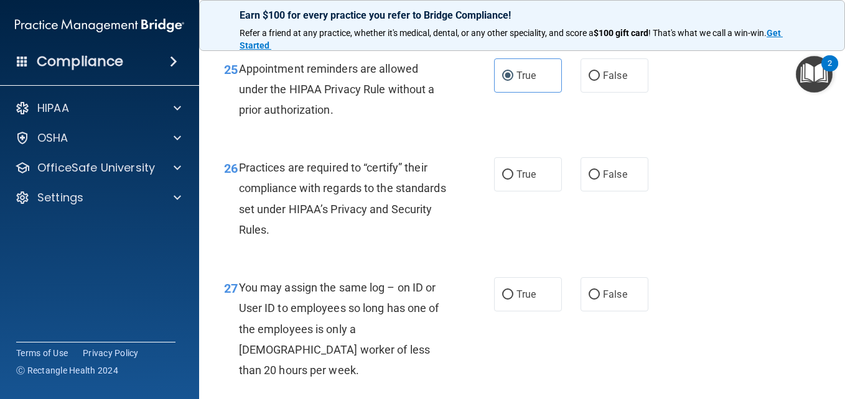
scroll to position [2987, 0]
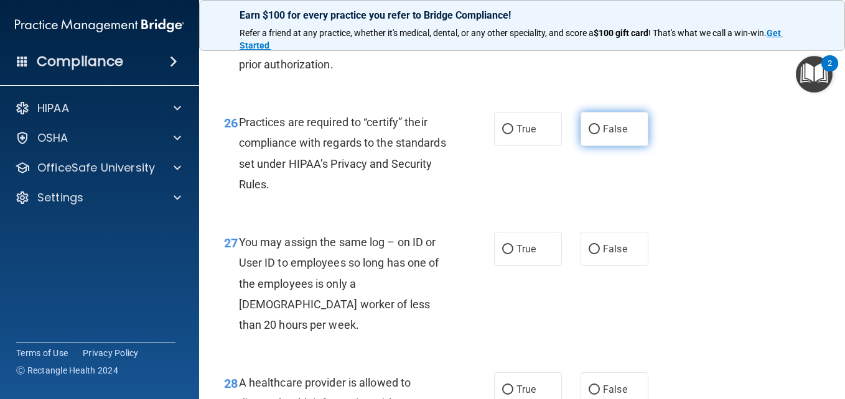
click at [603, 135] on span "False" at bounding box center [615, 129] width 24 height 12
click at [600, 134] on input "False" at bounding box center [594, 129] width 11 height 9
radio input "true"
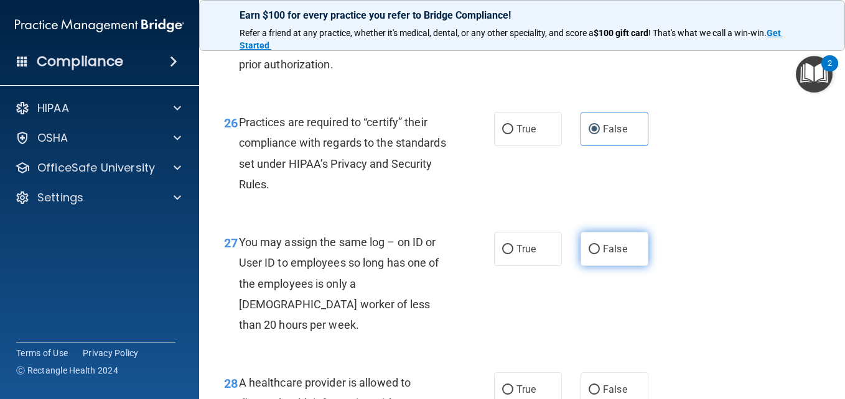
click at [594, 254] on input "False" at bounding box center [594, 249] width 11 height 9
radio input "true"
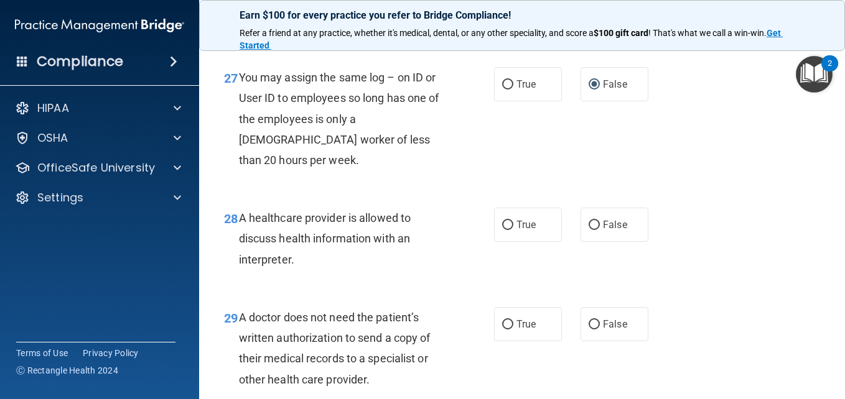
scroll to position [3173, 0]
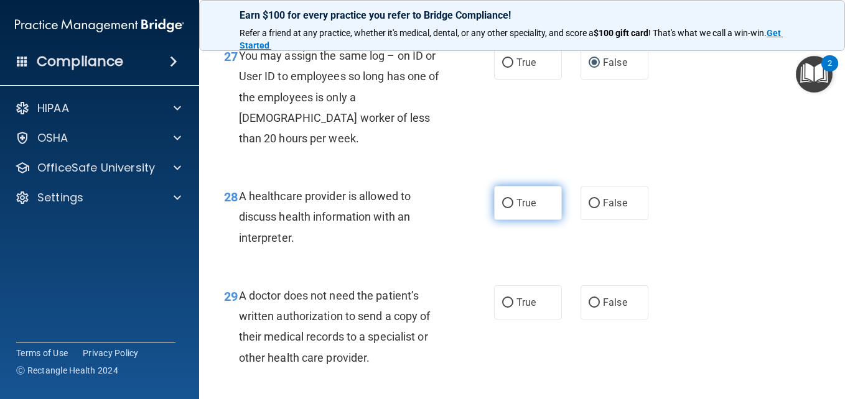
click at [517, 220] on label "True" at bounding box center [528, 203] width 68 height 34
click at [513, 208] on input "True" at bounding box center [507, 203] width 11 height 9
radio input "true"
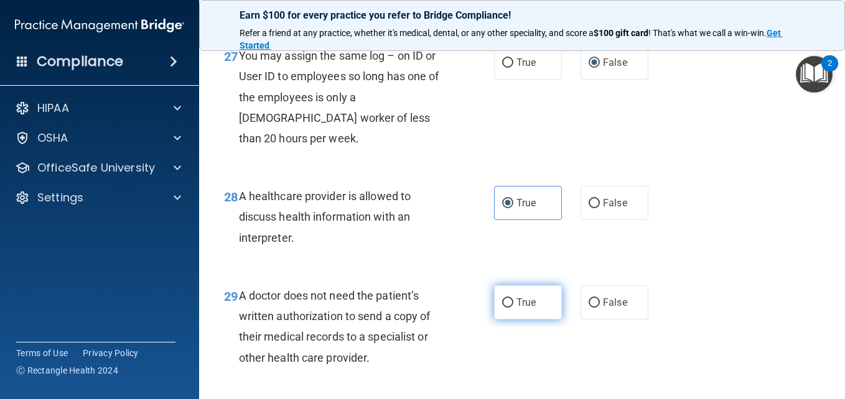
click at [511, 320] on label "True" at bounding box center [528, 303] width 68 height 34
click at [511, 308] on input "True" at bounding box center [507, 303] width 11 height 9
radio input "true"
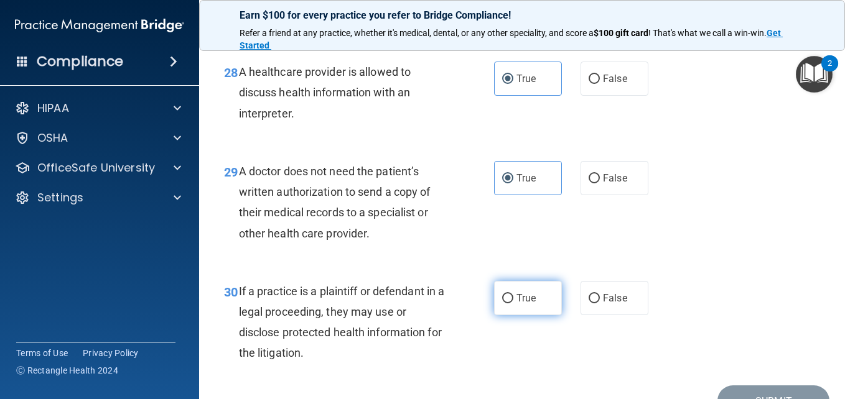
click at [515, 315] on label "True" at bounding box center [528, 298] width 68 height 34
click at [513, 304] on input "True" at bounding box center [507, 298] width 11 height 9
radio input "true"
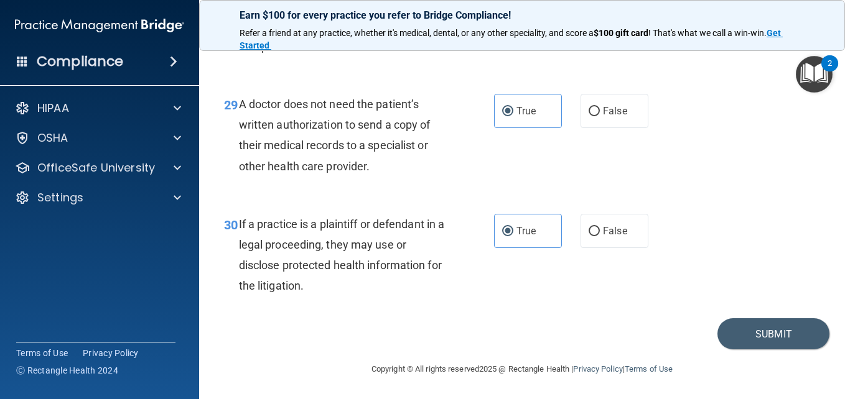
scroll to position [3427, 0]
click at [777, 335] on button "Submit" at bounding box center [773, 335] width 112 height 32
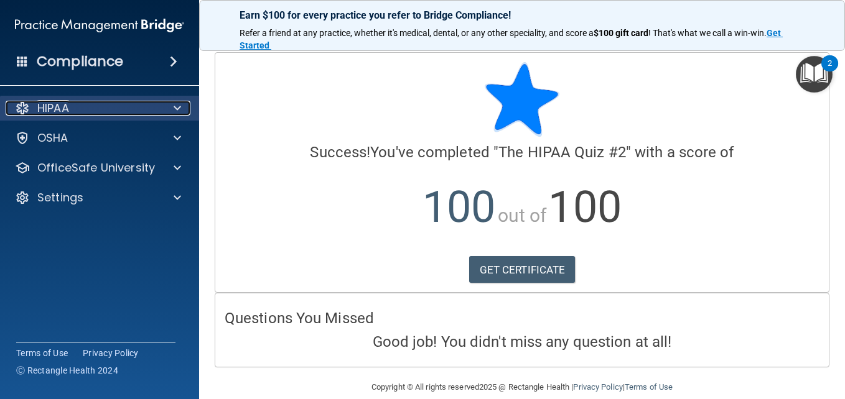
click at [149, 107] on div "HIPAA" at bounding box center [83, 108] width 154 height 15
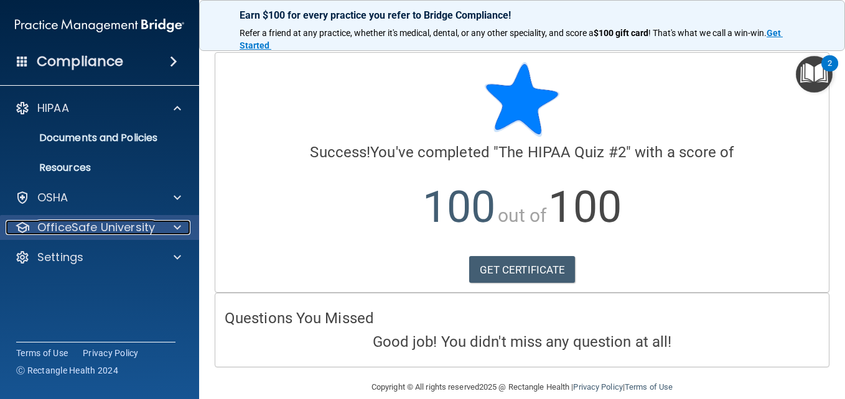
click at [129, 233] on p "OfficeSafe University" at bounding box center [96, 227] width 118 height 15
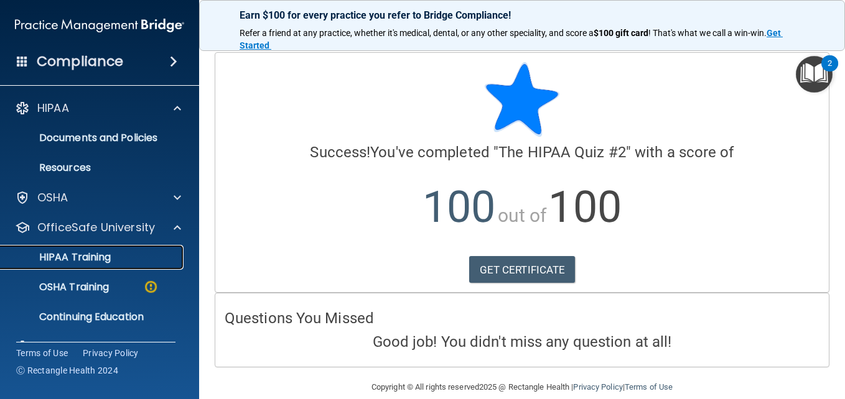
click at [98, 264] on p "HIPAA Training" at bounding box center [59, 257] width 103 height 12
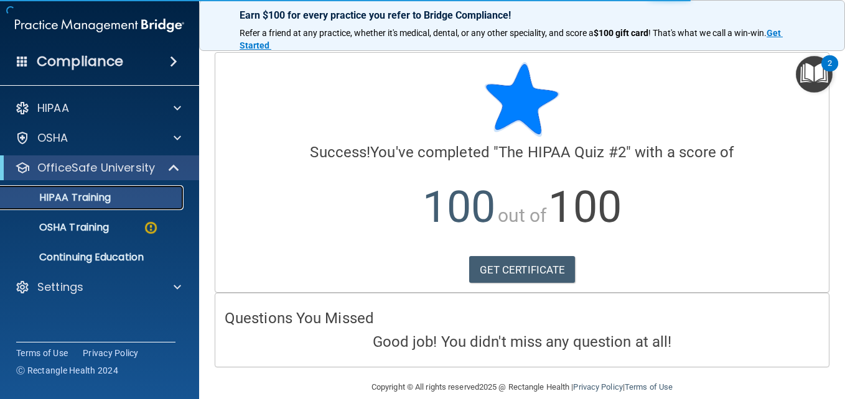
click at [103, 199] on p "HIPAA Training" at bounding box center [59, 198] width 103 height 12
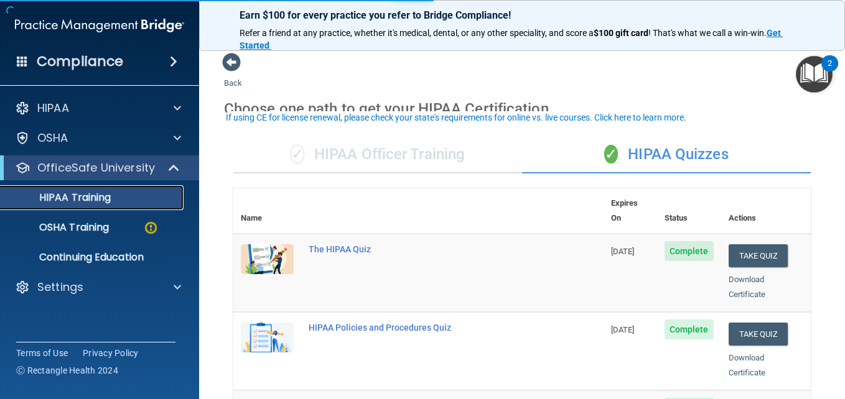
scroll to position [124, 0]
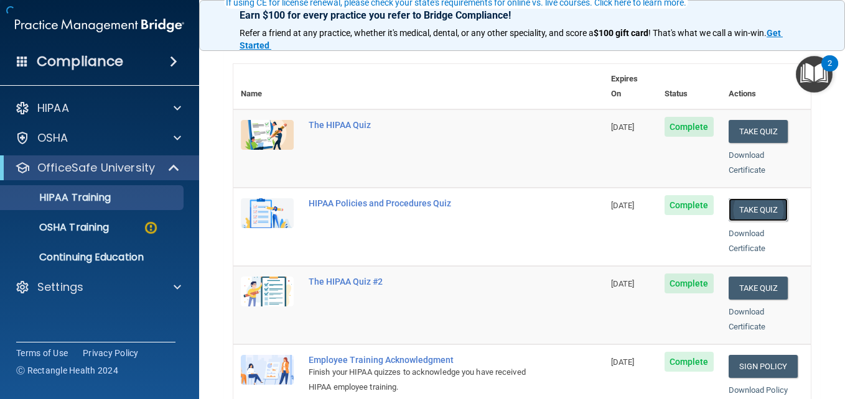
click at [745, 198] on button "Take Quiz" at bounding box center [759, 209] width 60 height 23
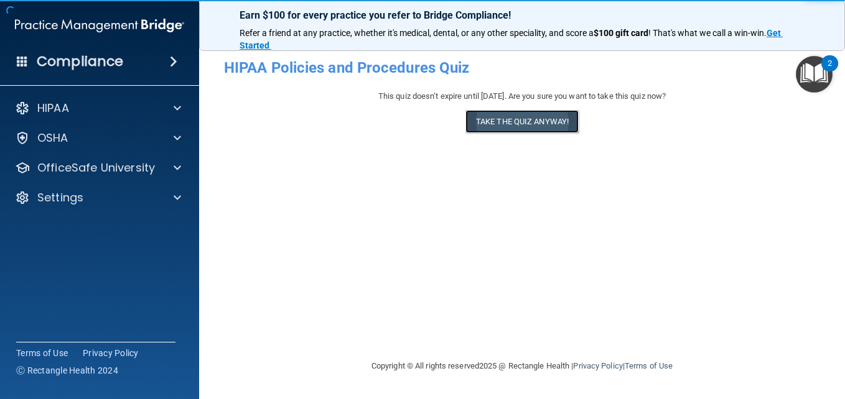
click at [526, 121] on button "Take the quiz anyway!" at bounding box center [521, 121] width 113 height 23
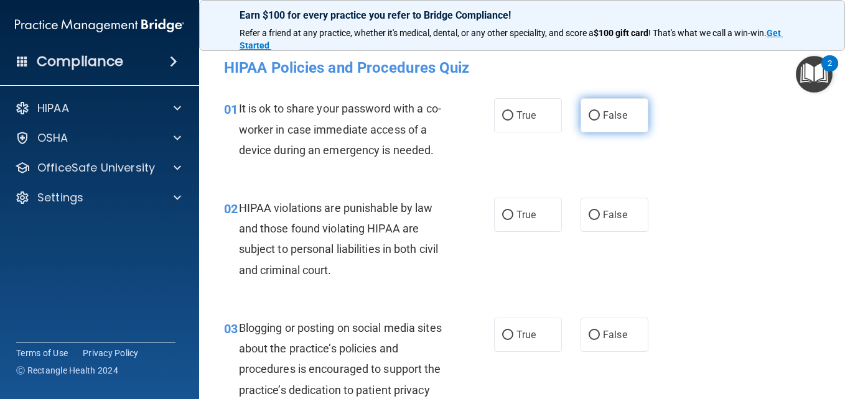
click at [589, 111] on input "False" at bounding box center [594, 115] width 11 height 9
radio input "true"
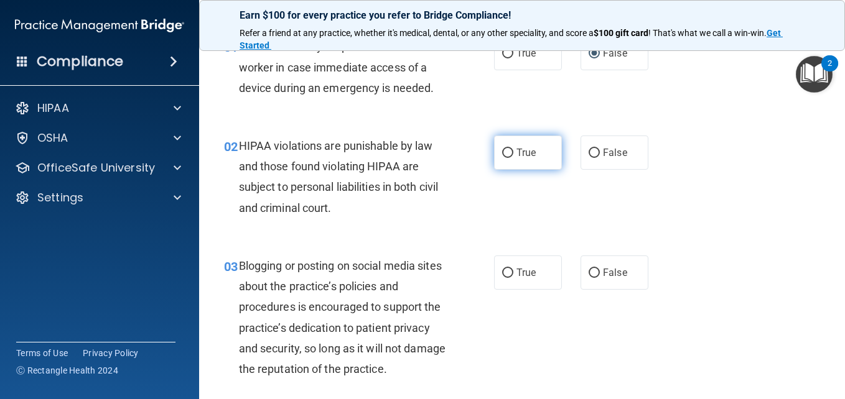
click at [541, 170] on label "True" at bounding box center [528, 153] width 68 height 34
click at [513, 158] on input "True" at bounding box center [507, 153] width 11 height 9
radio input "true"
click at [594, 278] on input "False" at bounding box center [594, 273] width 11 height 9
radio input "true"
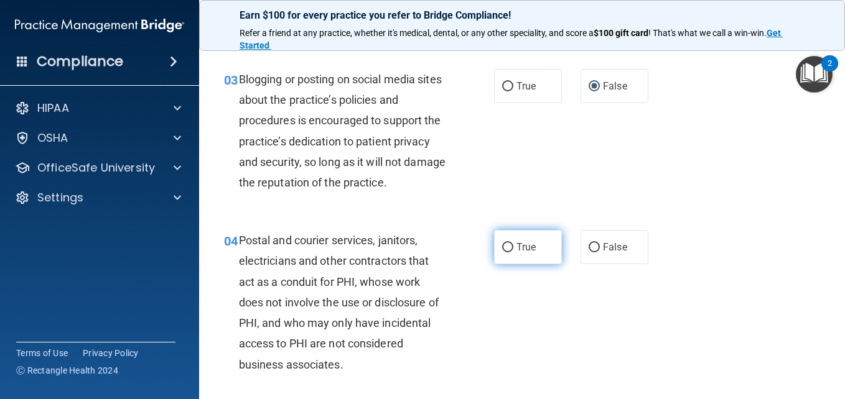
click at [522, 253] on span "True" at bounding box center [525, 247] width 19 height 12
click at [513, 253] on input "True" at bounding box center [507, 247] width 11 height 9
radio input "true"
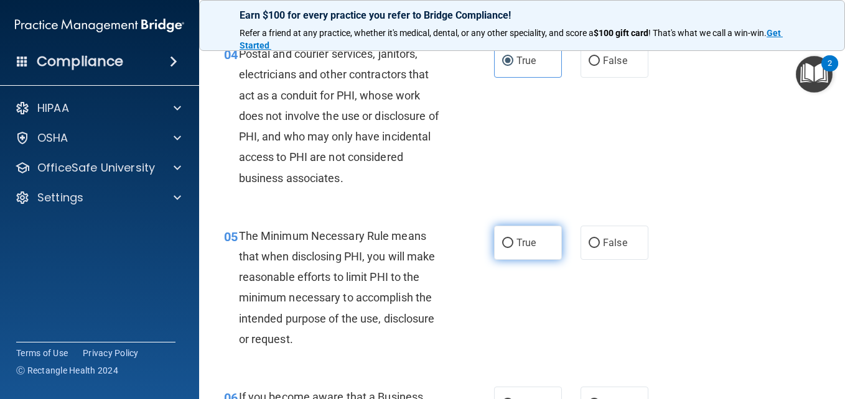
click at [516, 249] on span "True" at bounding box center [525, 243] width 19 height 12
click at [513, 248] on input "True" at bounding box center [507, 243] width 11 height 9
radio input "true"
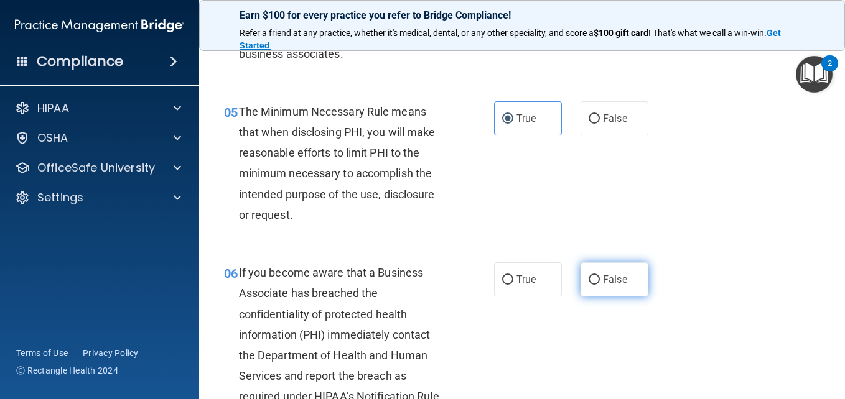
click at [630, 297] on label "False" at bounding box center [615, 280] width 68 height 34
click at [600, 285] on input "False" at bounding box center [594, 280] width 11 height 9
radio input "true"
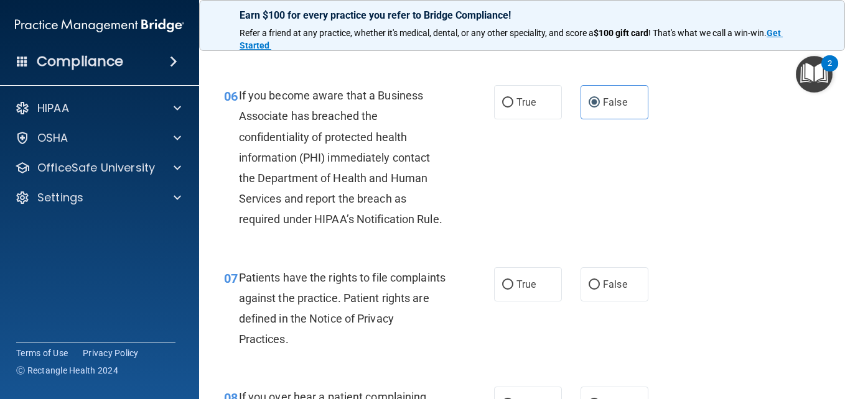
scroll to position [809, 0]
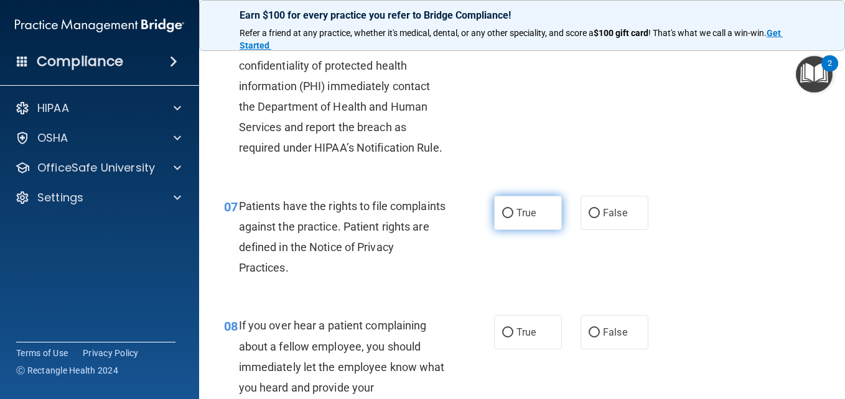
click at [516, 219] on span "True" at bounding box center [525, 213] width 19 height 12
click at [513, 218] on input "True" at bounding box center [507, 213] width 11 height 9
radio input "true"
drag, startPoint x: 595, startPoint y: 388, endPoint x: 587, endPoint y: 360, distance: 29.7
click at [595, 350] on label "False" at bounding box center [615, 332] width 68 height 34
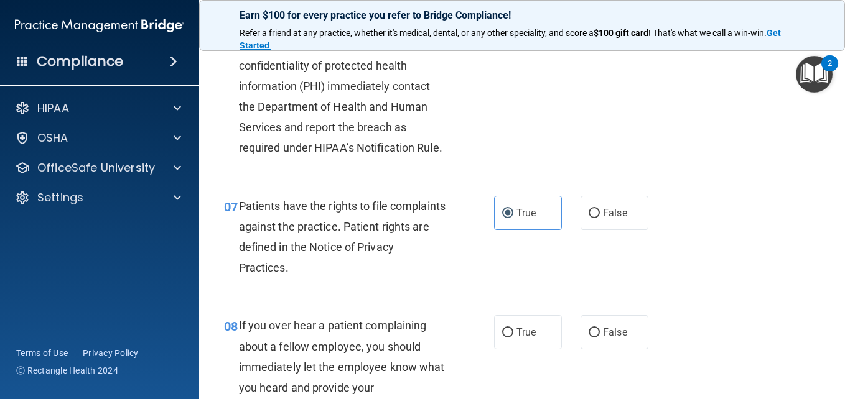
click at [595, 338] on input "False" at bounding box center [594, 333] width 11 height 9
radio input "true"
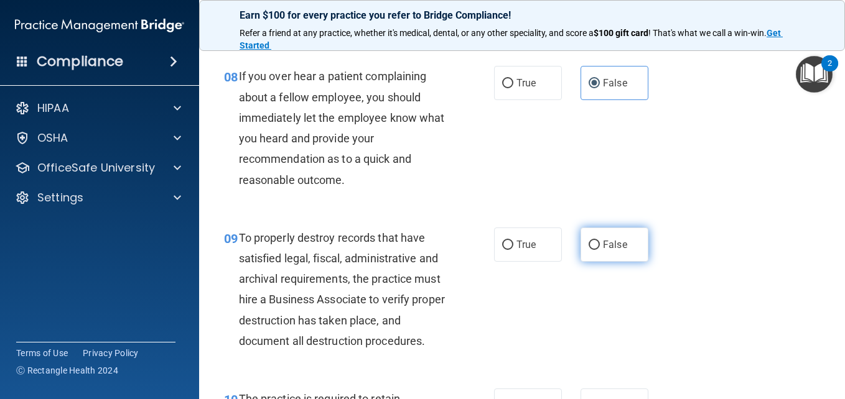
click at [591, 250] on input "False" at bounding box center [594, 245] width 11 height 9
radio input "true"
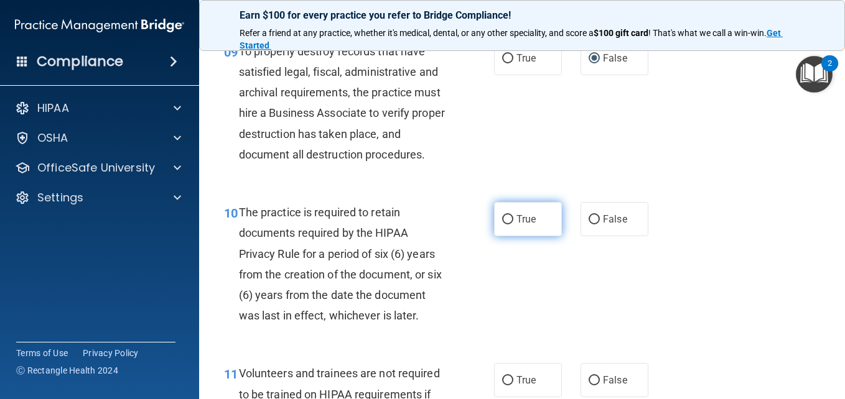
click at [511, 236] on label "True" at bounding box center [528, 219] width 68 height 34
click at [511, 225] on input "True" at bounding box center [507, 219] width 11 height 9
radio input "true"
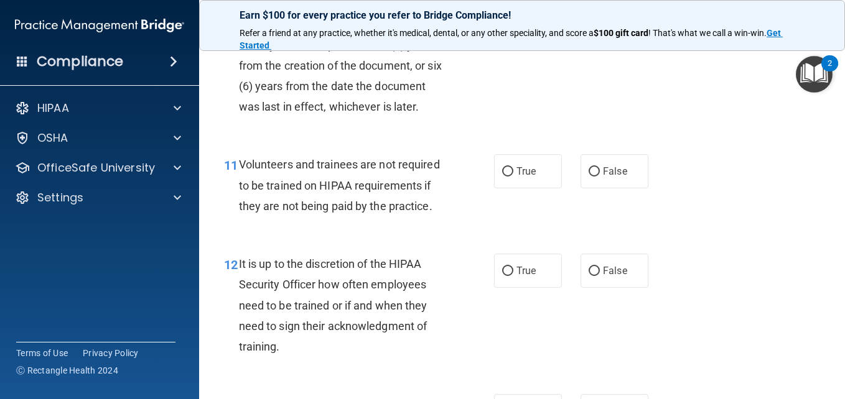
scroll to position [1494, 0]
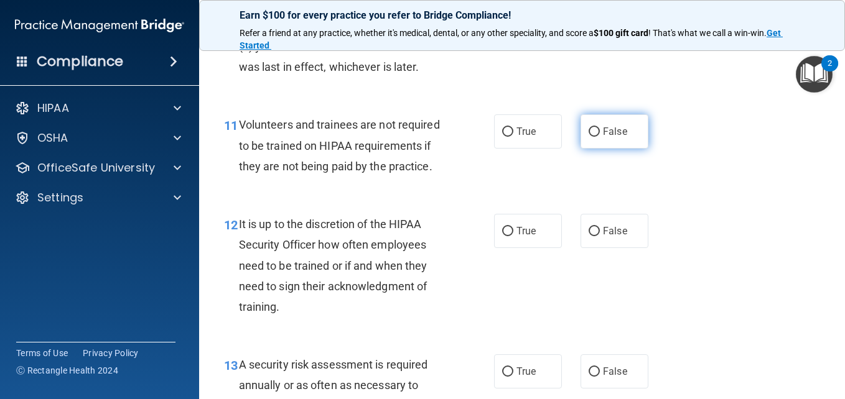
click at [617, 149] on label "False" at bounding box center [615, 131] width 68 height 34
click at [600, 137] on input "False" at bounding box center [594, 132] width 11 height 9
radio input "true"
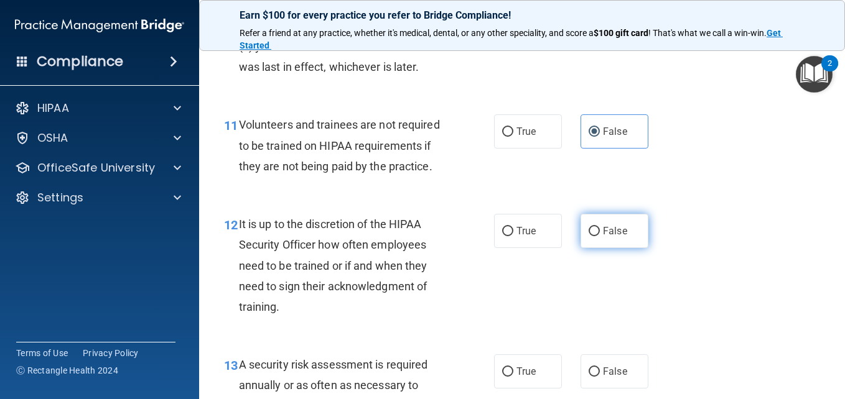
click at [608, 237] on span "False" at bounding box center [615, 231] width 24 height 12
click at [600, 236] on input "False" at bounding box center [594, 231] width 11 height 9
radio input "true"
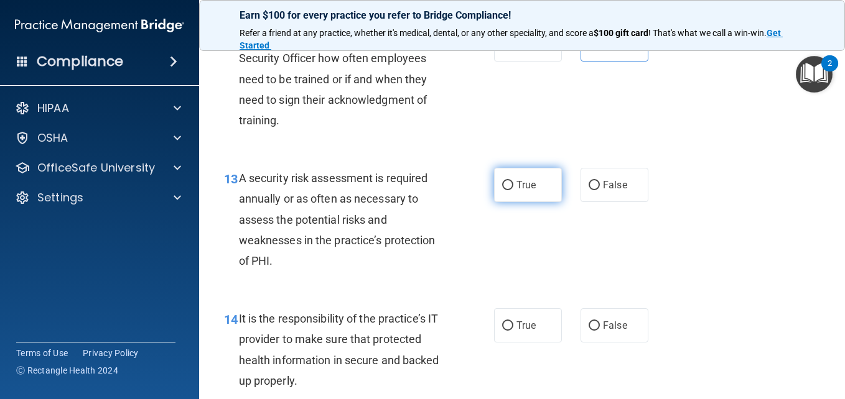
click at [513, 202] on label "True" at bounding box center [528, 185] width 68 height 34
click at [513, 190] on input "True" at bounding box center [507, 185] width 11 height 9
radio input "true"
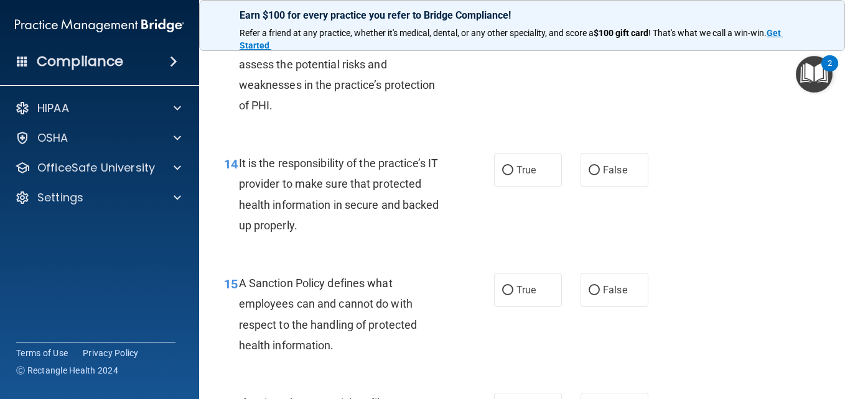
scroll to position [1867, 0]
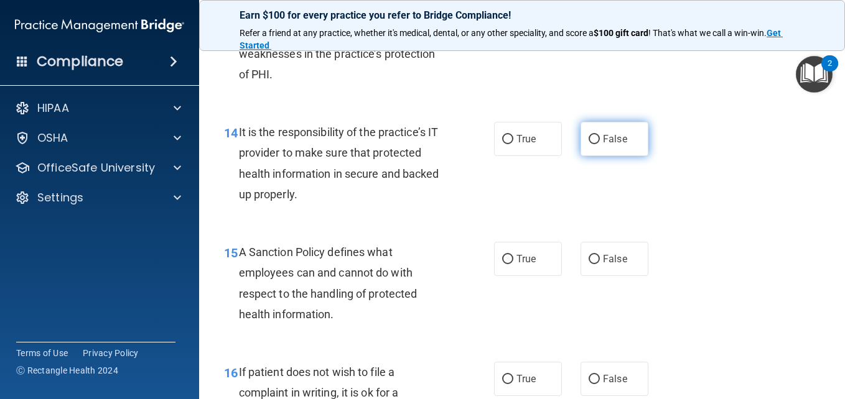
click at [608, 156] on label "False" at bounding box center [615, 139] width 68 height 34
click at [600, 144] on input "False" at bounding box center [594, 139] width 11 height 9
radio input "true"
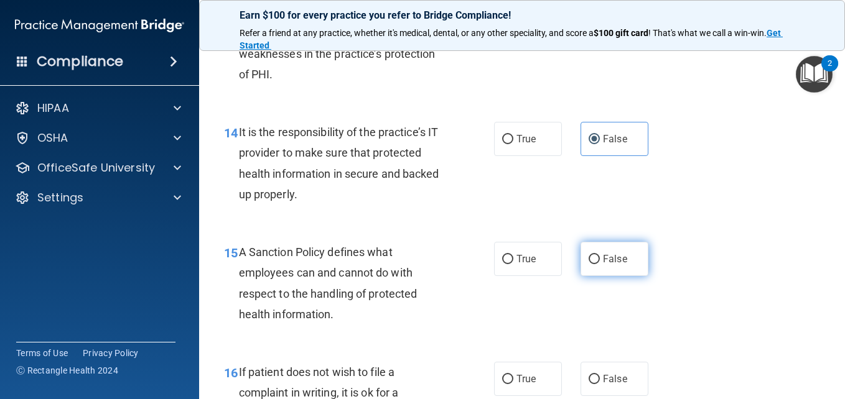
click at [596, 276] on label "False" at bounding box center [615, 259] width 68 height 34
click at [596, 264] on input "False" at bounding box center [594, 259] width 11 height 9
radio input "true"
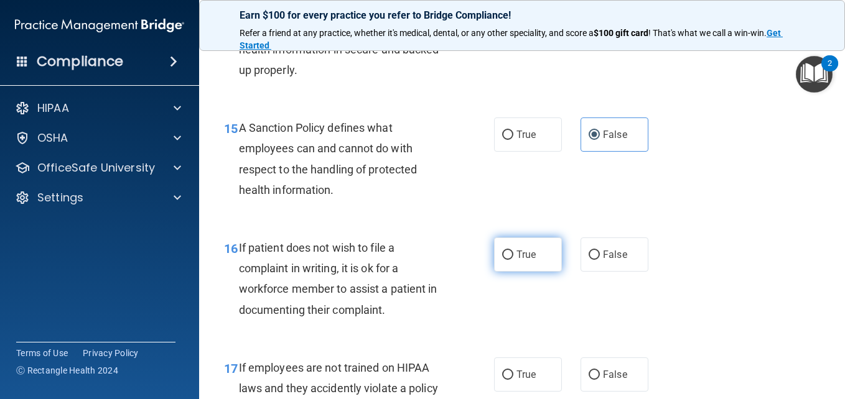
click at [521, 261] on span "True" at bounding box center [525, 255] width 19 height 12
click at [513, 260] on input "True" at bounding box center [507, 255] width 11 height 9
radio input "true"
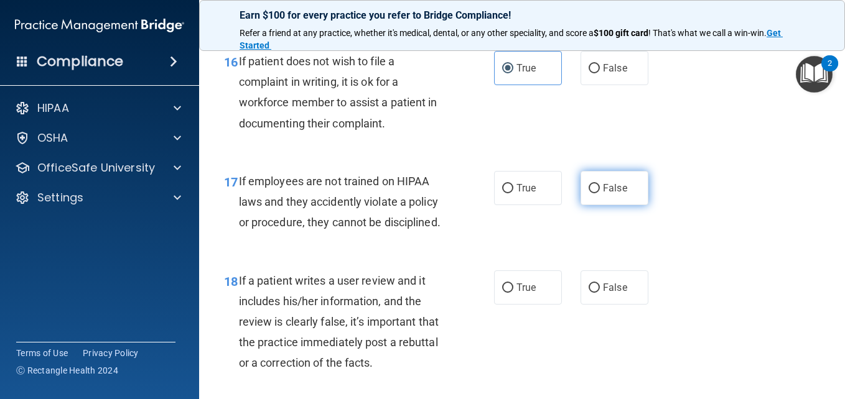
click at [599, 205] on label "False" at bounding box center [615, 188] width 68 height 34
click at [599, 194] on input "False" at bounding box center [594, 188] width 11 height 9
radio input "true"
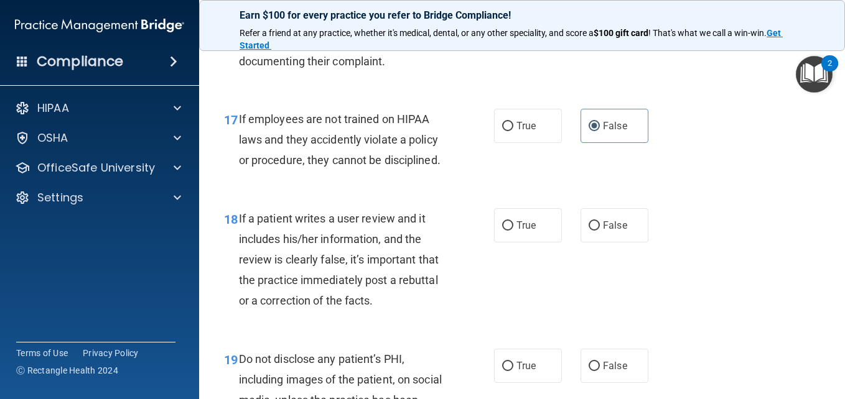
click at [606, 334] on div "18 If a patient writes a user review and it includes his/her information, and t…" at bounding box center [522, 263] width 615 height 141
click at [606, 243] on label "False" at bounding box center [615, 225] width 68 height 34
click at [600, 231] on input "False" at bounding box center [594, 226] width 11 height 9
radio input "true"
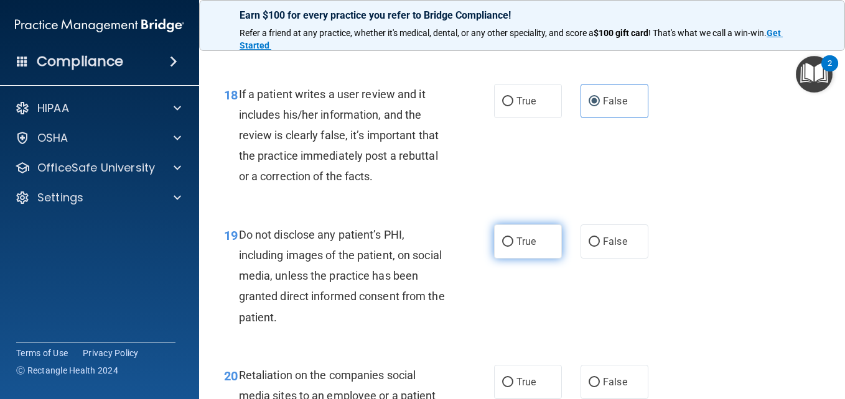
click at [506, 259] on label "True" at bounding box center [528, 242] width 68 height 34
click at [506, 247] on input "True" at bounding box center [507, 242] width 11 height 9
radio input "true"
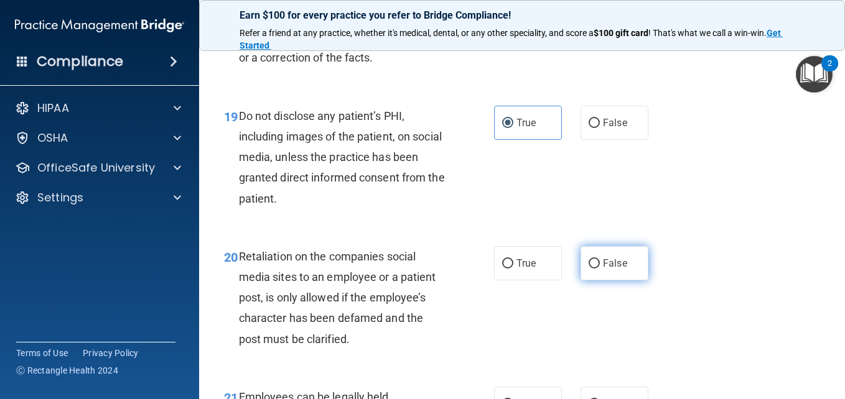
scroll to position [2552, 0]
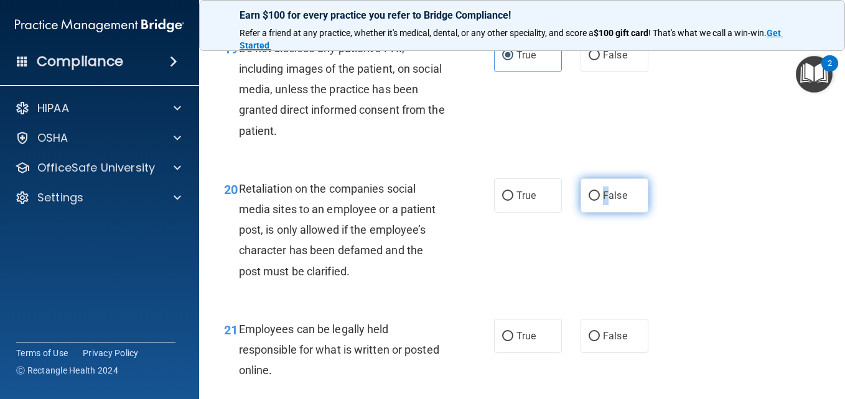
click at [603, 202] on span "False" at bounding box center [615, 196] width 24 height 12
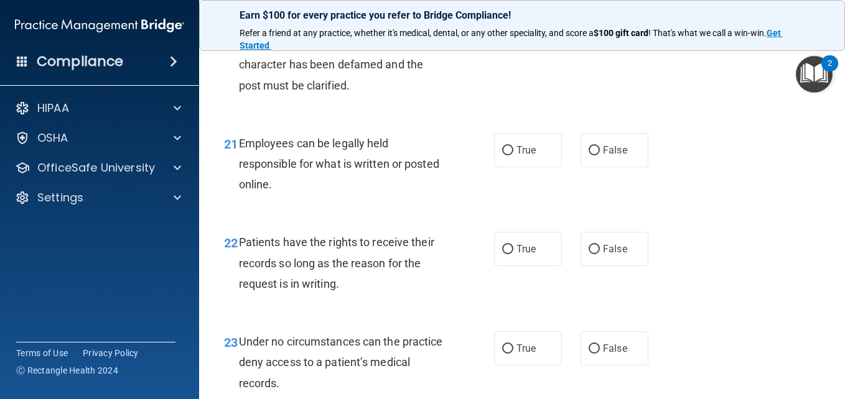
scroll to position [2738, 0]
click at [598, 26] on label "False" at bounding box center [615, 9] width 68 height 34
click at [598, 14] on input "False" at bounding box center [594, 9] width 11 height 9
radio input "true"
click at [538, 167] on label "True" at bounding box center [528, 150] width 68 height 34
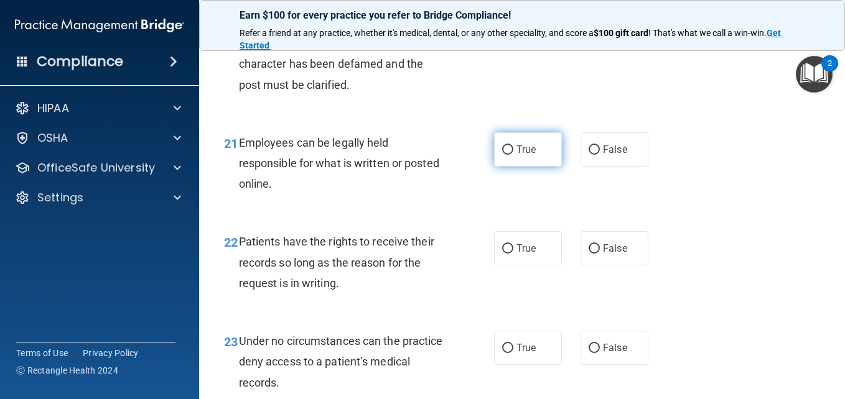
click at [513, 155] on input "True" at bounding box center [507, 150] width 11 height 9
radio input "true"
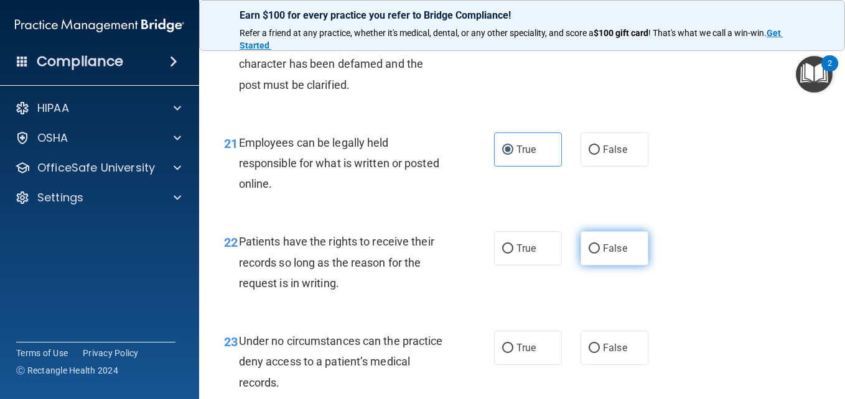
click at [603, 254] on span "False" at bounding box center [615, 249] width 24 height 12
click at [599, 254] on input "False" at bounding box center [594, 249] width 11 height 9
radio input "true"
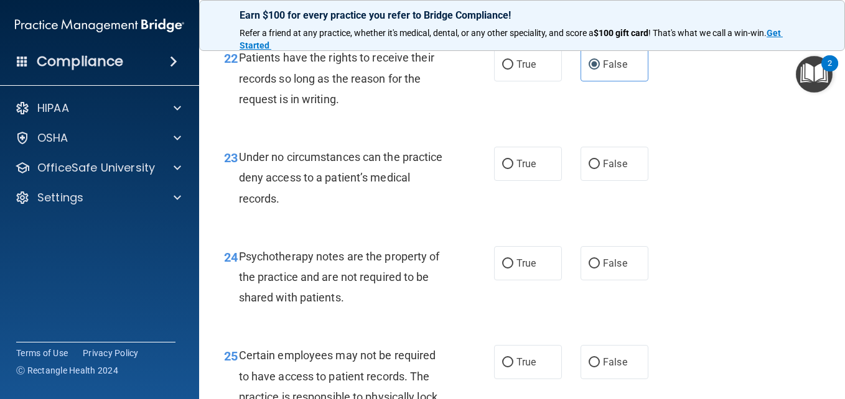
scroll to position [2925, 0]
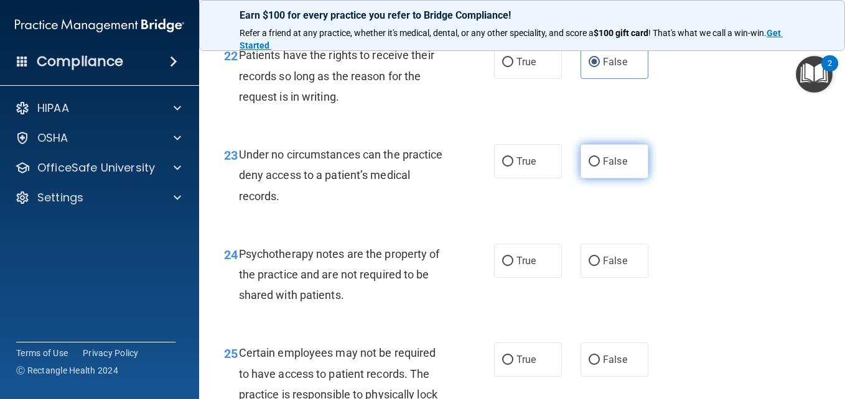
click at [622, 179] on label "False" at bounding box center [615, 161] width 68 height 34
click at [600, 167] on input "False" at bounding box center [594, 161] width 11 height 9
radio input "true"
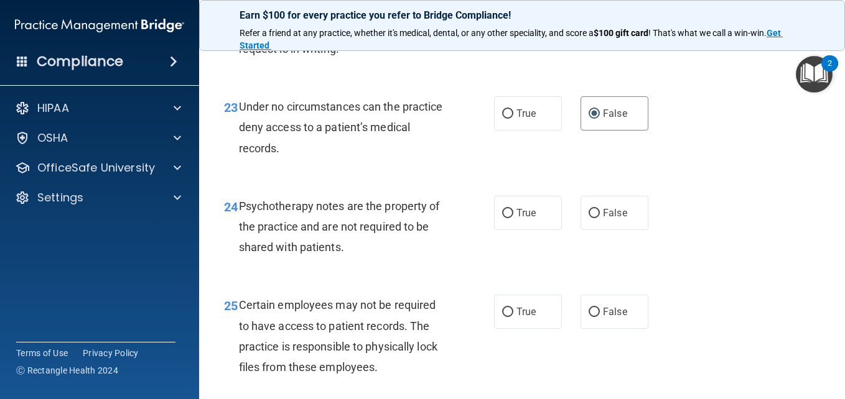
scroll to position [3050, 0]
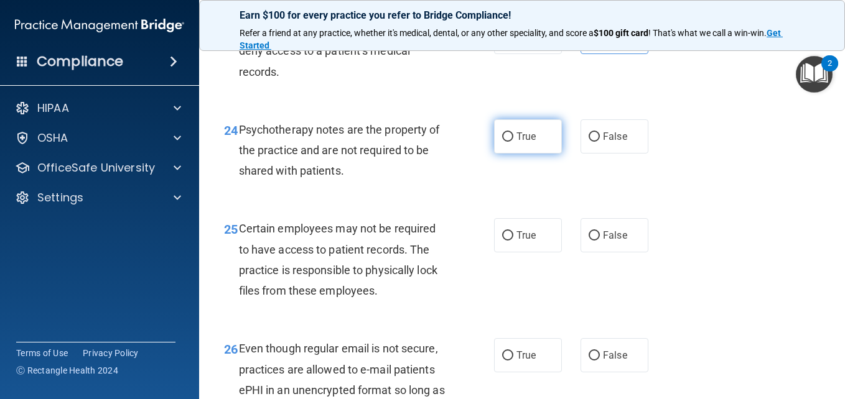
click at [539, 154] on label "True" at bounding box center [528, 136] width 68 height 34
click at [513, 142] on input "True" at bounding box center [507, 137] width 11 height 9
radio input "true"
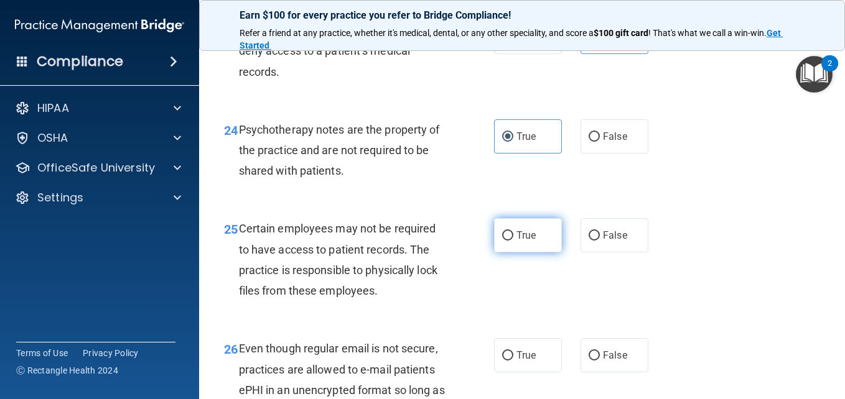
click at [497, 253] on label "True" at bounding box center [528, 235] width 68 height 34
click at [502, 241] on input "True" at bounding box center [507, 235] width 11 height 9
radio input "true"
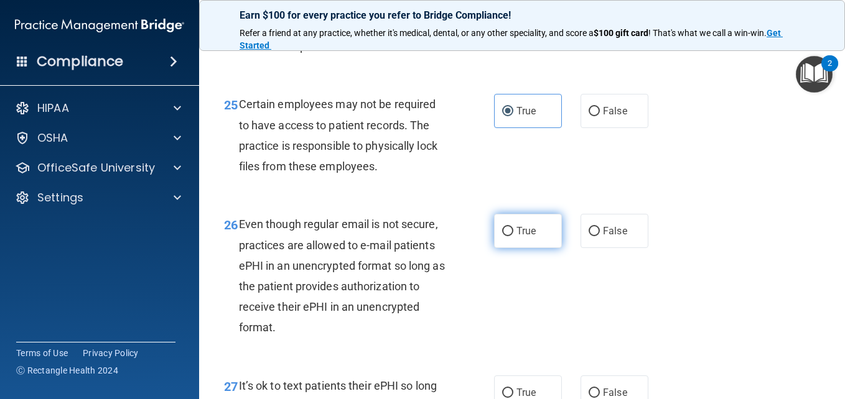
click at [516, 237] on span "True" at bounding box center [525, 231] width 19 height 12
click at [513, 236] on input "True" at bounding box center [507, 231] width 11 height 9
radio input "true"
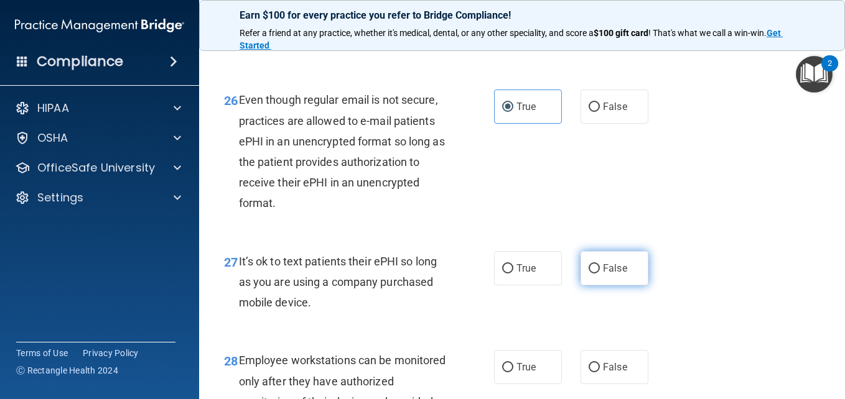
click at [609, 274] on span "False" at bounding box center [615, 269] width 24 height 12
click at [600, 274] on input "False" at bounding box center [594, 268] width 11 height 9
radio input "true"
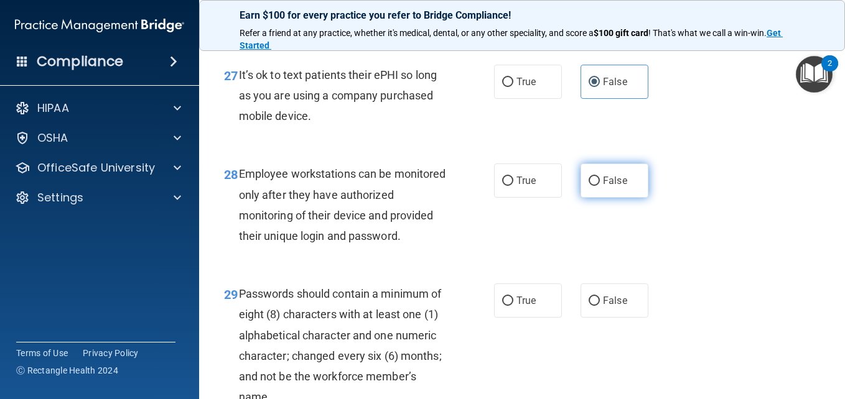
click at [603, 187] on span "False" at bounding box center [615, 181] width 24 height 12
click at [600, 186] on input "False" at bounding box center [594, 181] width 11 height 9
radio input "true"
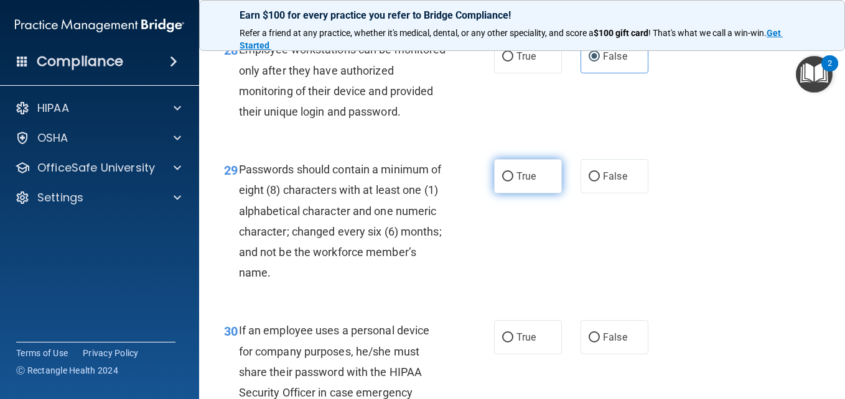
click at [516, 182] on span "True" at bounding box center [525, 176] width 19 height 12
click at [513, 182] on input "True" at bounding box center [507, 176] width 11 height 9
radio input "true"
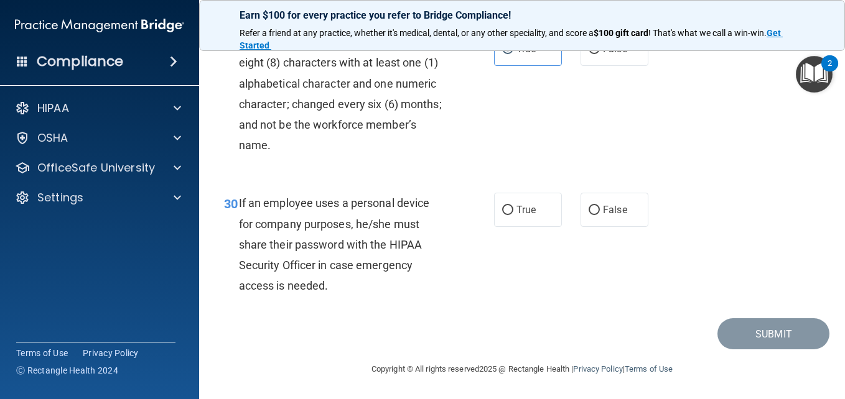
scroll to position [3796, 0]
click at [603, 216] on span "False" at bounding box center [615, 210] width 24 height 12
click at [600, 215] on input "False" at bounding box center [594, 210] width 11 height 9
radio input "true"
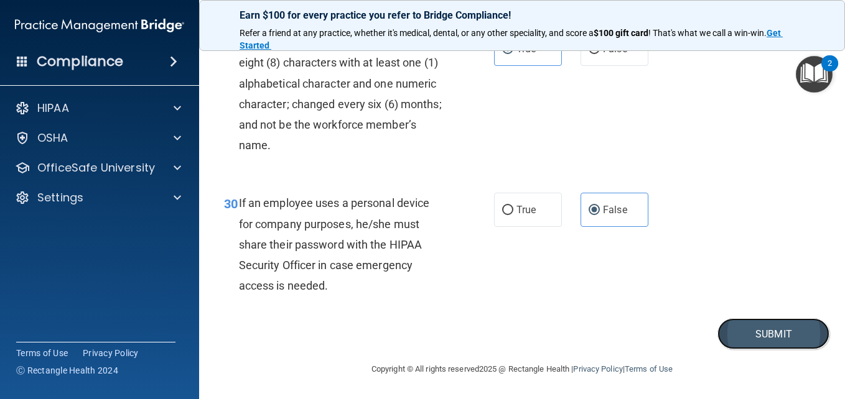
click at [772, 350] on button "Submit" at bounding box center [773, 335] width 112 height 32
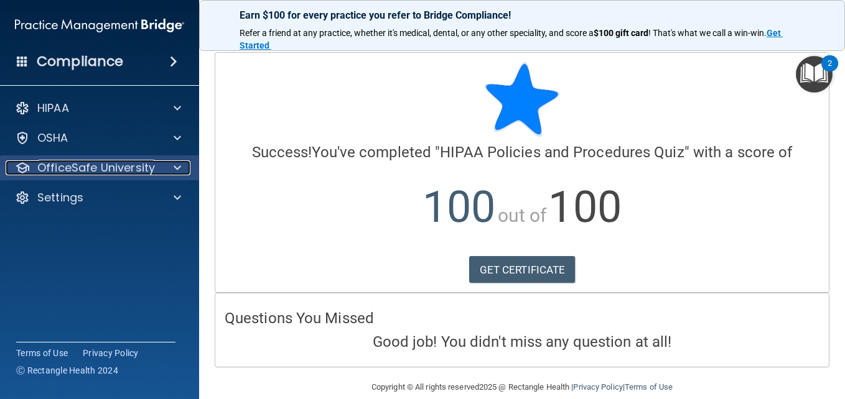
click at [131, 166] on p "OfficeSafe University" at bounding box center [96, 168] width 118 height 15
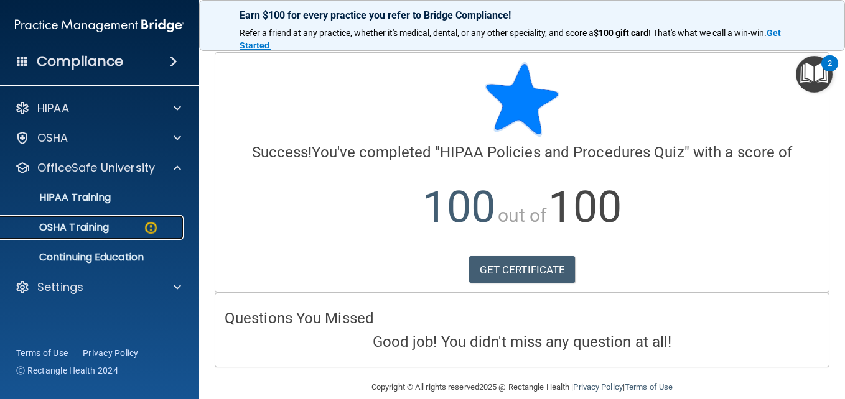
click at [87, 235] on link "OSHA Training" at bounding box center [86, 227] width 196 height 25
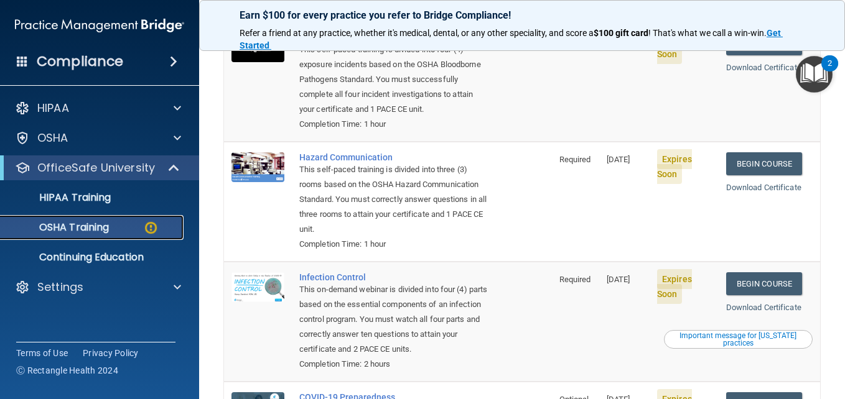
scroll to position [198, 0]
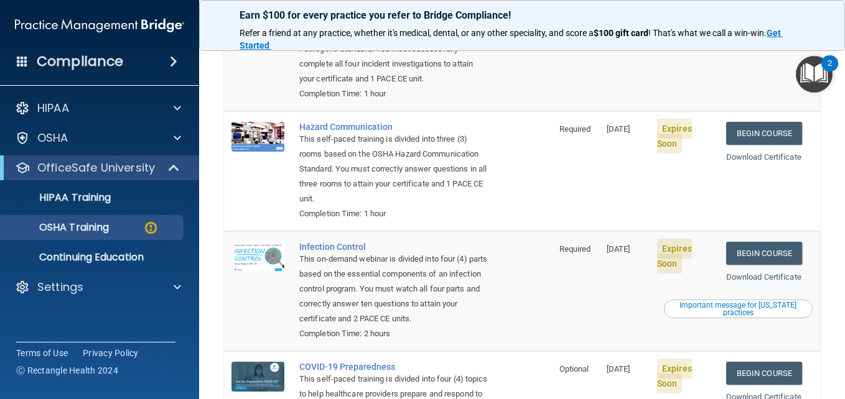
click at [342, 240] on td "Infection Control This on-demand webinar is divided into four (4) parts based o…" at bounding box center [422, 291] width 260 height 120
click at [352, 247] on div "Infection Control" at bounding box center [394, 247] width 190 height 10
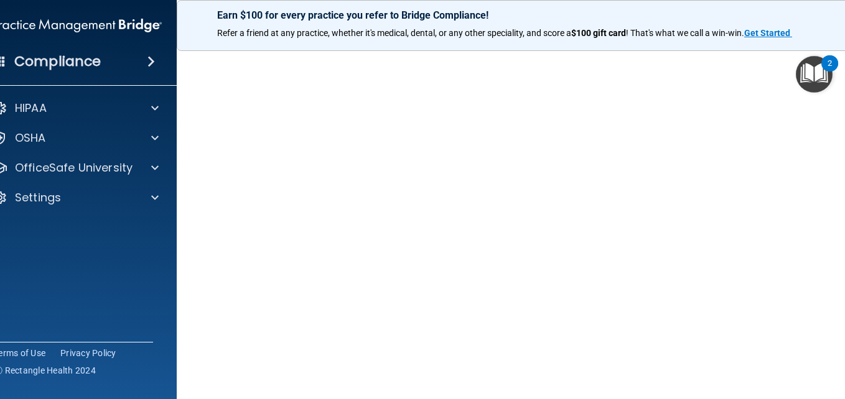
scroll to position [71, 0]
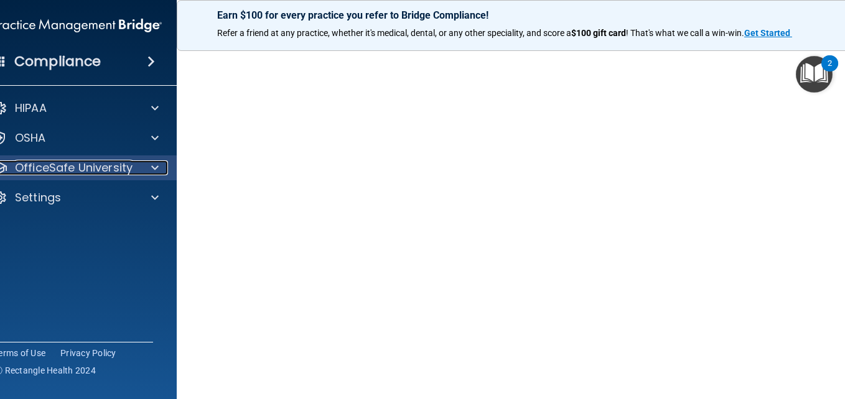
click at [88, 171] on p "OfficeSafe University" at bounding box center [74, 168] width 118 height 15
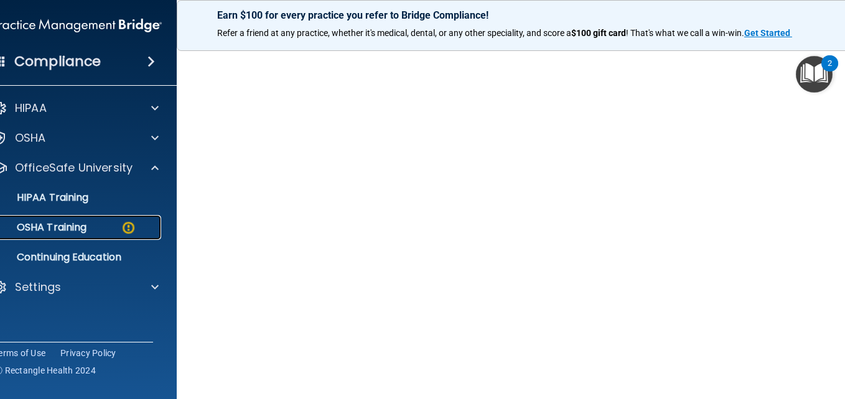
click at [80, 229] on p "OSHA Training" at bounding box center [36, 228] width 101 height 12
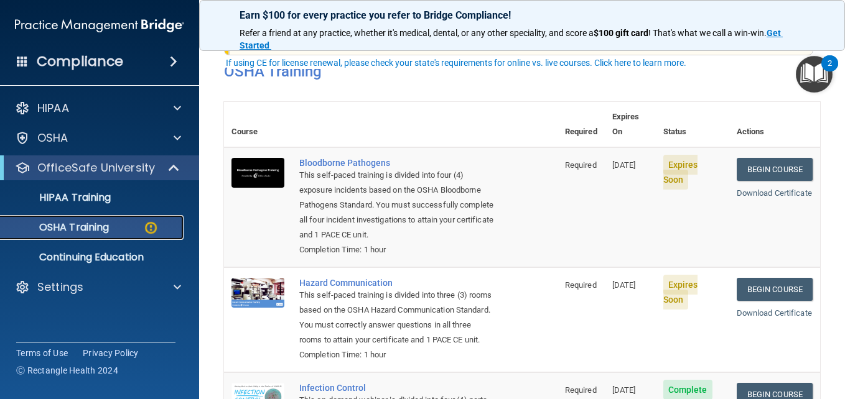
scroll to position [71, 0]
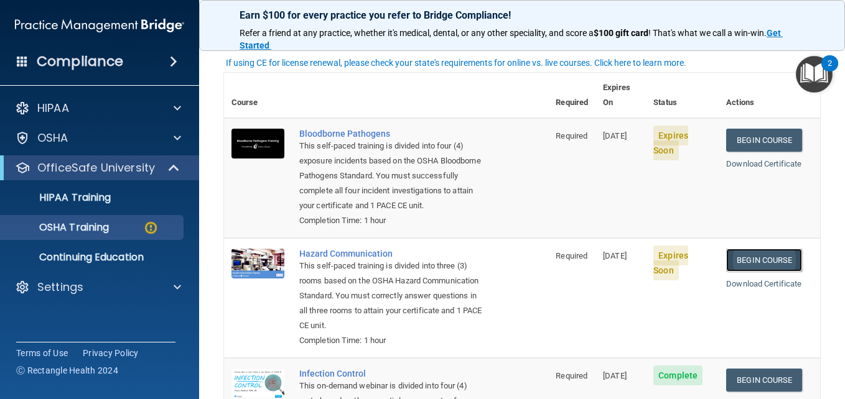
click at [763, 263] on link "Begin Course" at bounding box center [764, 260] width 76 height 23
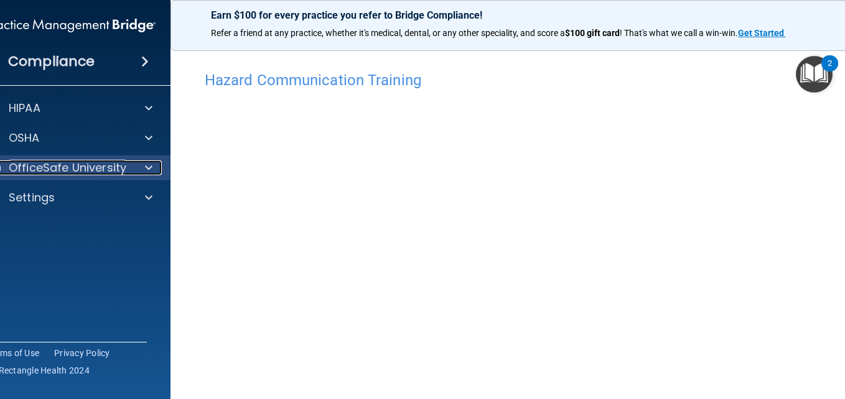
click at [68, 169] on p "OfficeSafe University" at bounding box center [68, 168] width 118 height 15
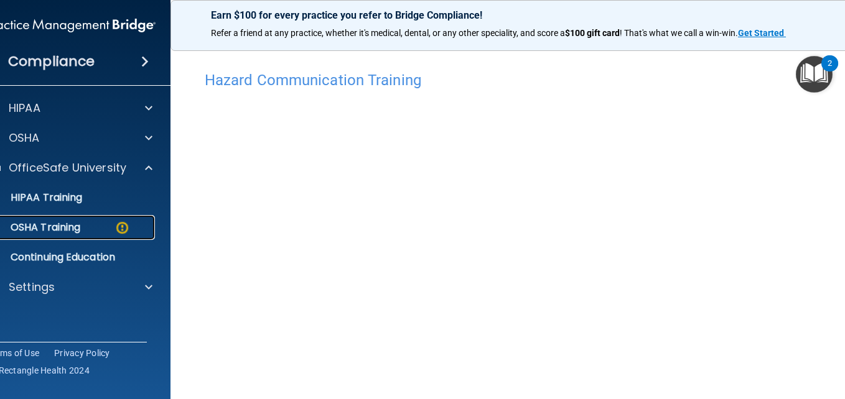
click at [83, 226] on div "OSHA Training" at bounding box center [64, 228] width 170 height 12
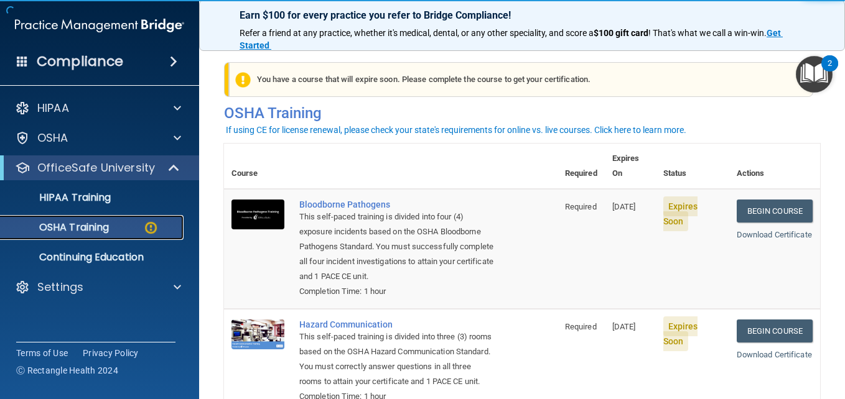
scroll to position [62, 0]
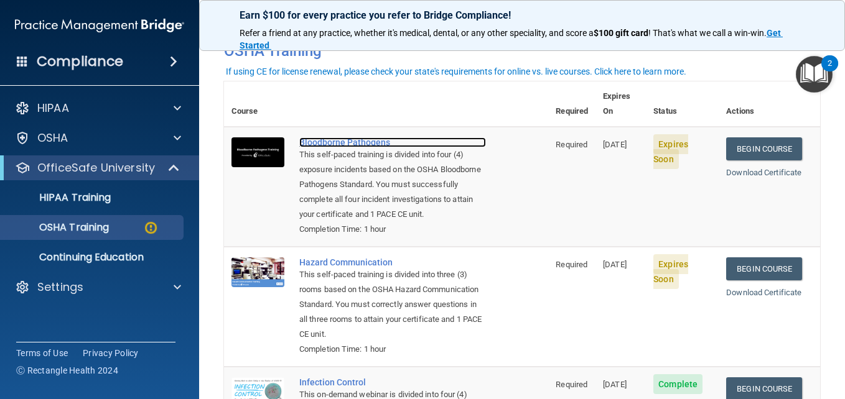
click at [351, 138] on div "Bloodborne Pathogens" at bounding box center [392, 143] width 187 height 10
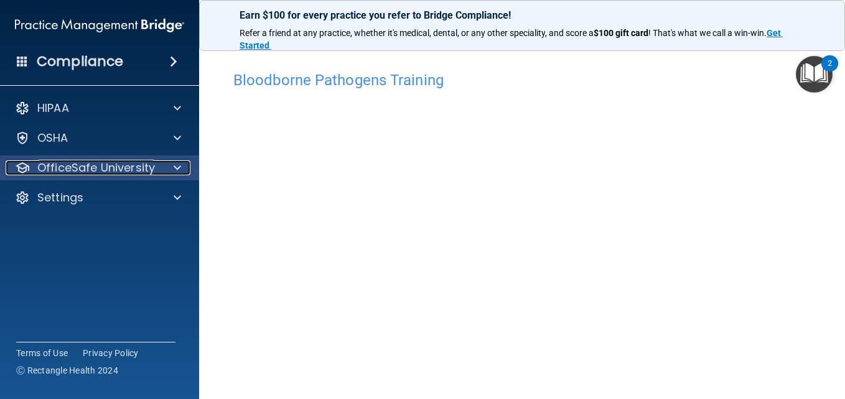
click at [151, 168] on p "OfficeSafe University" at bounding box center [96, 168] width 118 height 15
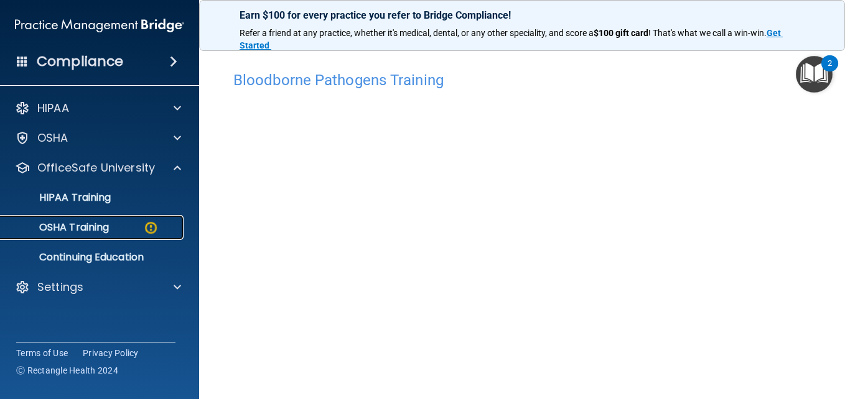
click at [136, 226] on div "OSHA Training" at bounding box center [93, 228] width 170 height 12
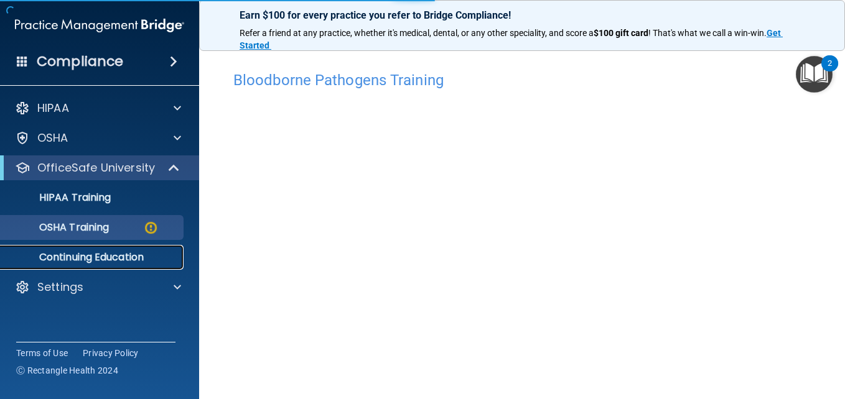
click at [122, 258] on p "Continuing Education" at bounding box center [93, 257] width 170 height 12
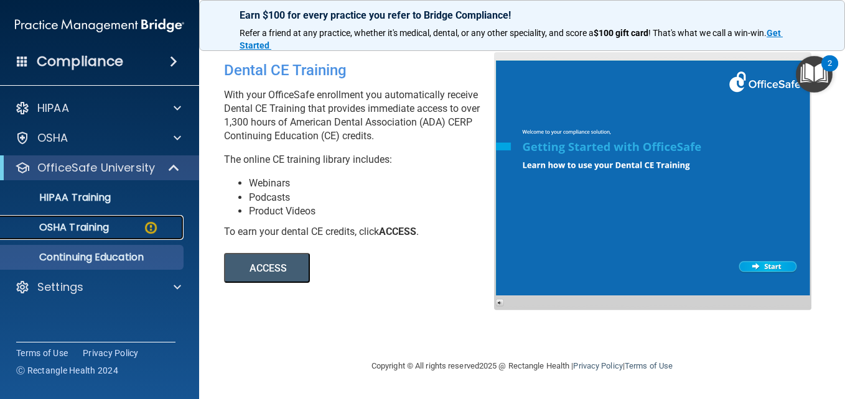
click at [106, 223] on p "OSHA Training" at bounding box center [58, 228] width 101 height 12
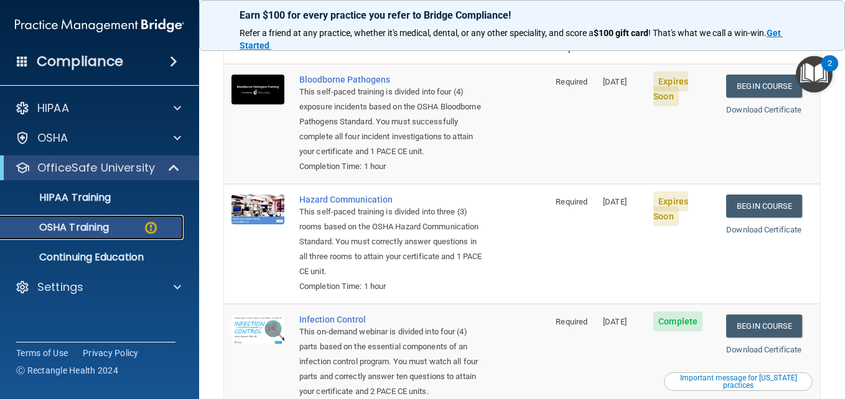
scroll to position [124, 0]
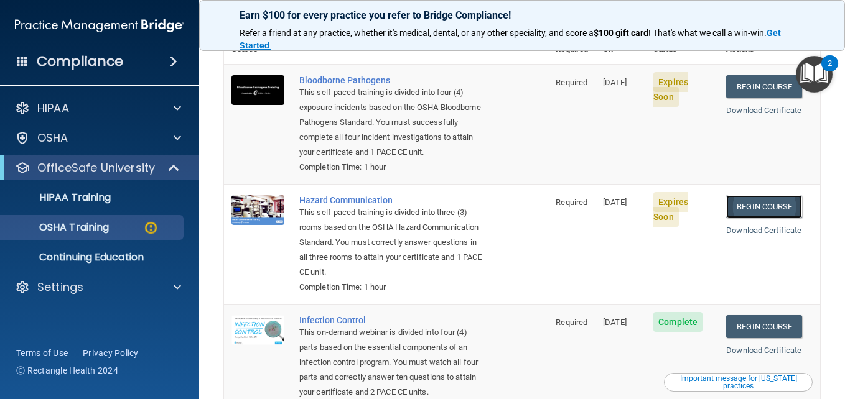
click at [762, 212] on link "Begin Course" at bounding box center [764, 206] width 76 height 23
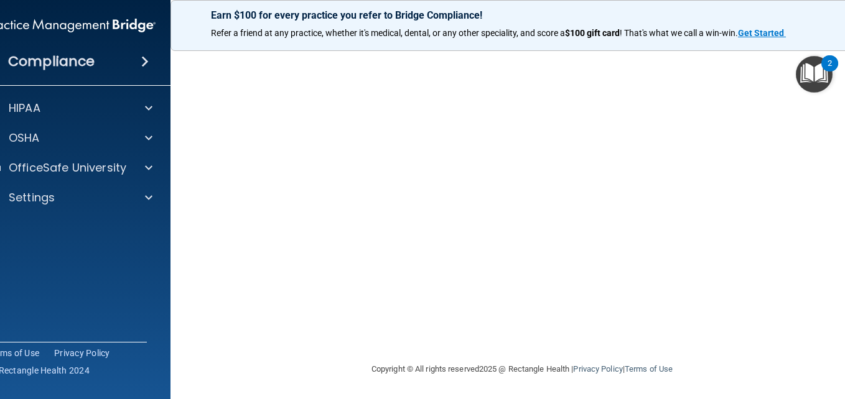
scroll to position [68, 0]
